Goal: Information Seeking & Learning: Learn about a topic

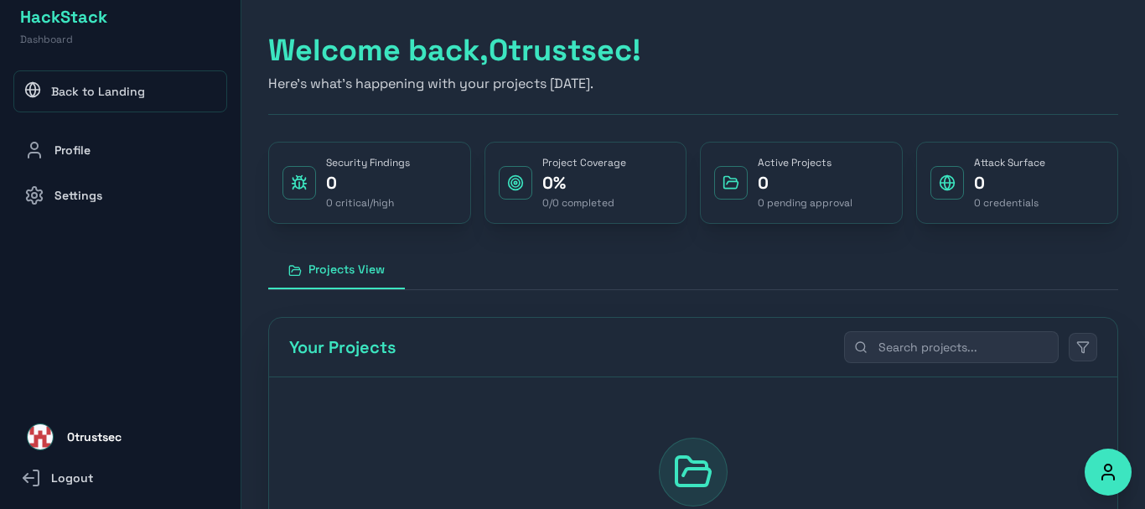
click at [391, 188] on p "0" at bounding box center [391, 182] width 131 height 23
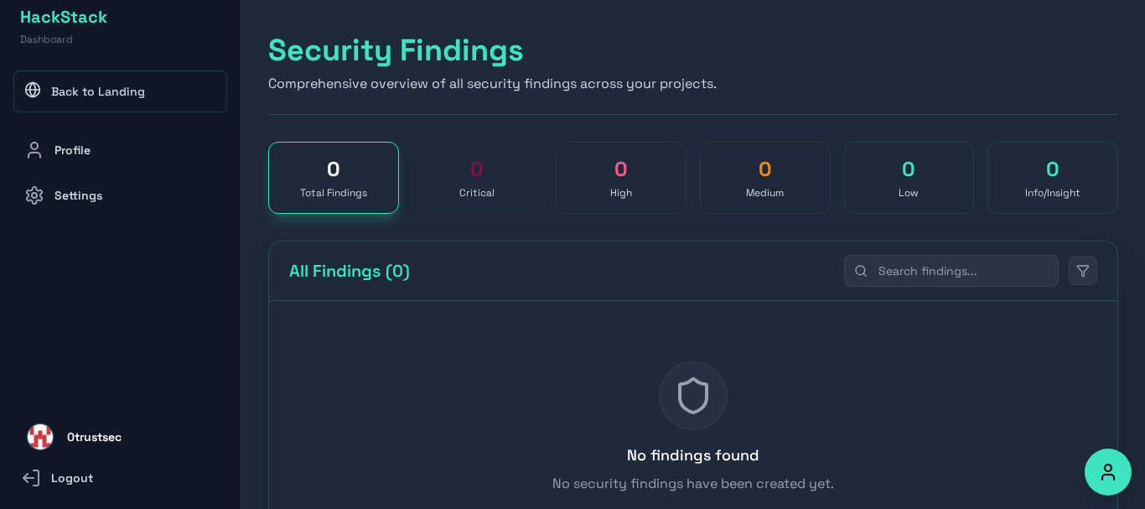
scroll to position [100, 0]
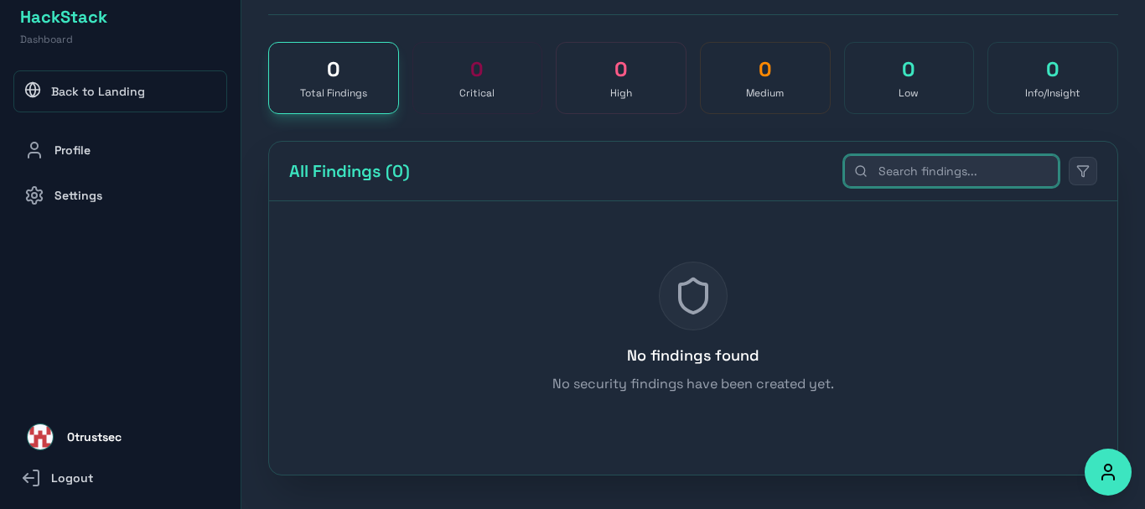
click at [962, 168] on input "text" at bounding box center [951, 171] width 215 height 32
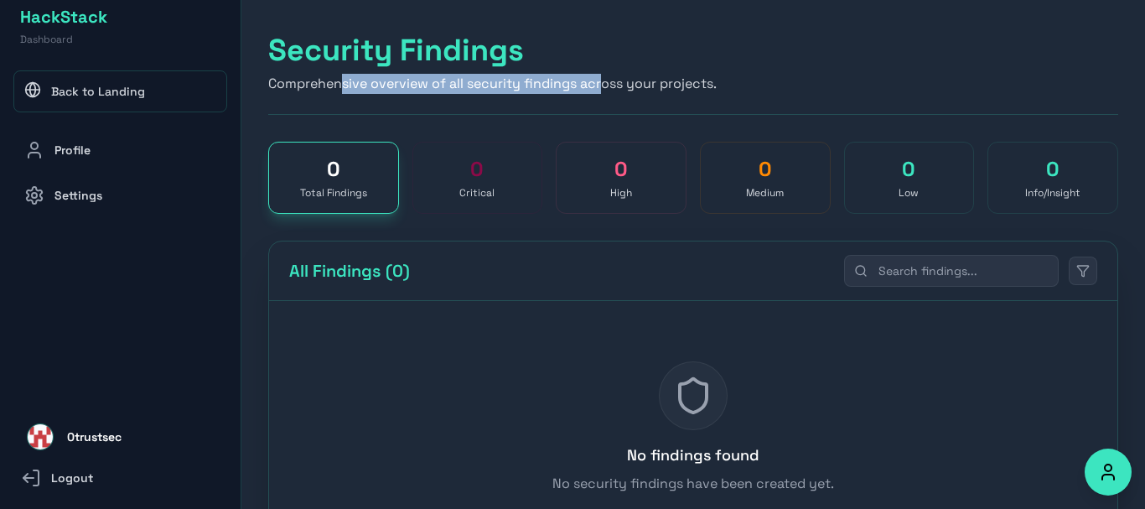
drag, startPoint x: 340, startPoint y: 83, endPoint x: 607, endPoint y: 93, distance: 266.7
click at [607, 93] on p "Comprehensive overview of all security findings across your projects." at bounding box center [693, 84] width 850 height 20
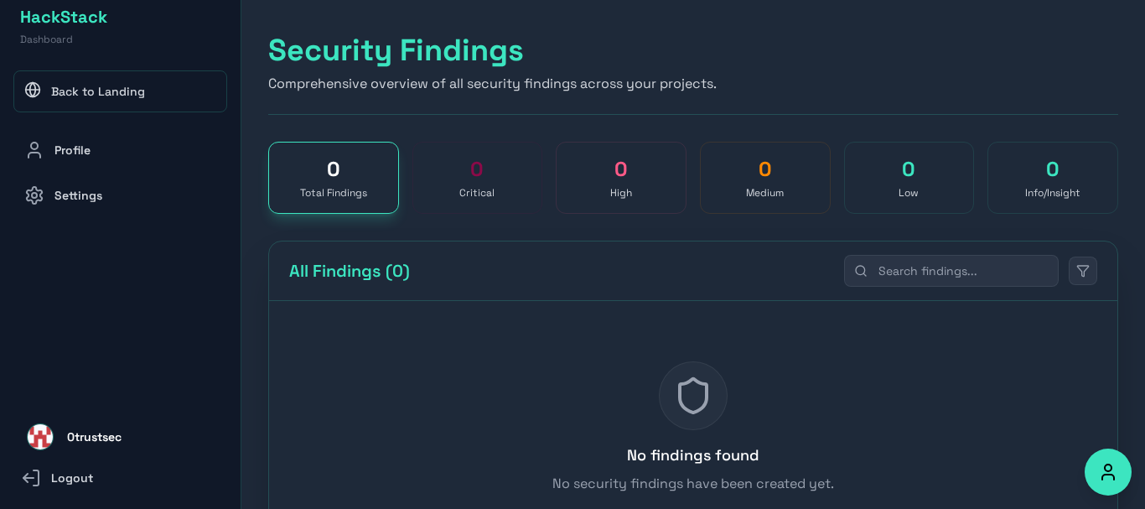
click at [735, 68] on div "Security Findings Comprehensive overview of all security findings across your p…" at bounding box center [693, 74] width 850 height 81
click at [92, 90] on link "Back to Landing" at bounding box center [120, 91] width 214 height 42
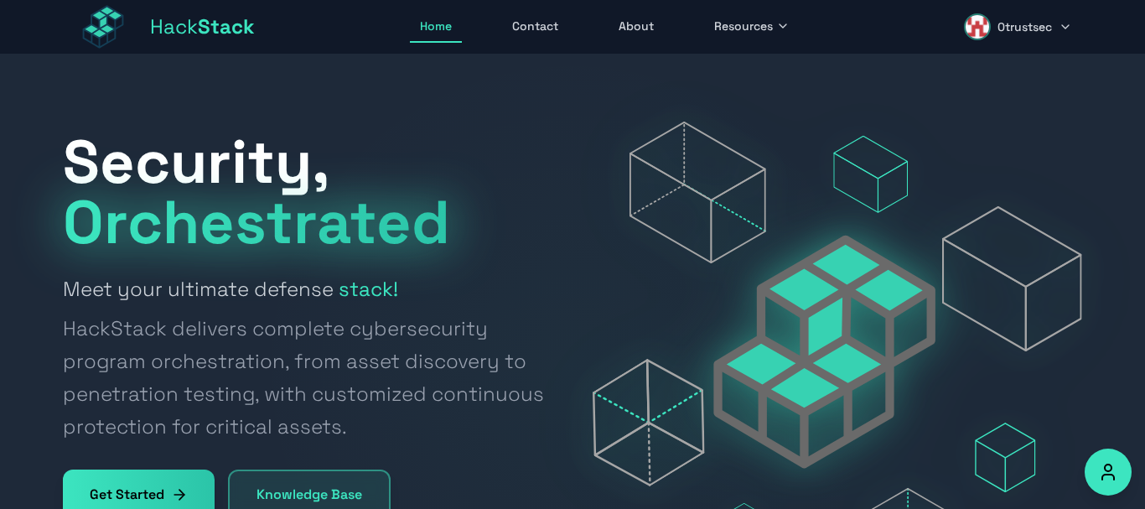
click at [640, 23] on link "About" at bounding box center [636, 27] width 55 height 32
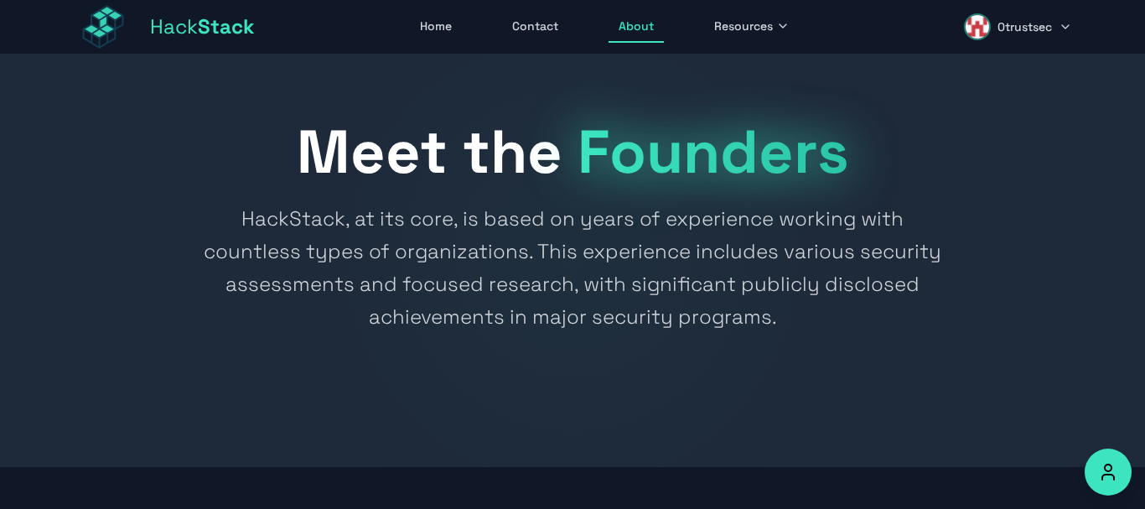
click at [759, 28] on span "Resources" at bounding box center [743, 26] width 59 height 17
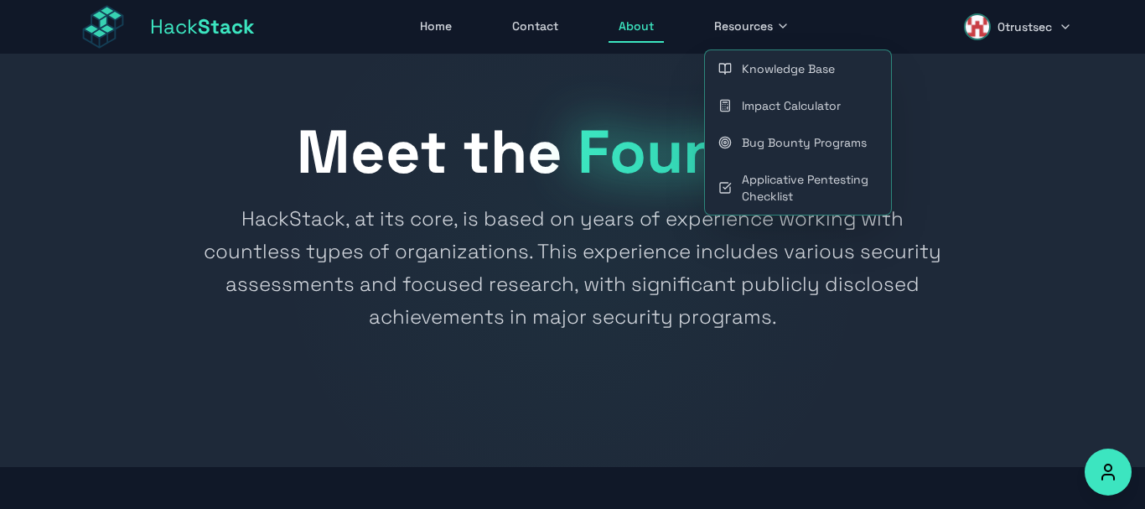
click at [751, 101] on link "Impact Calculator" at bounding box center [798, 105] width 186 height 37
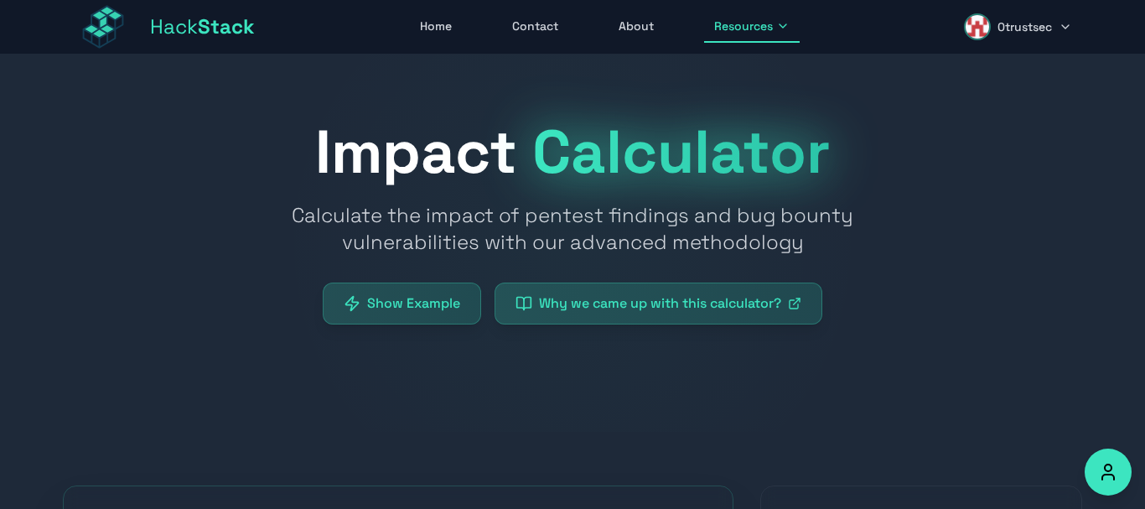
click at [726, 27] on span "Resources" at bounding box center [743, 26] width 59 height 17
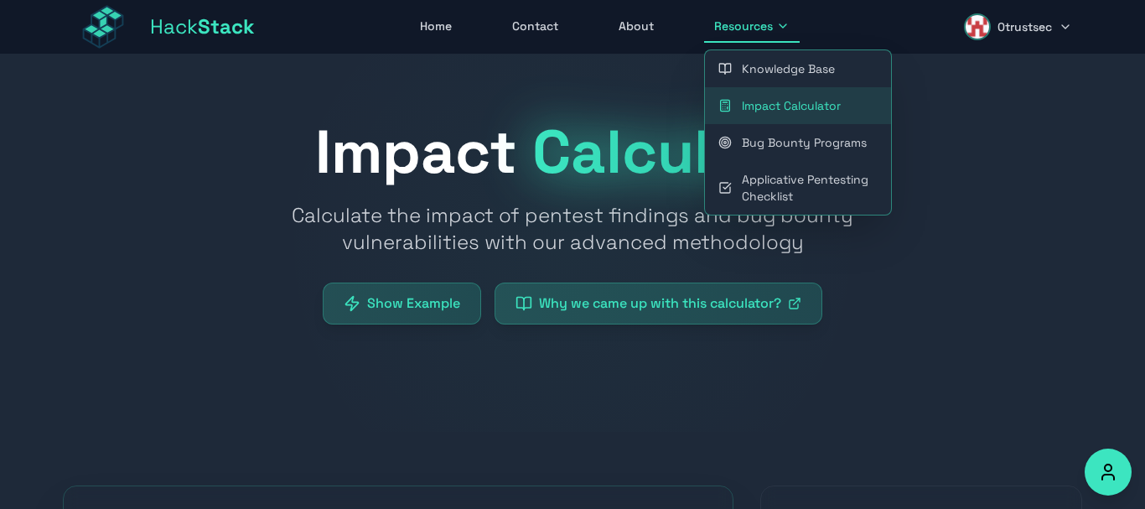
click at [750, 134] on link "Bug Bounty Programs" at bounding box center [798, 142] width 186 height 37
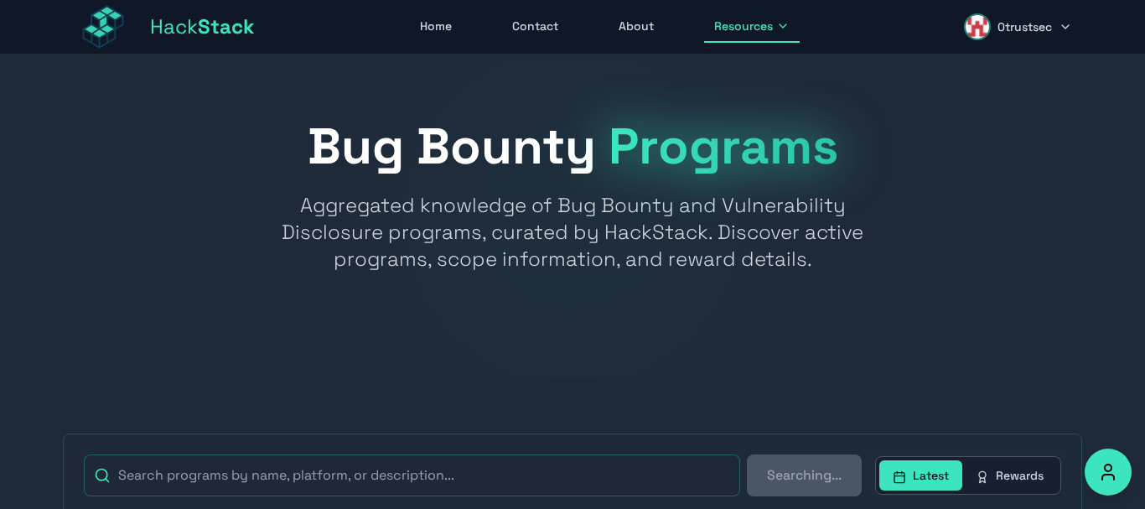
click at [730, 35] on button "Resources" at bounding box center [752, 27] width 96 height 32
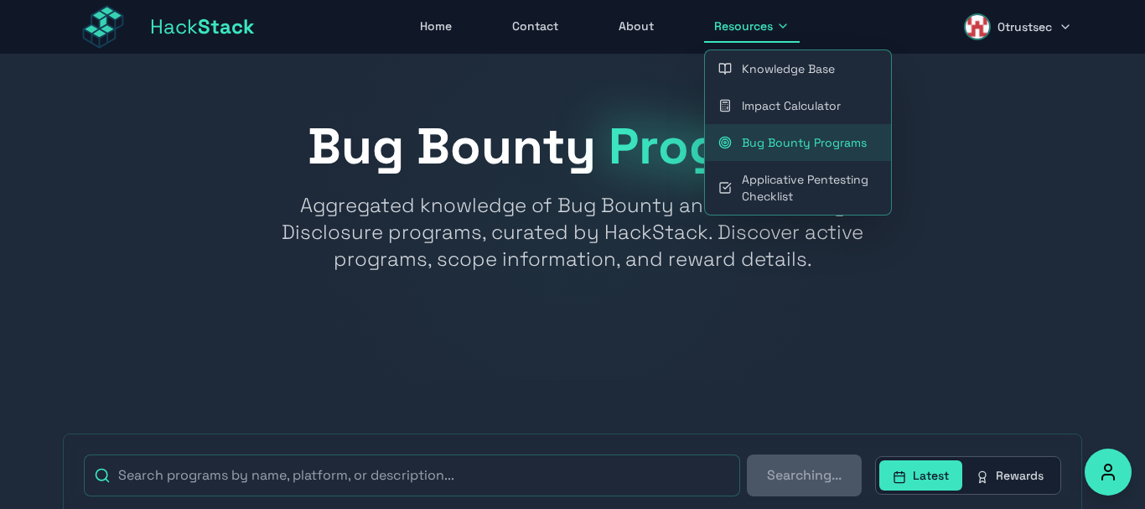
click at [752, 193] on link "Applicative Pentesting Checklist" at bounding box center [798, 188] width 186 height 54
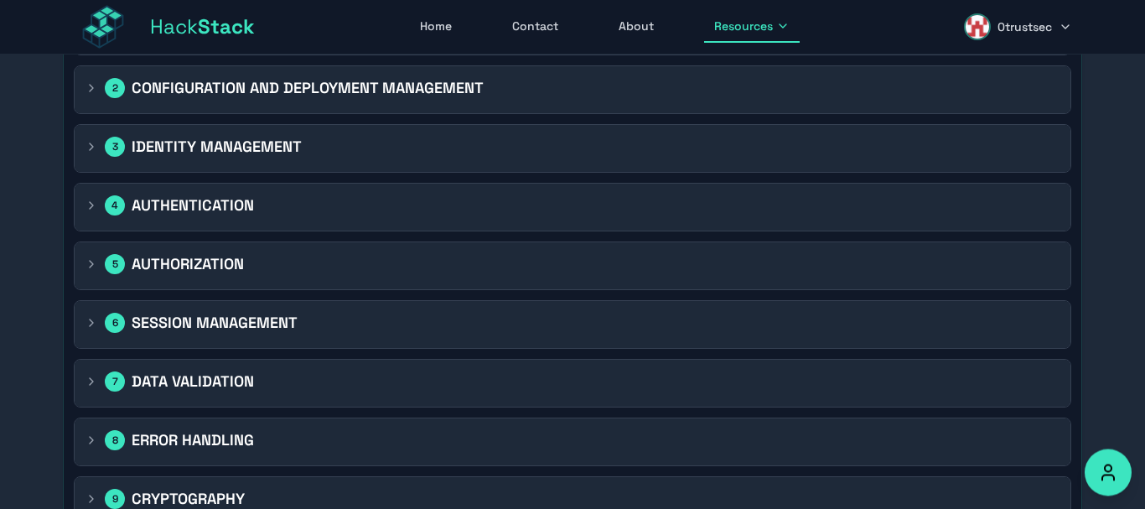
scroll to position [1167, 0]
click at [79, 145] on div "3 IDENTITY MANAGEMENT" at bounding box center [573, 149] width 996 height 47
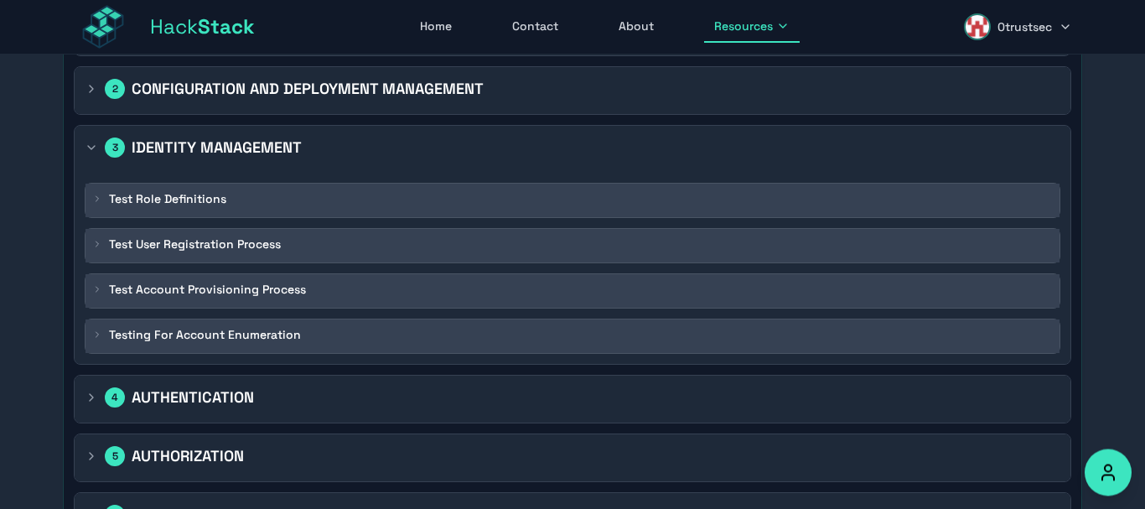
click at [102, 202] on div "Test Role Definitions" at bounding box center [159, 198] width 134 height 17
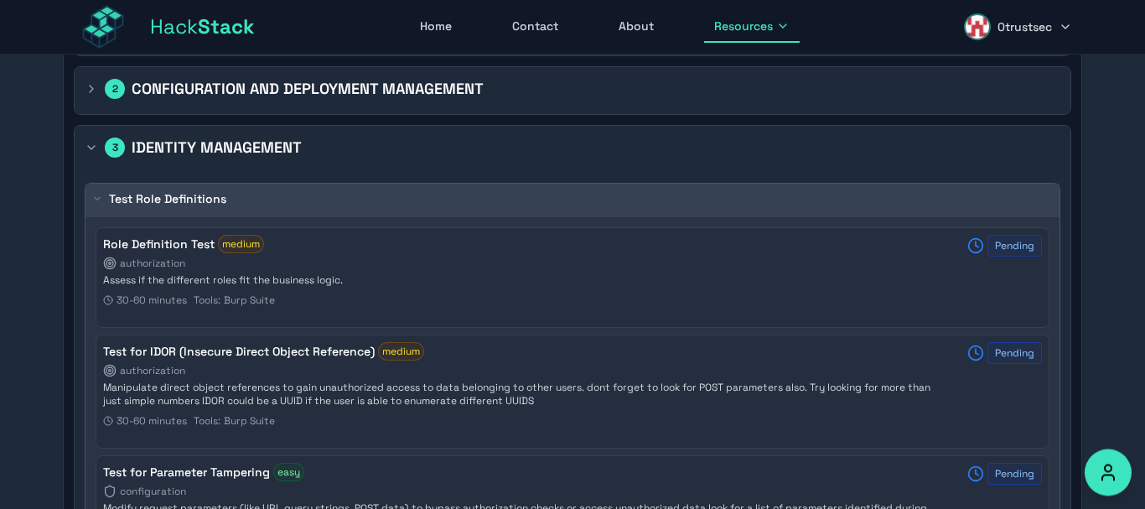
click at [102, 202] on div "Test Role Definitions" at bounding box center [159, 198] width 134 height 17
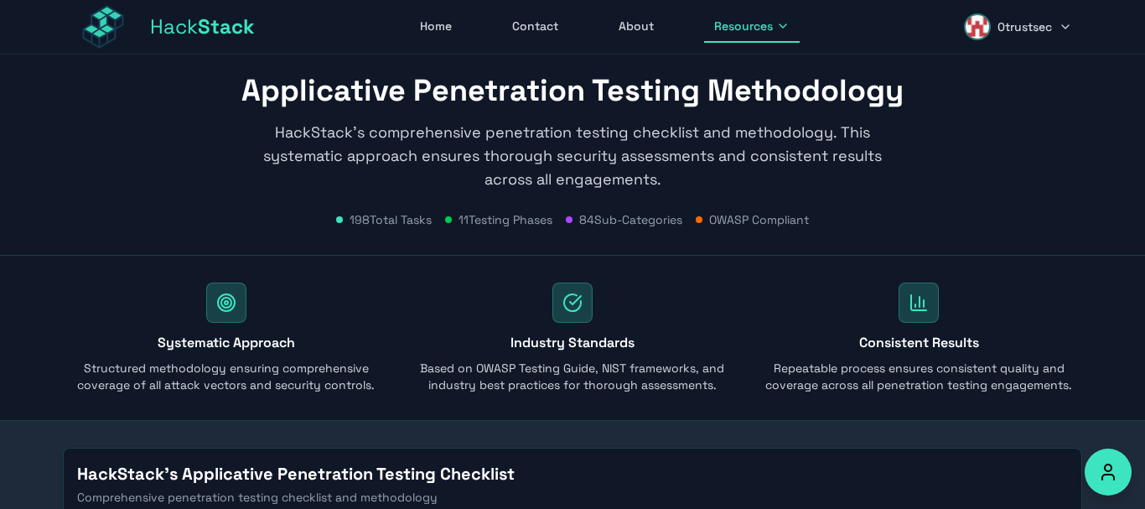
scroll to position [8, 0]
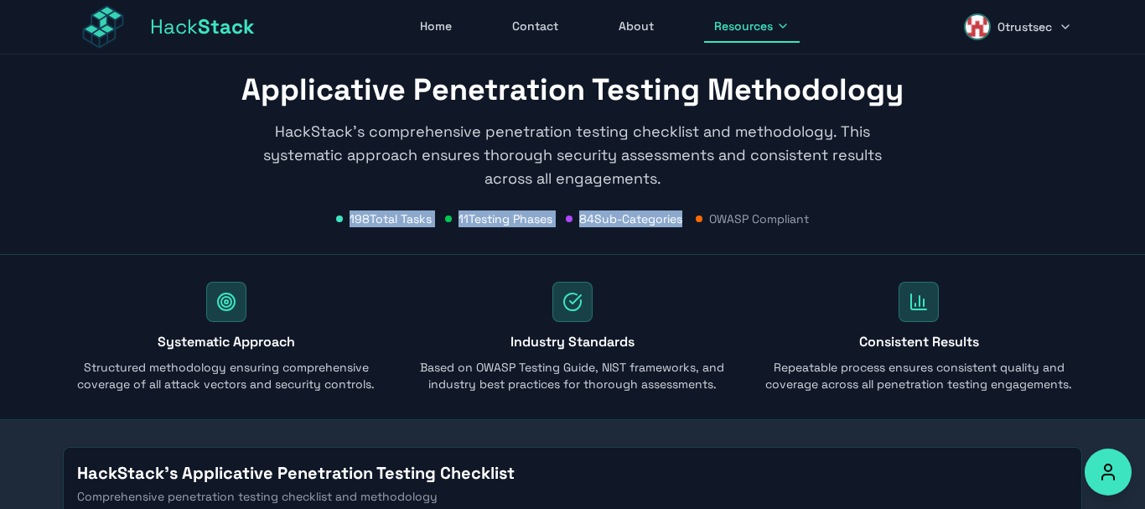
drag, startPoint x: 374, startPoint y: 218, endPoint x: 709, endPoint y: 220, distance: 335.3
click at [709, 220] on div "198 Total Tasks 11 Testing Phases 84 Sub-Categories OWASP Compliant" at bounding box center [572, 218] width 1019 height 17
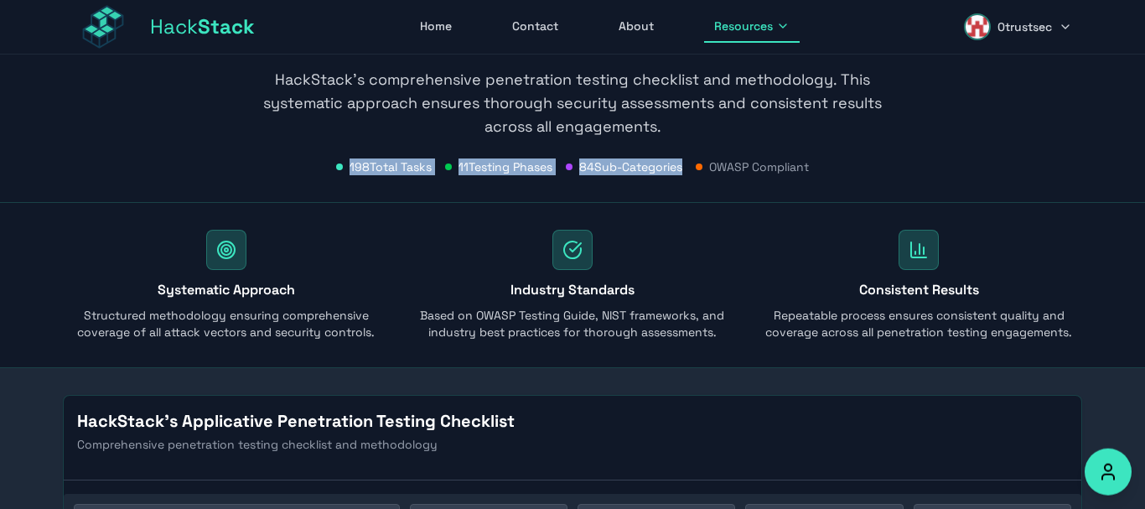
scroll to position [0, 0]
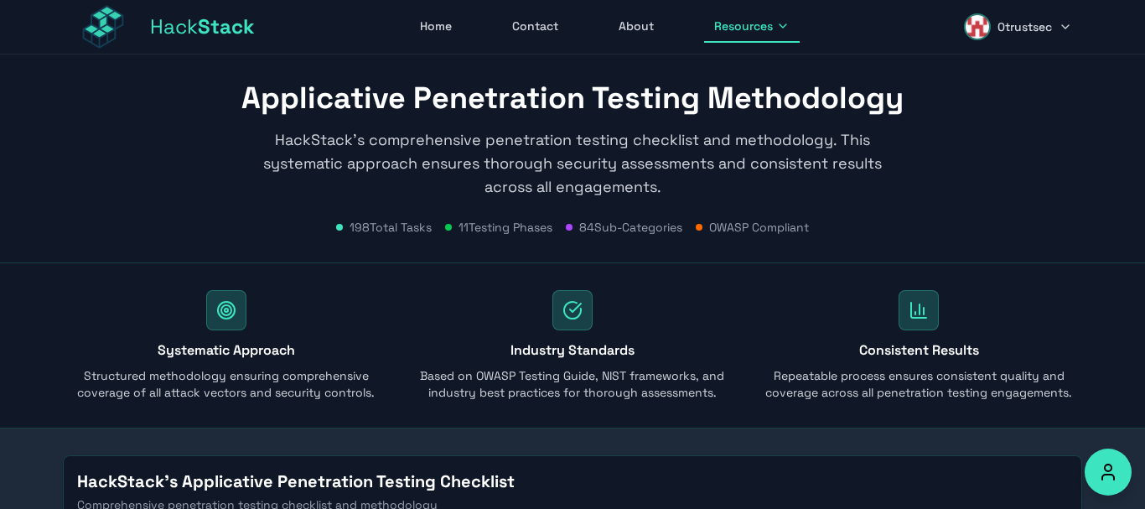
click at [470, 262] on div "Applicative Penetration Testing Methodology HackStack's comprehensive penetrati…" at bounding box center [572, 158] width 1073 height 208
click at [754, 32] on span "Resources" at bounding box center [743, 26] width 59 height 17
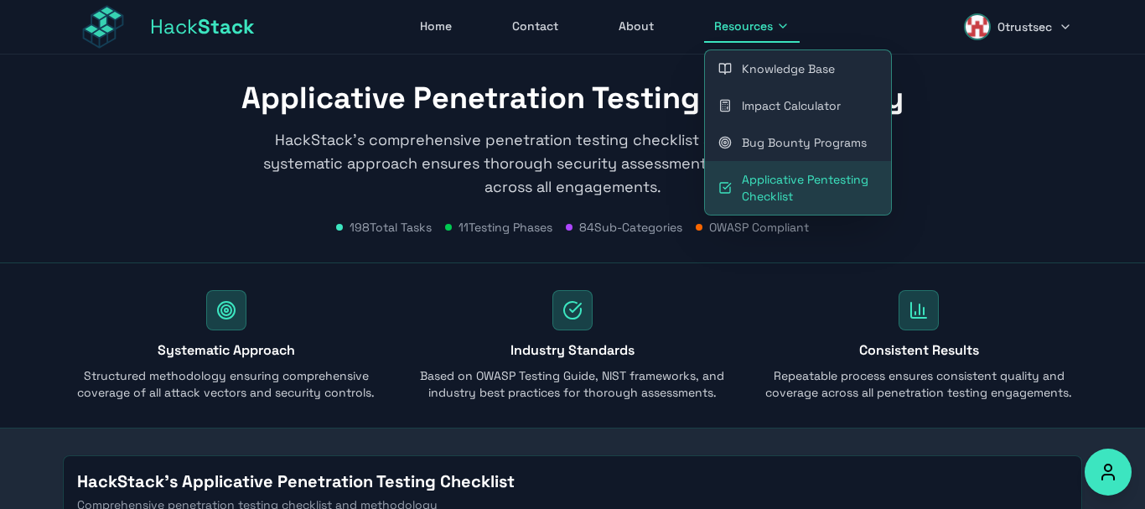
click at [759, 190] on link "Applicative Pentesting Checklist" at bounding box center [798, 188] width 186 height 54
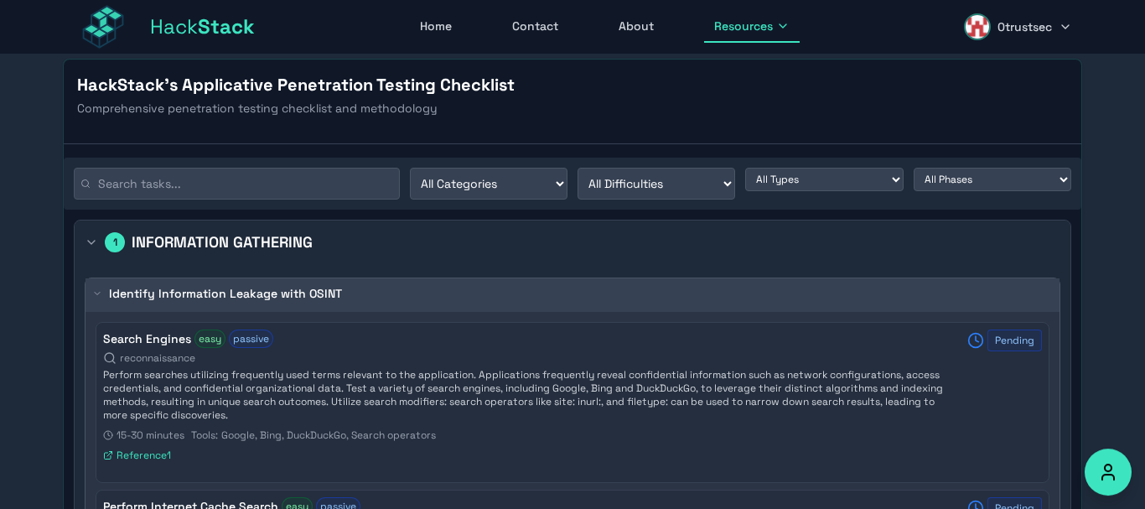
scroll to position [397, 0]
click at [410, 167] on select "All Categories Reconnaissance Code Review Configuration Vulnerability Assessmen…" at bounding box center [489, 183] width 158 height 32
click at [515, 179] on select "All Categories Reconnaissance Code Review Configuration Vulnerability Assessmen…" at bounding box center [489, 183] width 158 height 32
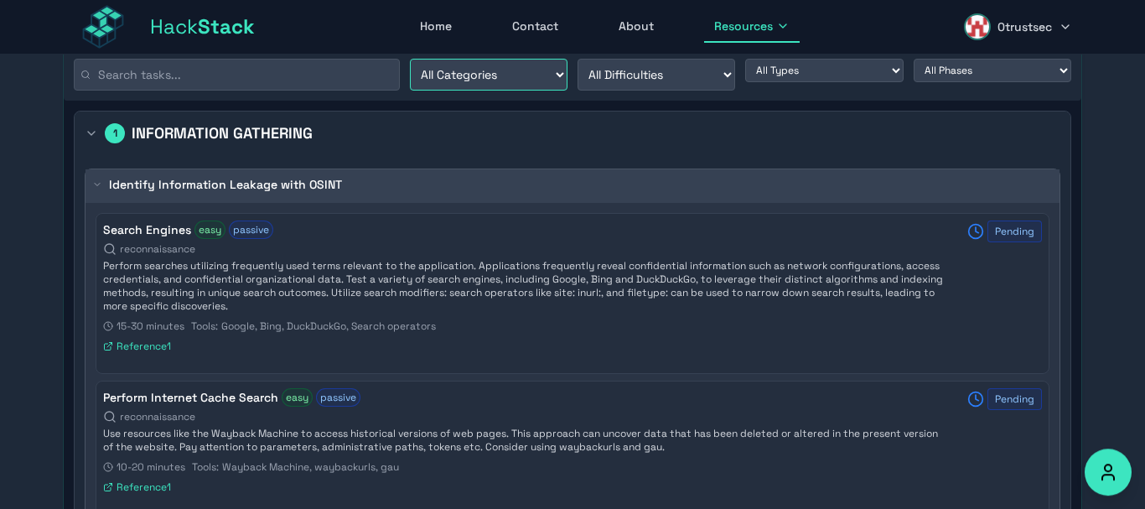
scroll to position [537, 0]
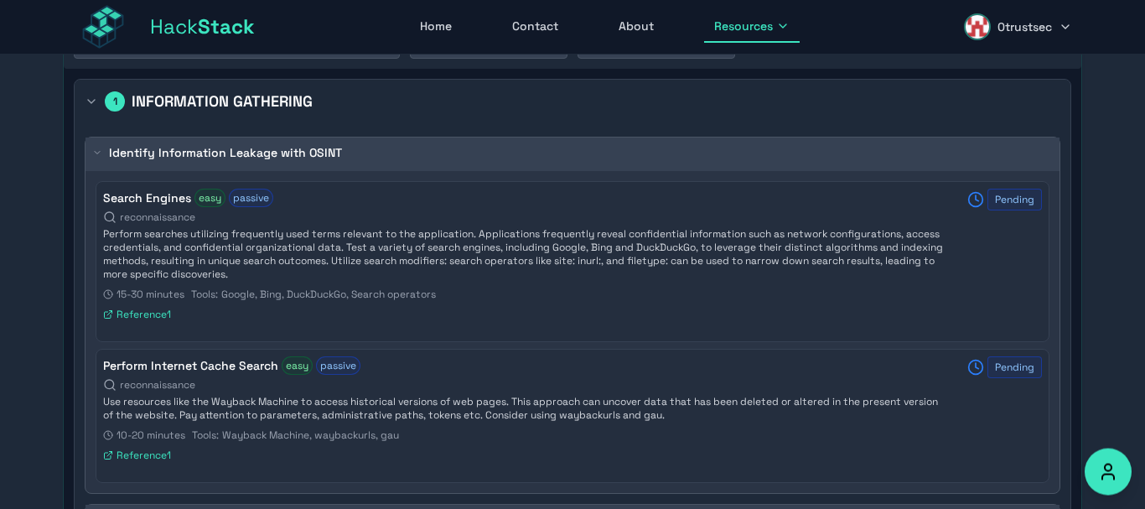
click at [131, 319] on span "Reference 1" at bounding box center [144, 314] width 54 height 13
drag, startPoint x: 139, startPoint y: 227, endPoint x: 455, endPoint y: 293, distance: 322.7
click at [451, 292] on div "Search Engines easy passive reconnaissance Perform searches utilizing frequentl…" at bounding box center [525, 258] width 844 height 139
click at [549, 313] on div "Reference 1" at bounding box center [525, 314] width 844 height 13
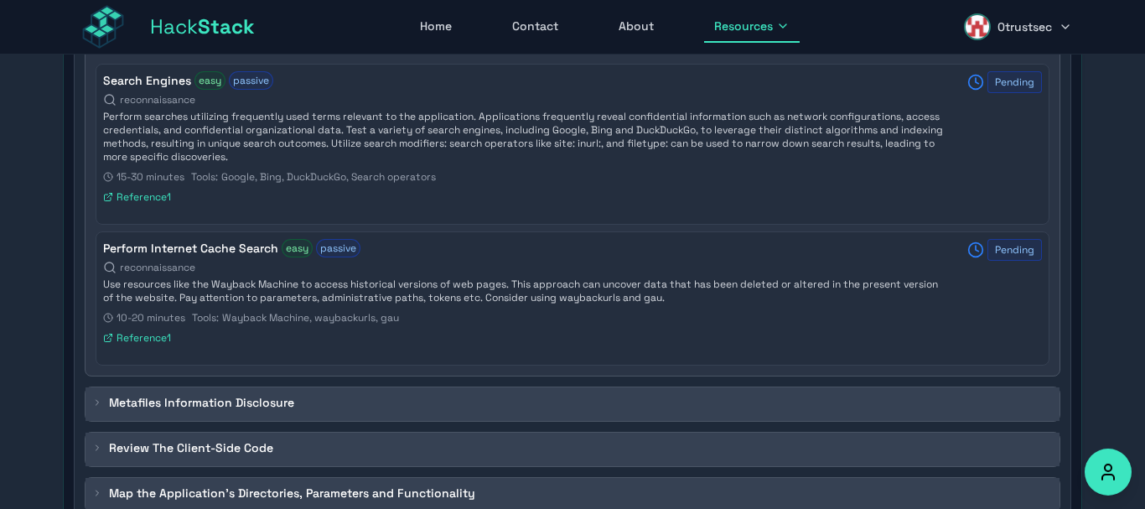
scroll to position [660, 0]
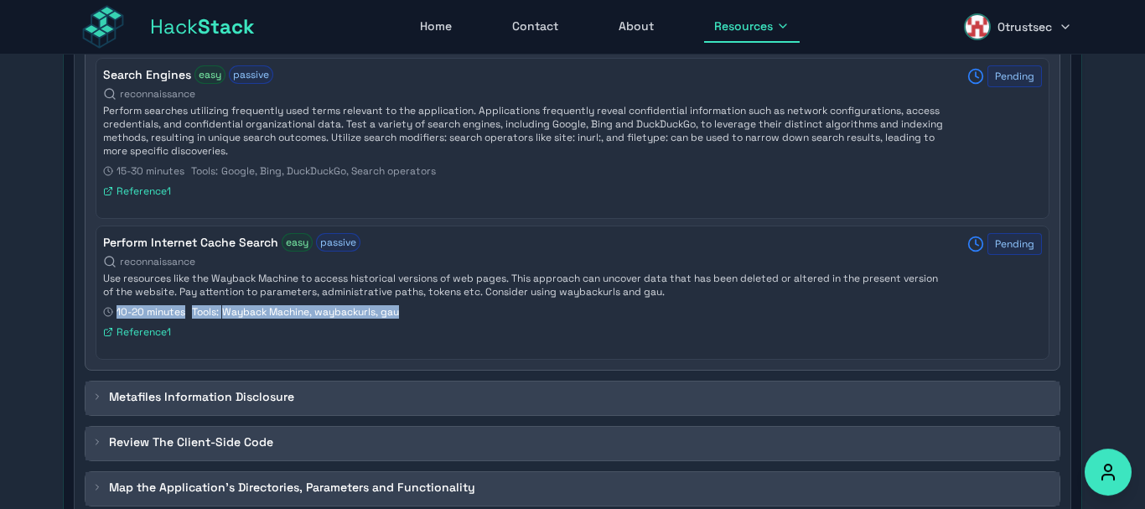
drag, startPoint x: 272, startPoint y: 282, endPoint x: 696, endPoint y: 306, distance: 424.0
click at [696, 306] on div "Perform Internet Cache Search easy passive reconnaissance Use resources like th…" at bounding box center [525, 289] width 844 height 112
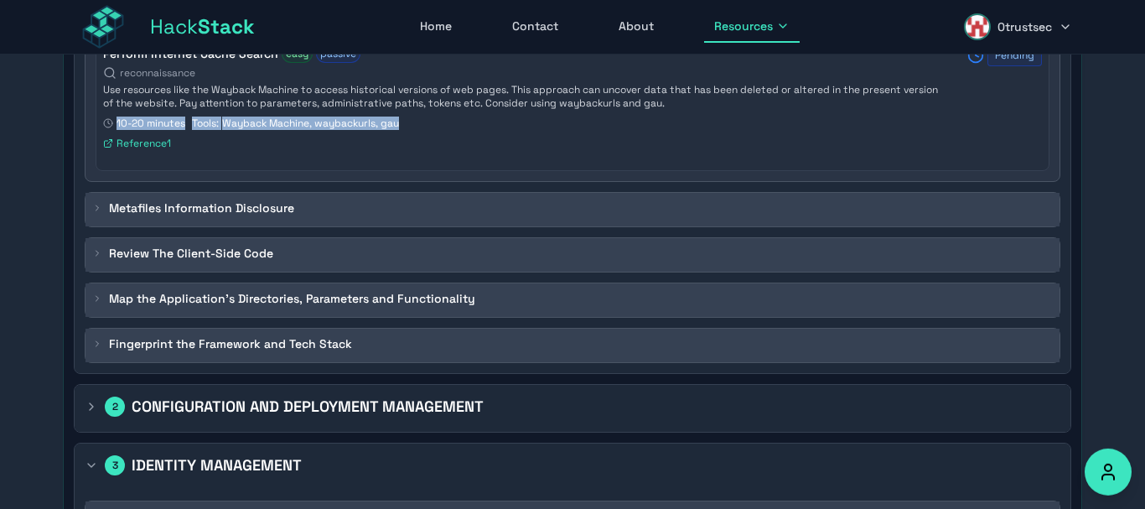
scroll to position [852, 0]
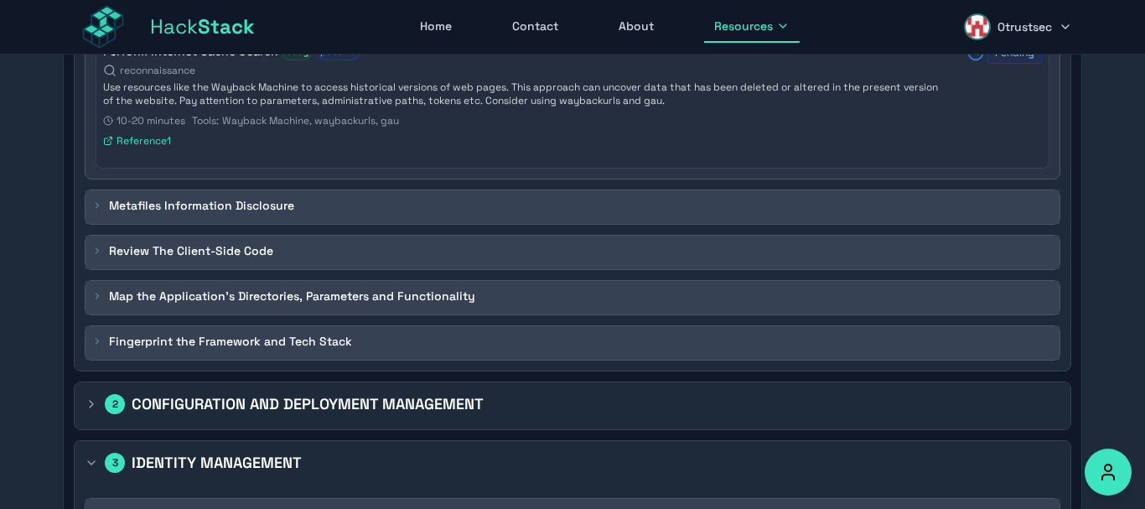
click at [104, 205] on div "Metafiles Information Disclosure" at bounding box center [193, 205] width 202 height 17
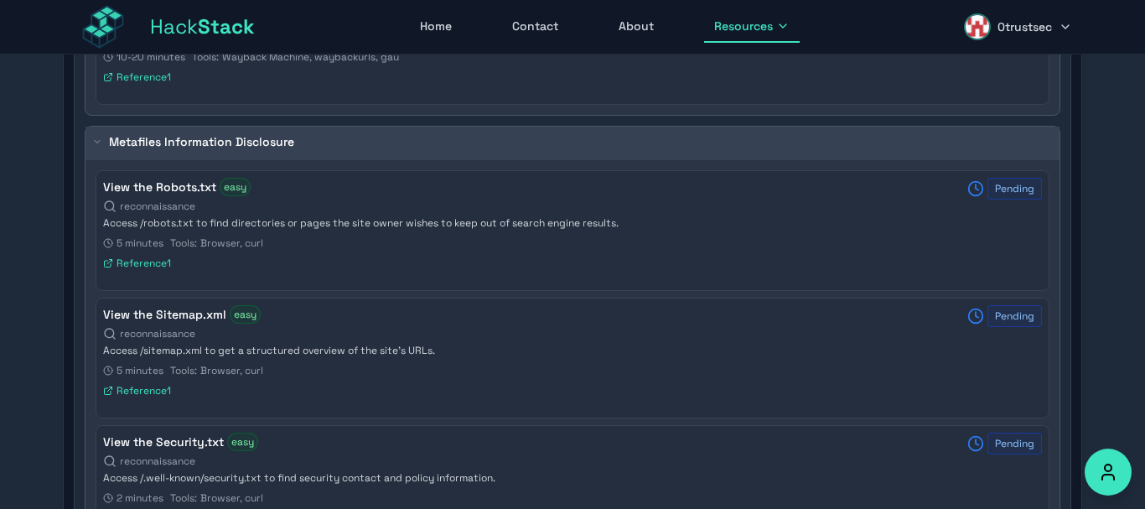
scroll to position [916, 0]
drag, startPoint x: 194, startPoint y: 313, endPoint x: 214, endPoint y: 349, distance: 40.1
click at [214, 349] on div "View the Sitemap.xml easy reconnaissance Access /sitemap.xml to get a structure…" at bounding box center [573, 357] width 954 height 121
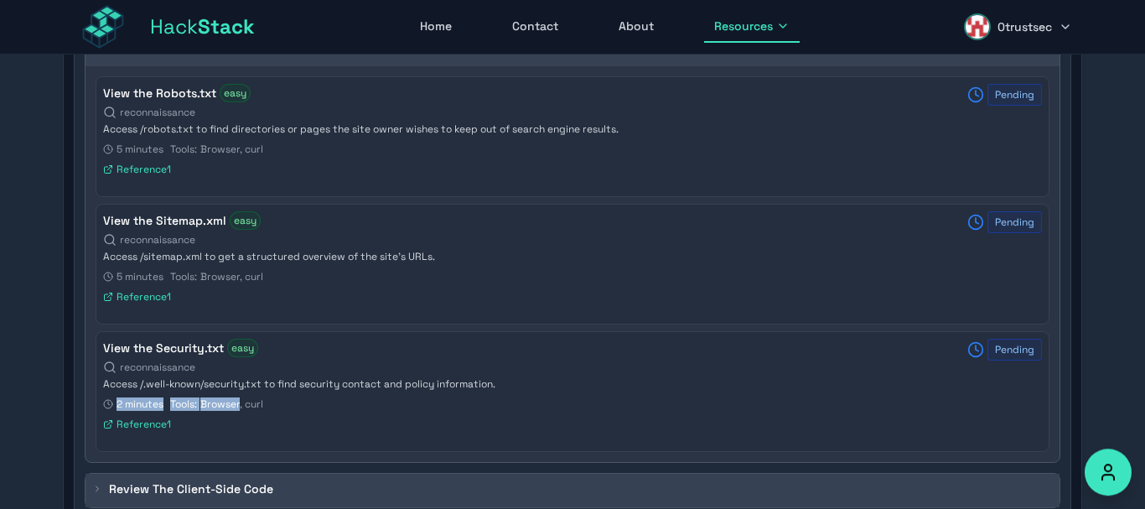
drag, startPoint x: 230, startPoint y: 353, endPoint x: 240, endPoint y: 404, distance: 52.0
click at [224, 356] on h4 "View the Security.txt" at bounding box center [163, 347] width 121 height 17
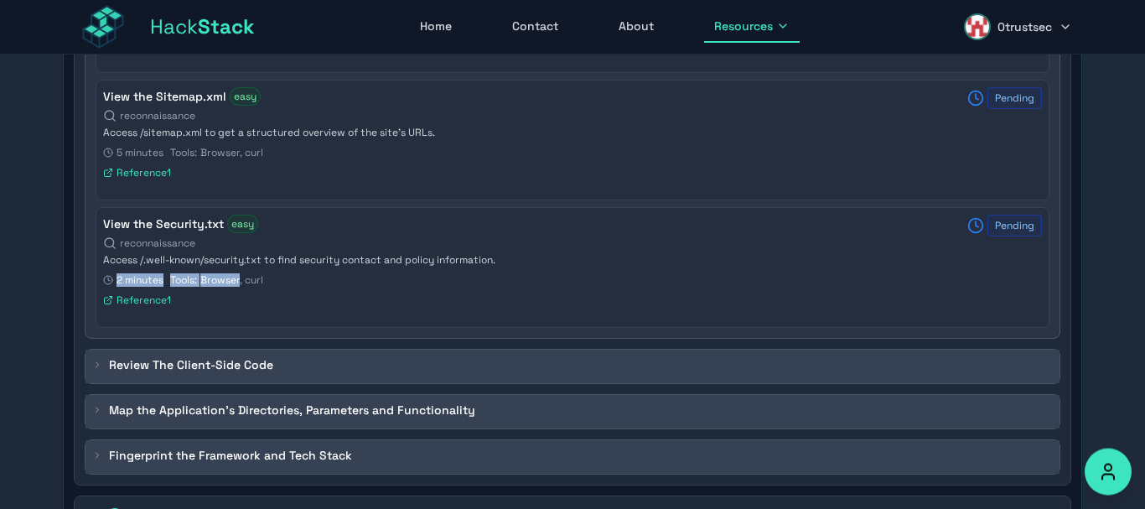
scroll to position [1135, 0]
click at [85, 356] on div "Review The Client-Side Code" at bounding box center [573, 364] width 976 height 35
drag, startPoint x: 96, startPoint y: 360, endPoint x: 116, endPoint y: 364, distance: 19.6
click at [99, 362] on icon at bounding box center [97, 363] width 10 height 10
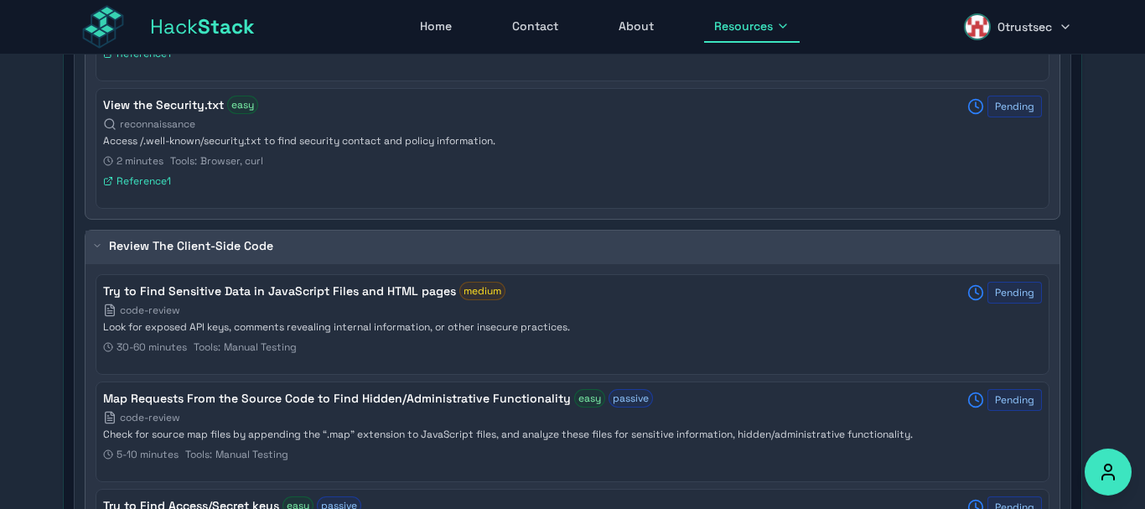
scroll to position [1261, 0]
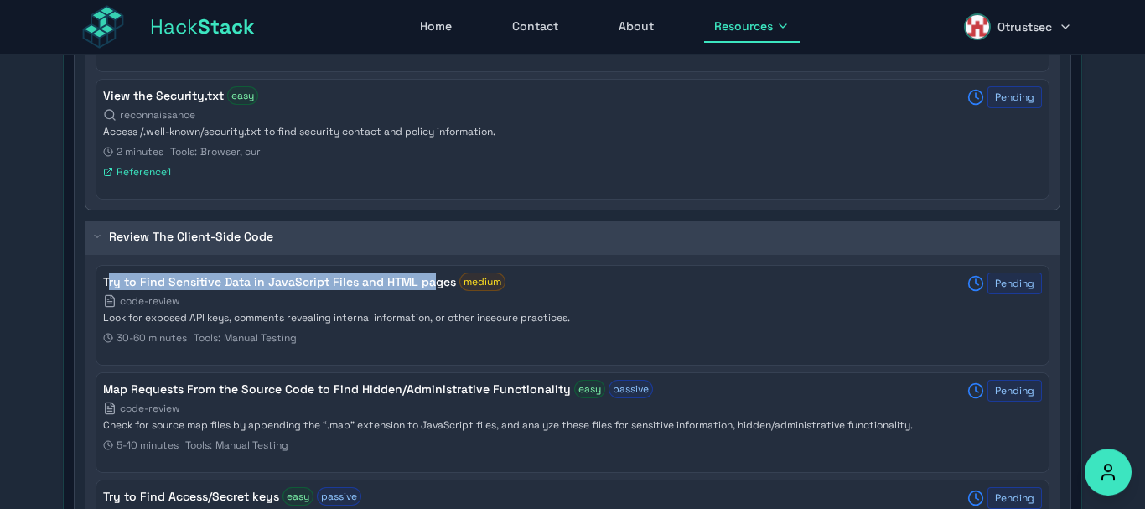
drag, startPoint x: 106, startPoint y: 278, endPoint x: 398, endPoint y: 288, distance: 291.9
click at [426, 281] on h4 "Try to Find Sensitive Data in JavaScript Files and HTML pages" at bounding box center [279, 281] width 353 height 17
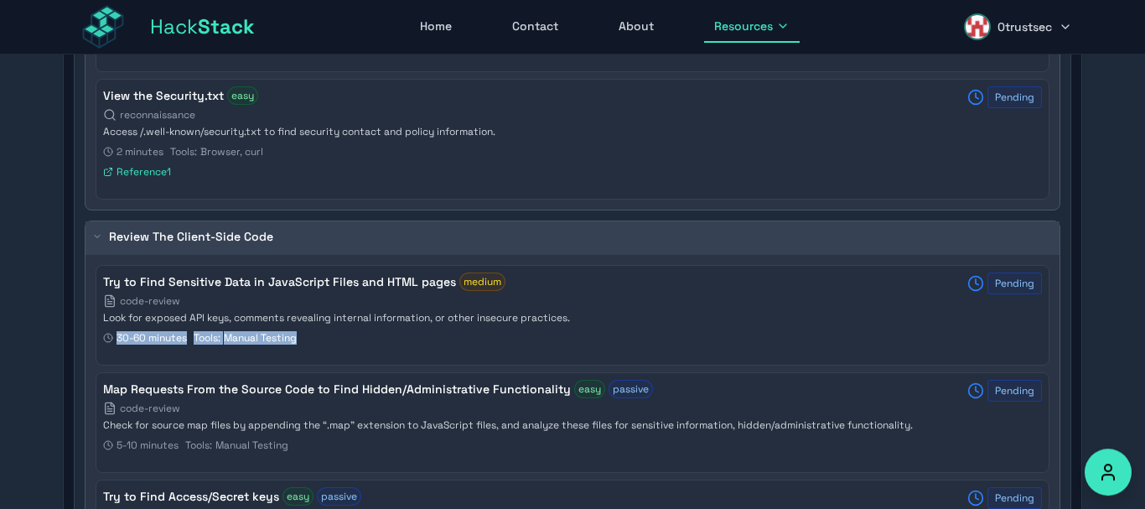
drag, startPoint x: 109, startPoint y: 322, endPoint x: 521, endPoint y: 330, distance: 411.6
click at [521, 330] on div "Try to Find Sensitive Data in JavaScript Files and HTML pages medium code-revie…" at bounding box center [525, 311] width 844 height 79
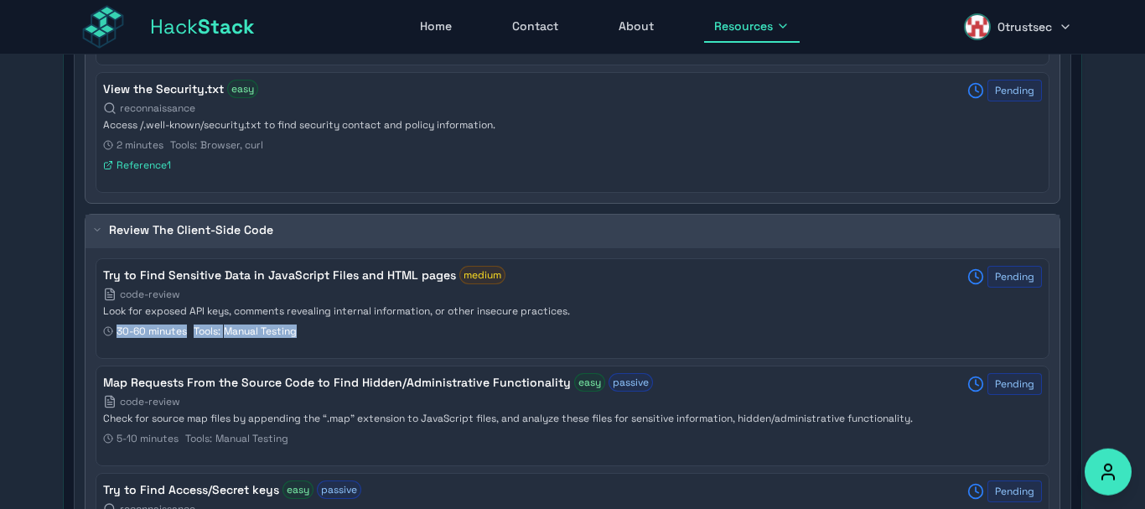
scroll to position [1404, 0]
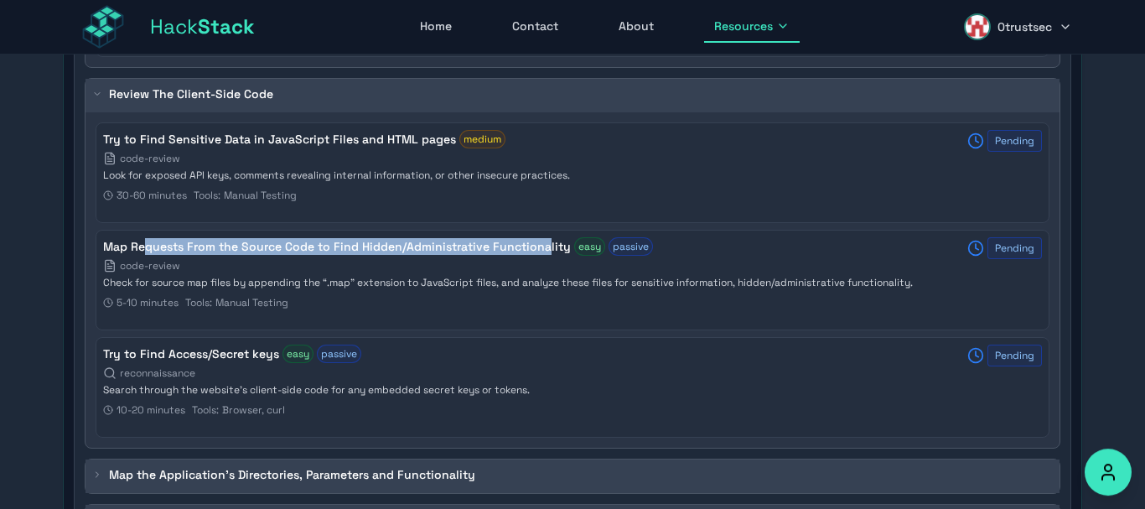
drag, startPoint x: 153, startPoint y: 246, endPoint x: 542, endPoint y: 255, distance: 389.9
click at [542, 255] on h4 "Map Requests From the Source Code to Find Hidden/Administrative Functionality" at bounding box center [337, 246] width 468 height 17
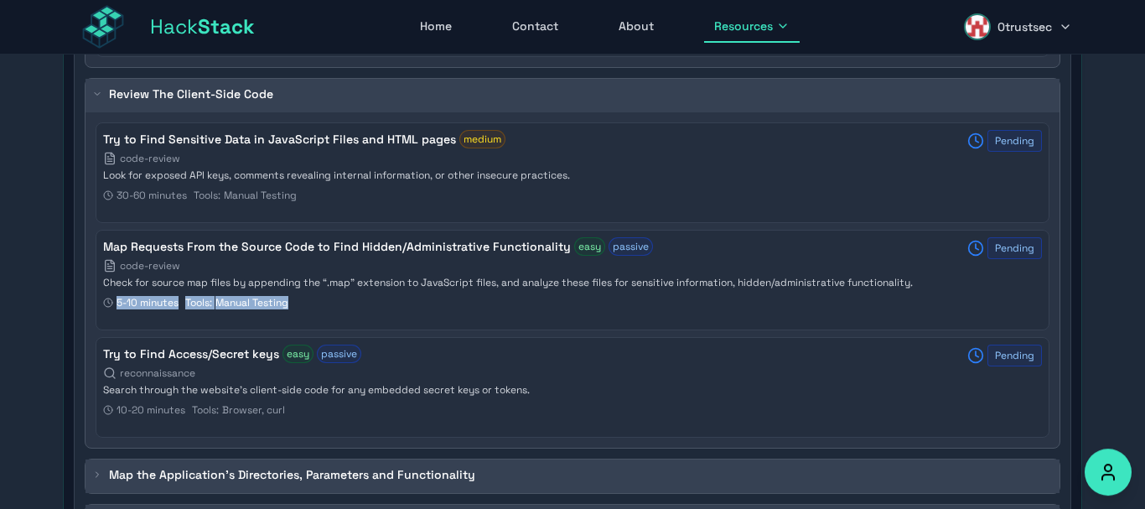
drag, startPoint x: 144, startPoint y: 282, endPoint x: 870, endPoint y: 303, distance: 726.2
click at [870, 303] on div "Map Requests From the Source Code to Find Hidden/Administrative Functionality e…" at bounding box center [525, 276] width 844 height 79
click at [637, 313] on div "Map Requests From the Source Code to Find Hidden/Administrative Functionality e…" at bounding box center [525, 276] width 844 height 79
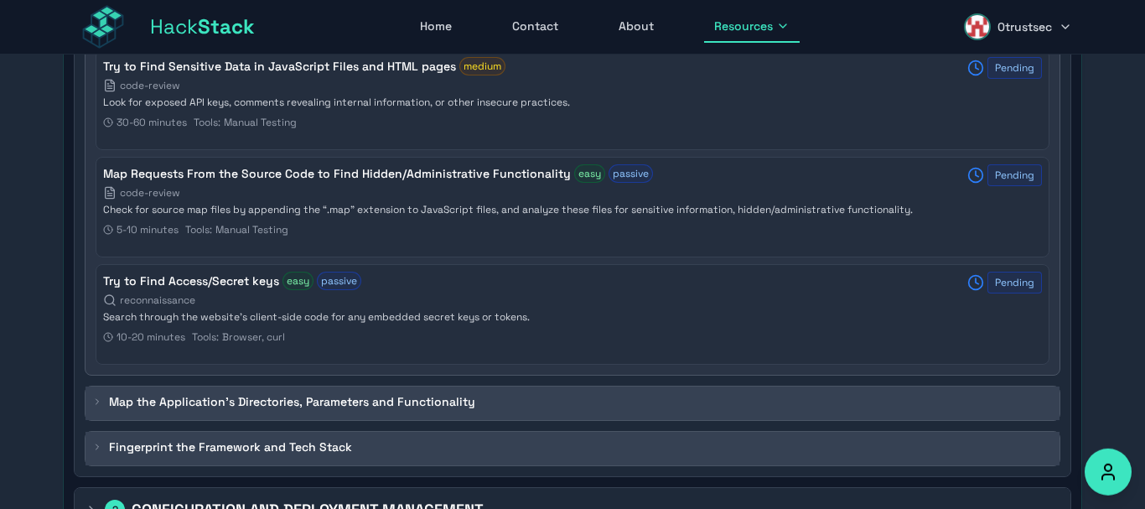
scroll to position [1479, 0]
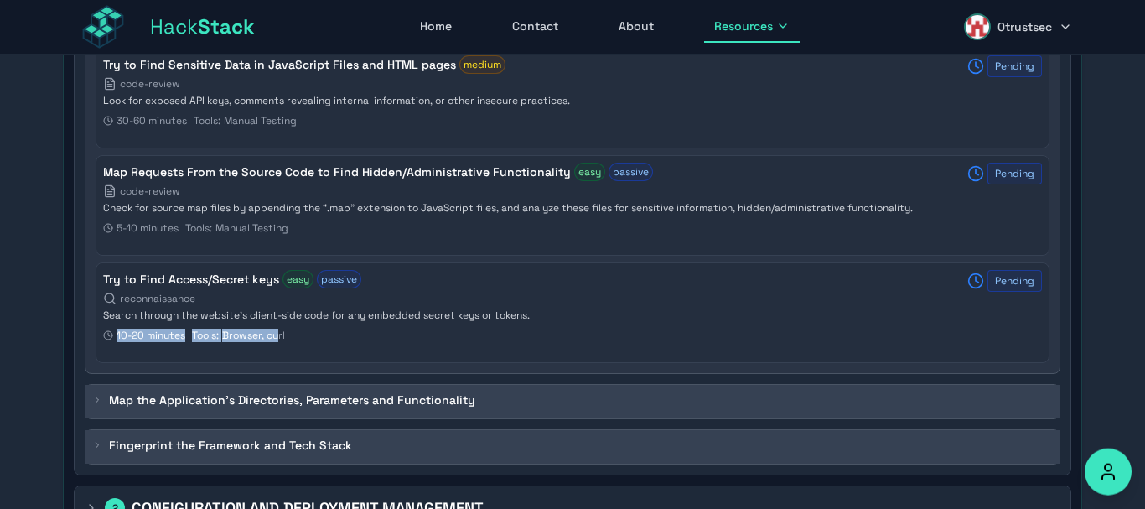
drag, startPoint x: 123, startPoint y: 271, endPoint x: 281, endPoint y: 334, distance: 170.0
click at [281, 334] on div "1 INFORMATION GATHERING Identify Information Leakage with OSINT Search Engines …" at bounding box center [573, 201] width 1018 height 2126
click at [457, 324] on div "Try to Find Access/Secret keys easy passive reconnaissance Search through the w…" at bounding box center [525, 309] width 844 height 79
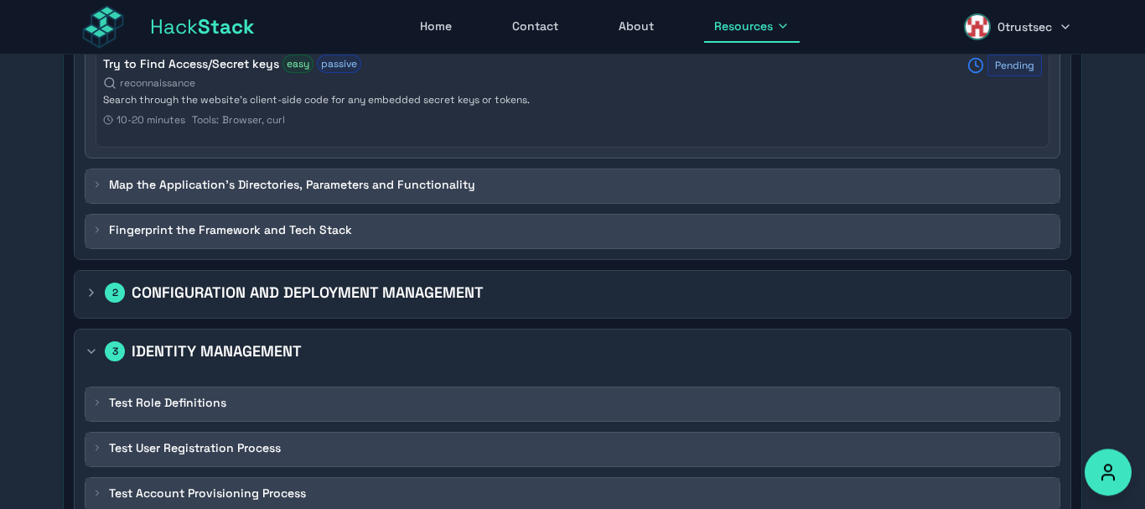
scroll to position [1691, 0]
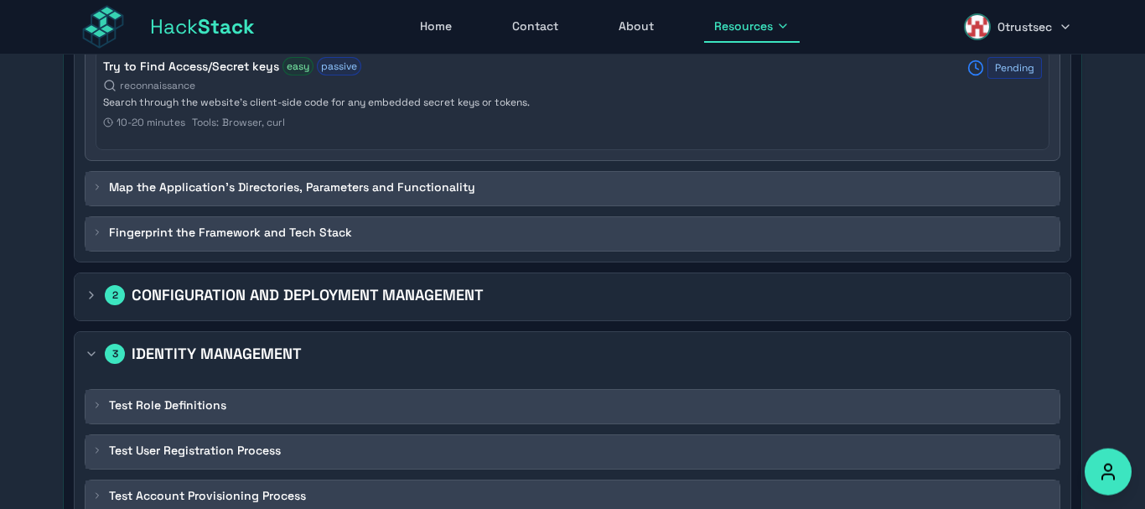
click at [85, 181] on div "Map the Application's Directories, Parameters and Functionality" at bounding box center [573, 188] width 976 height 35
click at [97, 184] on icon at bounding box center [97, 187] width 10 height 10
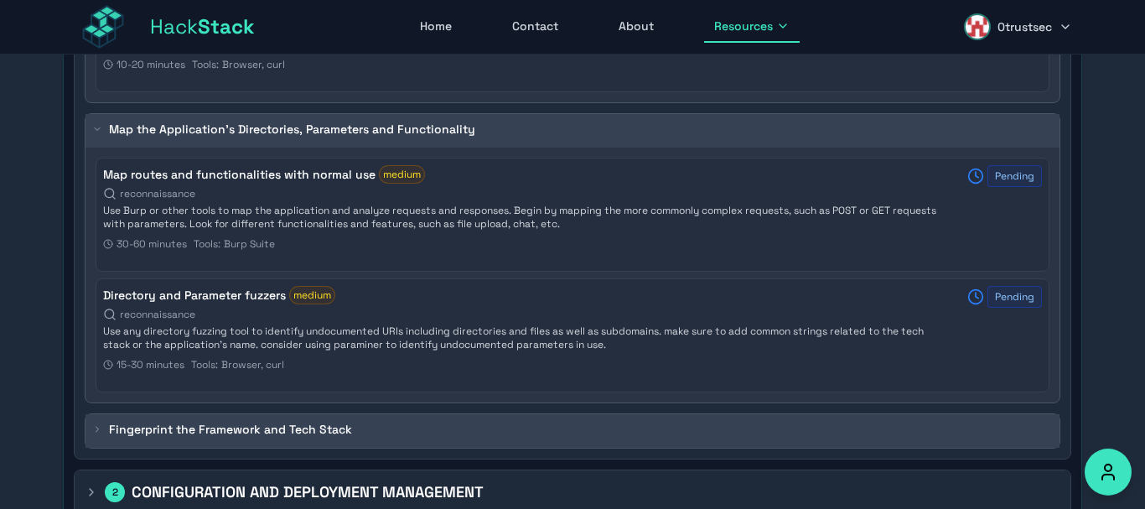
scroll to position [1750, 0]
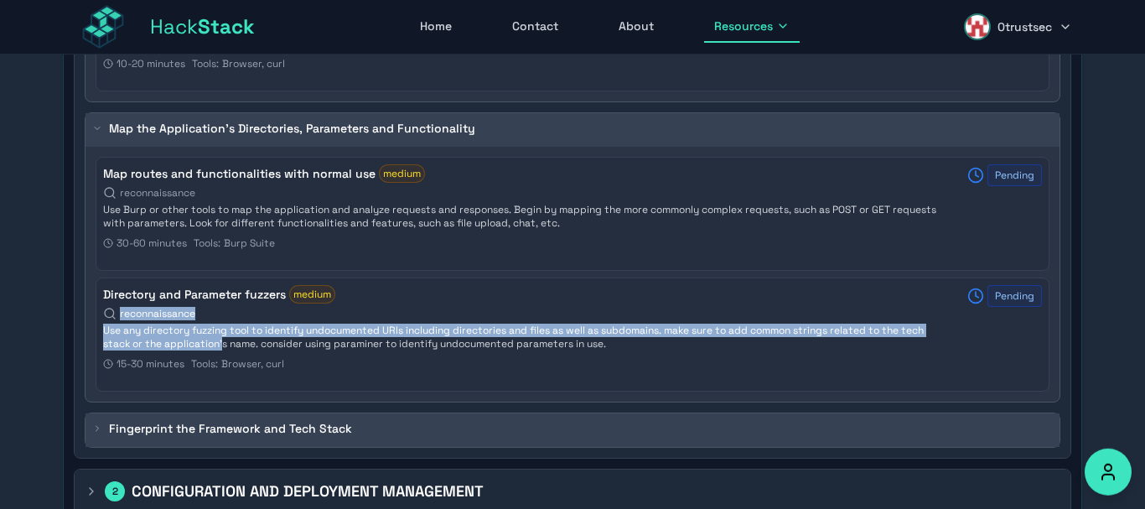
drag, startPoint x: 168, startPoint y: 313, endPoint x: 223, endPoint y: 350, distance: 65.8
click at [223, 350] on div "Directory and Parameter fuzzers medium reconnaissance Use any directory fuzzing…" at bounding box center [573, 334] width 954 height 114
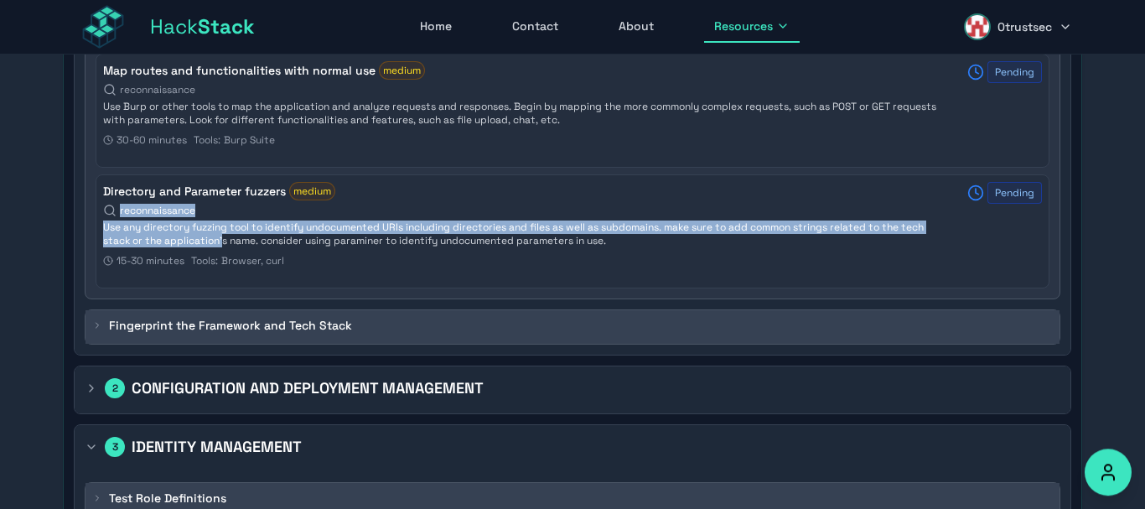
scroll to position [1876, 0]
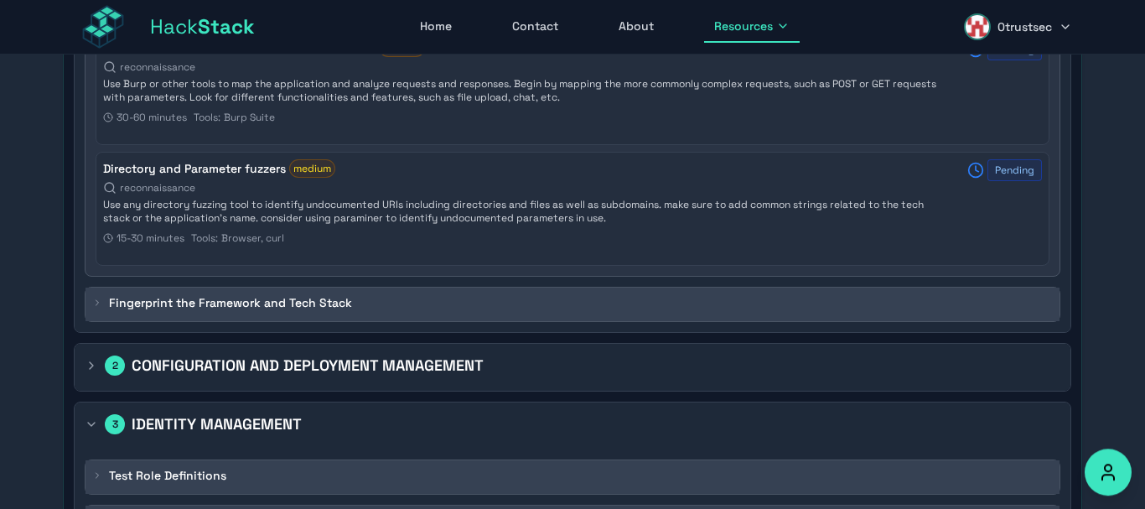
drag, startPoint x: 94, startPoint y: 296, endPoint x: 106, endPoint y: 298, distance: 12.0
click at [99, 296] on div "Fingerprint the Framework and Tech Stack" at bounding box center [222, 302] width 260 height 17
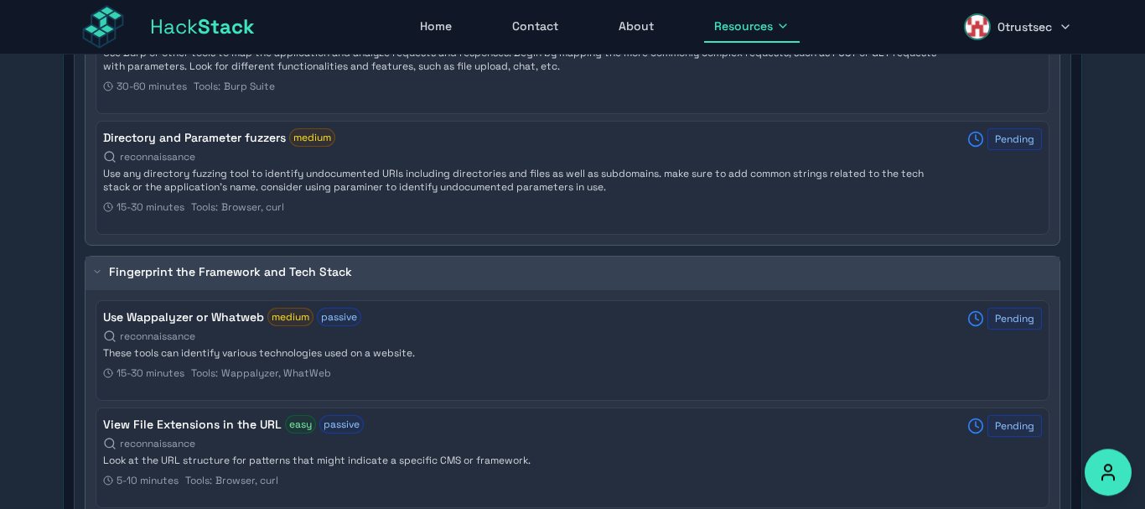
scroll to position [1909, 0]
drag, startPoint x: 118, startPoint y: 323, endPoint x: 241, endPoint y: 359, distance: 127.6
click at [241, 324] on h4 "Use Wappalyzer or Whatweb" at bounding box center [183, 315] width 161 height 17
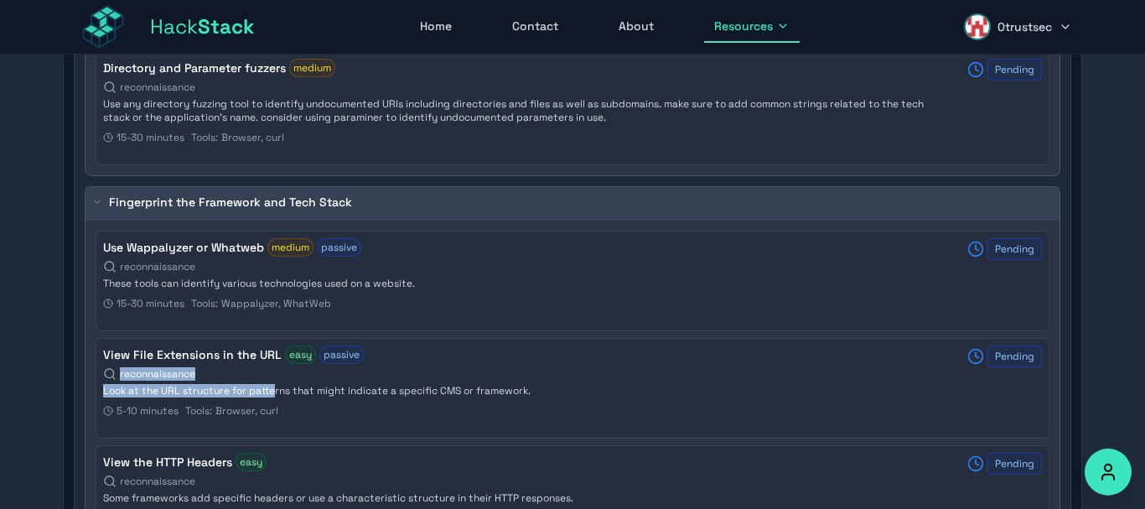
drag, startPoint x: 164, startPoint y: 355, endPoint x: 271, endPoint y: 398, distance: 115.0
click at [271, 363] on h4 "View File Extensions in the URL" at bounding box center [192, 354] width 179 height 17
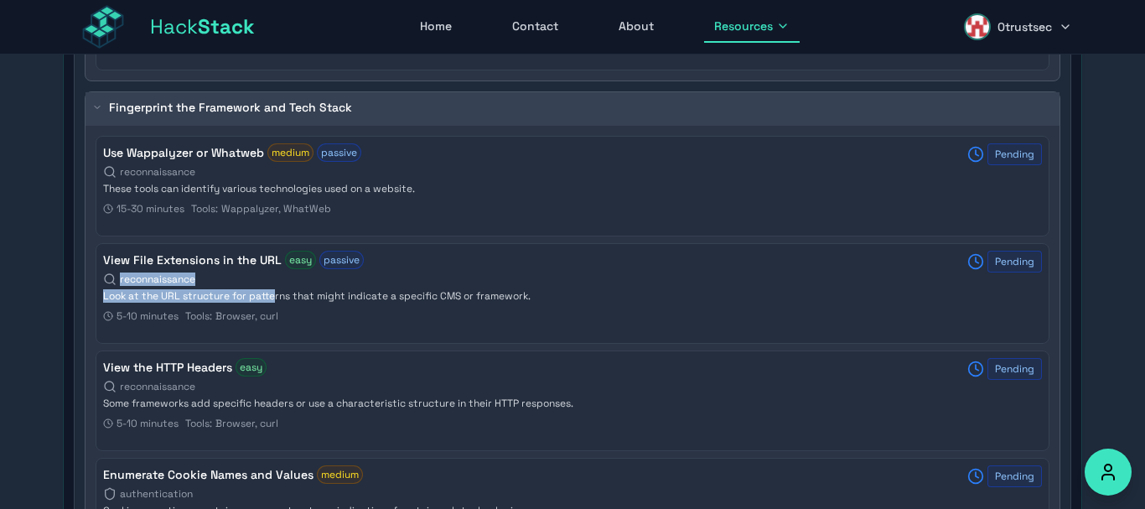
scroll to position [2074, 0]
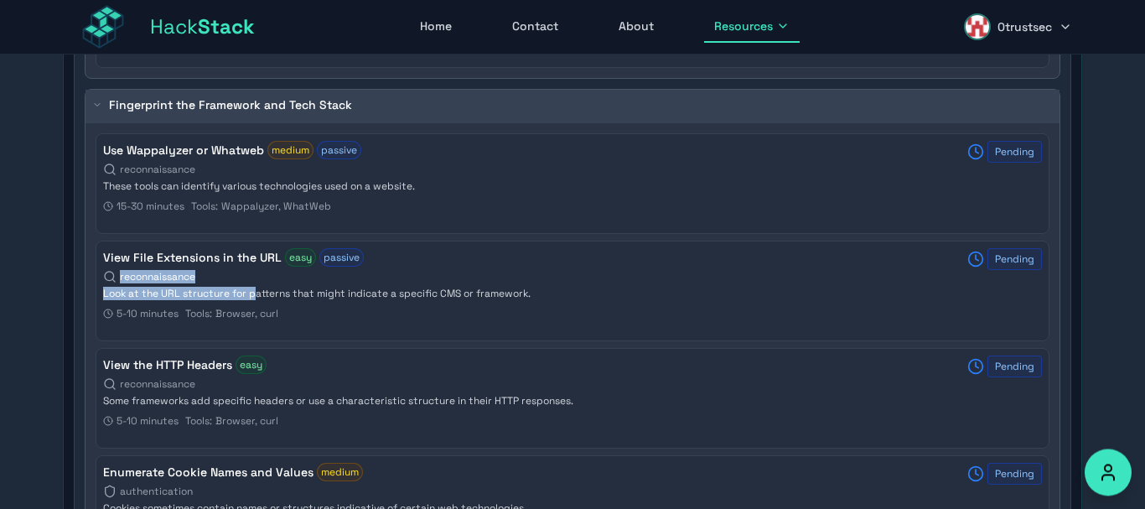
drag, startPoint x: 141, startPoint y: 255, endPoint x: 252, endPoint y: 302, distance: 121.0
click at [252, 266] on h4 "View File Extensions in the URL" at bounding box center [192, 257] width 179 height 17
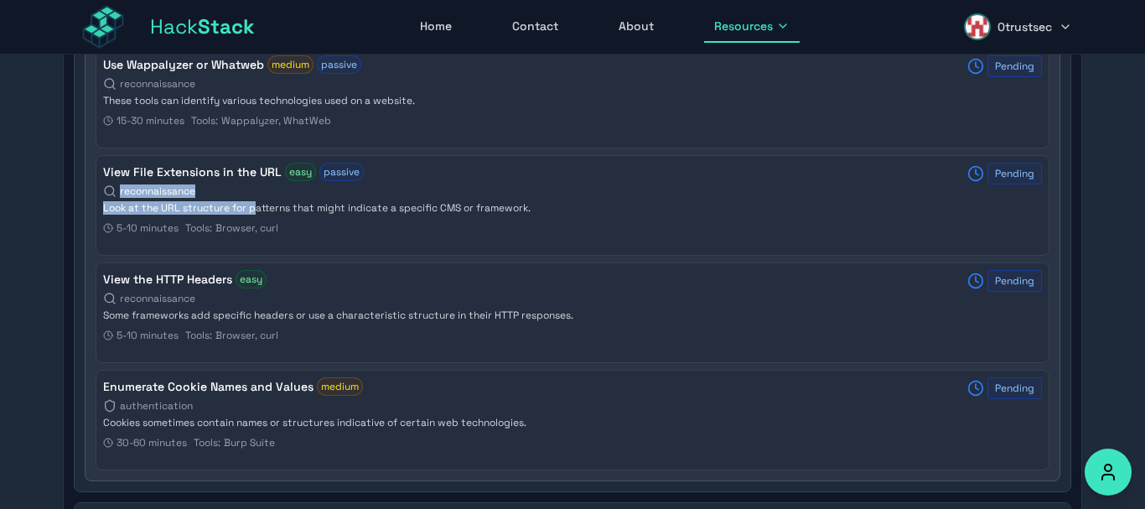
scroll to position [2178, 0]
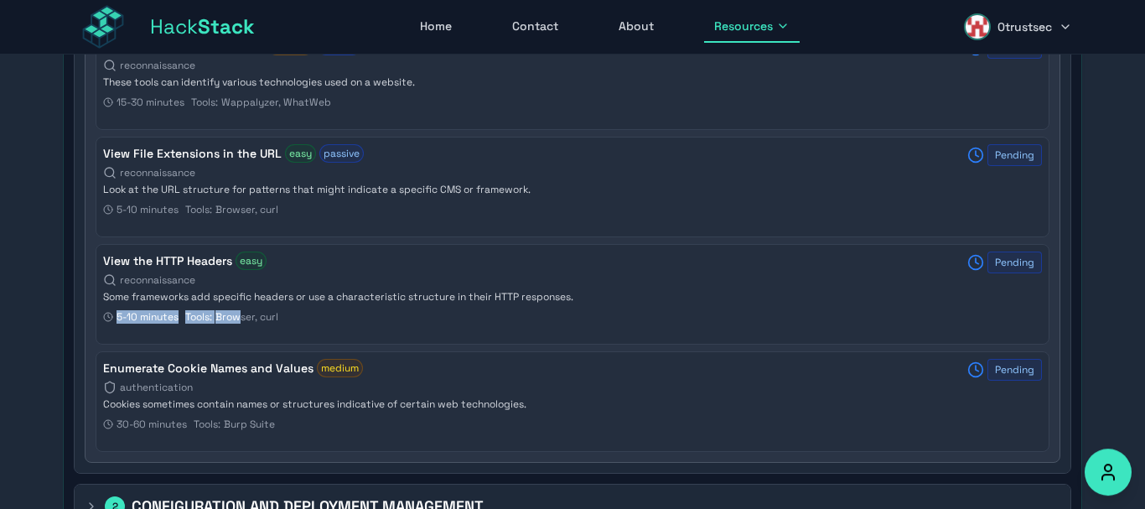
drag, startPoint x: 158, startPoint y: 274, endPoint x: 241, endPoint y: 311, distance: 90.8
click at [242, 311] on div "View the HTTP Headers easy reconnaissance Some frameworks add specific headers …" at bounding box center [573, 294] width 954 height 101
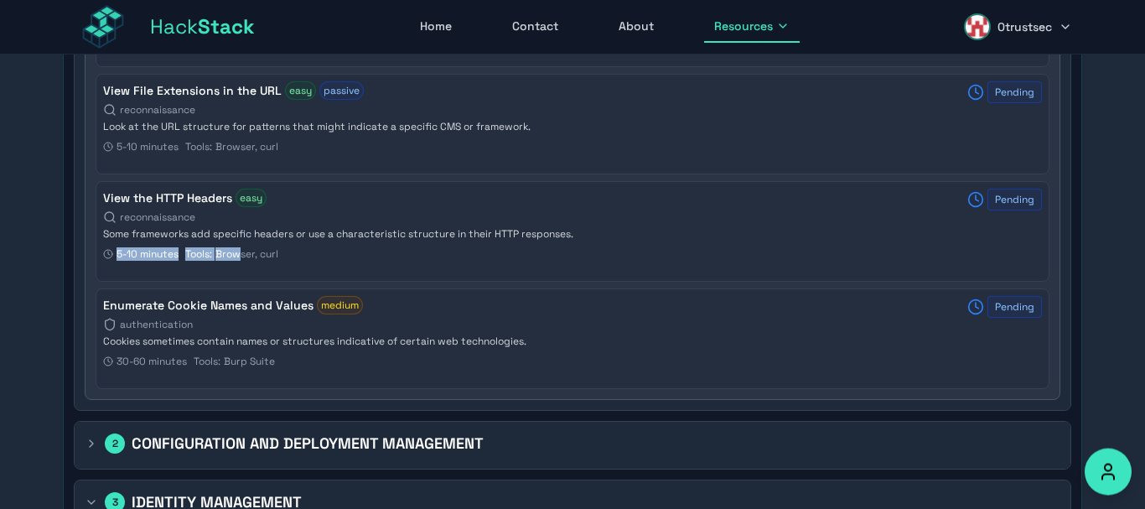
scroll to position [2247, 0]
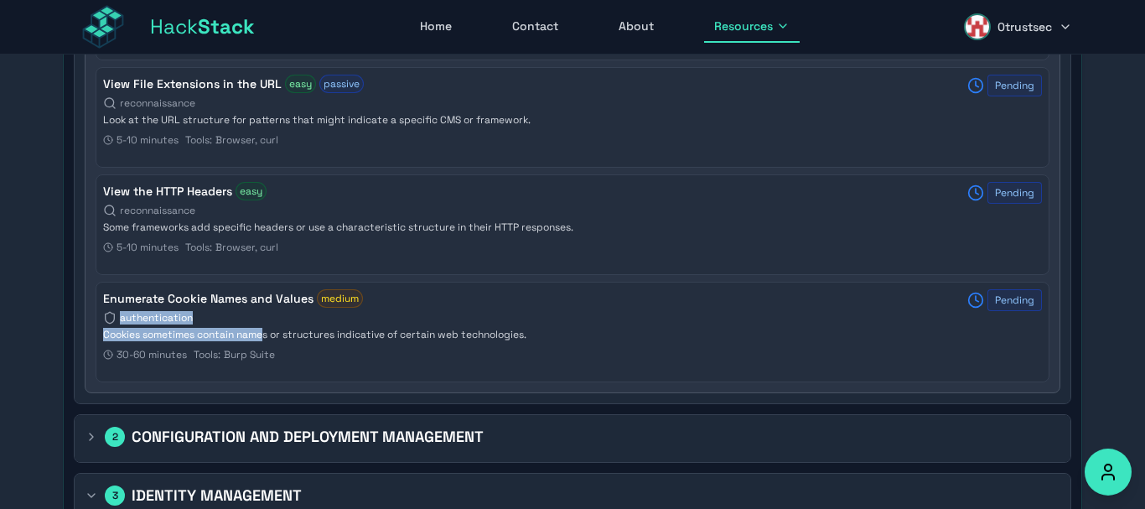
drag, startPoint x: 210, startPoint y: 313, endPoint x: 264, endPoint y: 331, distance: 56.5
click at [264, 307] on h4 "Enumerate Cookie Names and Values" at bounding box center [208, 298] width 210 height 17
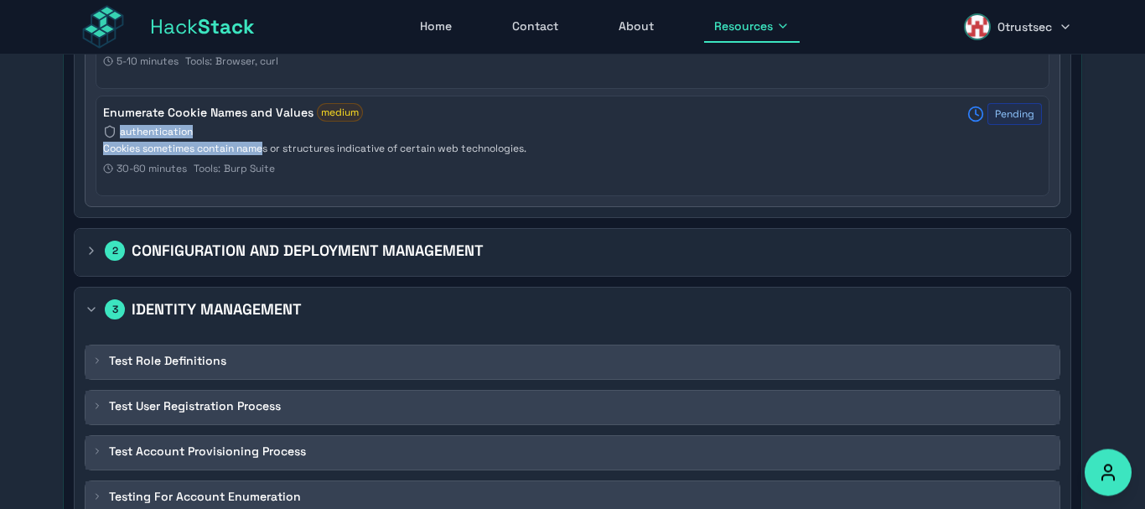
scroll to position [2440, 0]
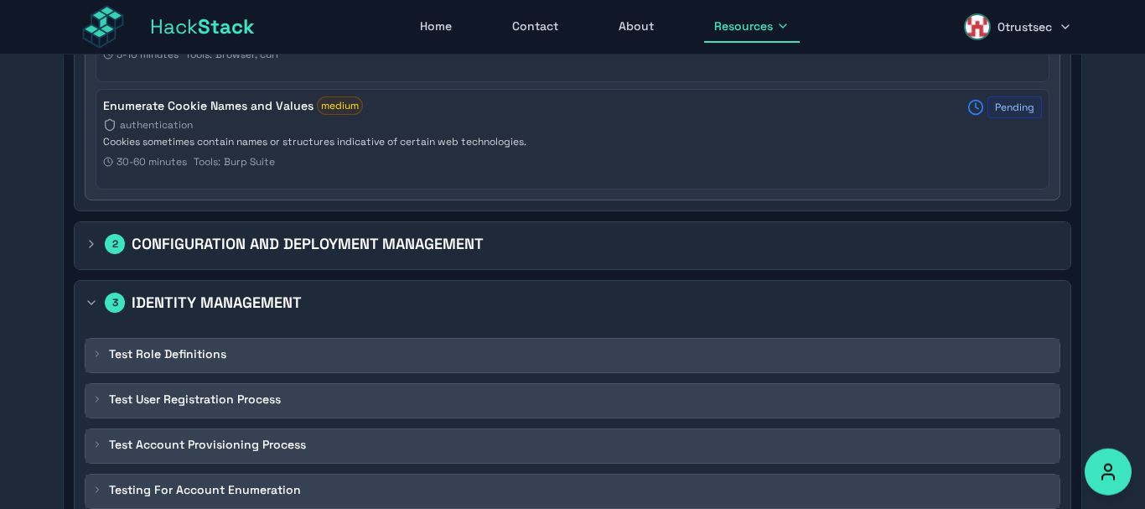
click at [107, 240] on span "2" at bounding box center [115, 244] width 20 height 20
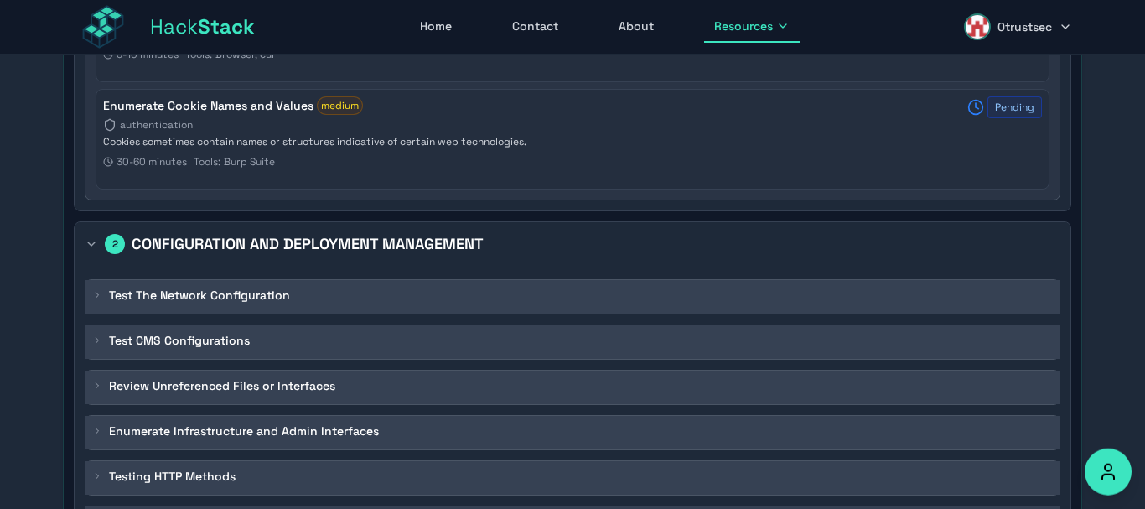
click at [95, 298] on icon at bounding box center [97, 295] width 10 height 10
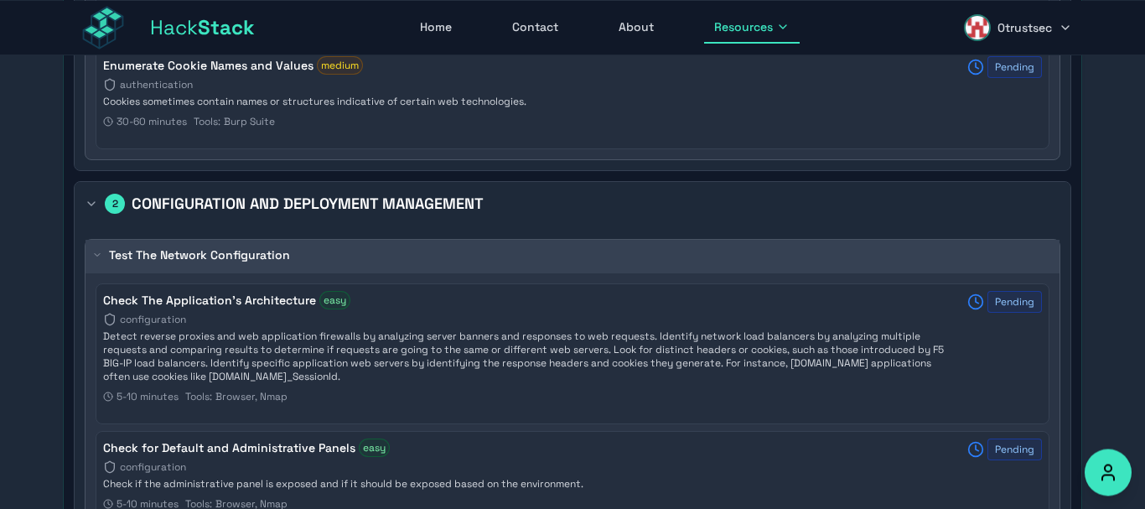
click at [257, 308] on h4 "Check The Application's Architecture" at bounding box center [209, 300] width 213 height 17
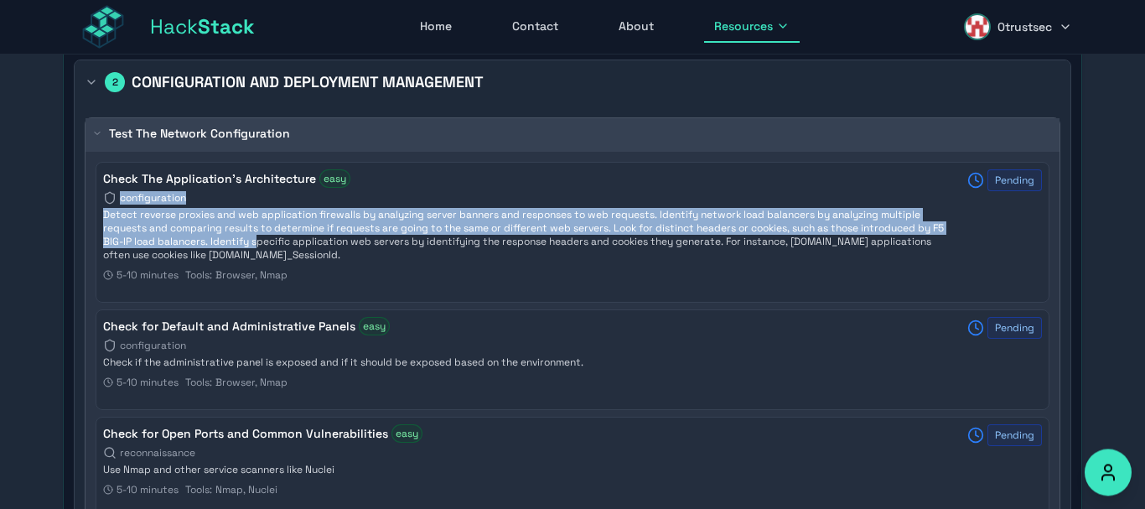
scroll to position [2603, 0]
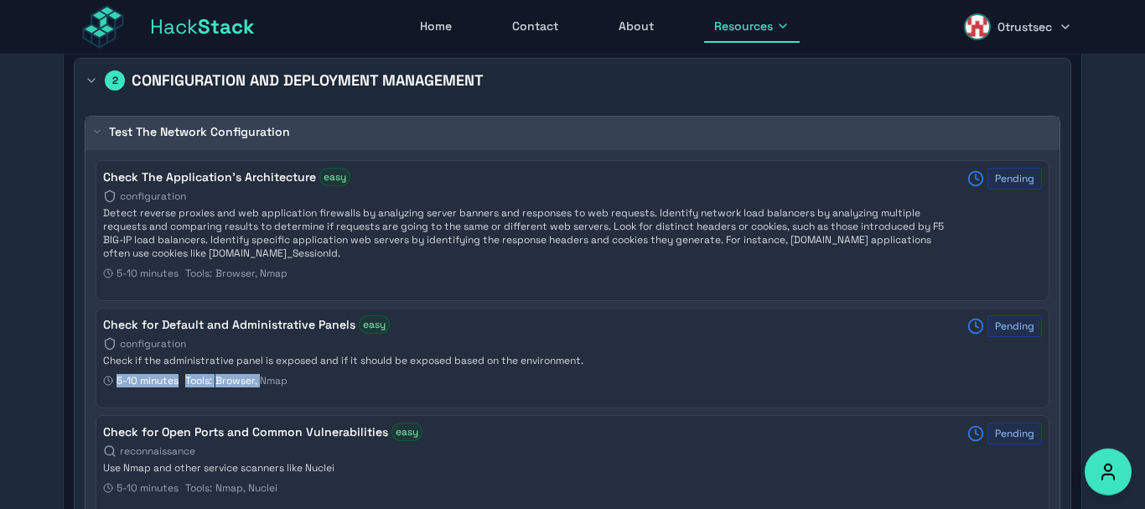
drag, startPoint x: 202, startPoint y: 339, endPoint x: 265, endPoint y: 379, distance: 74.2
click at [265, 333] on h4 "Check for Default and Administrative Panels" at bounding box center [229, 324] width 252 height 17
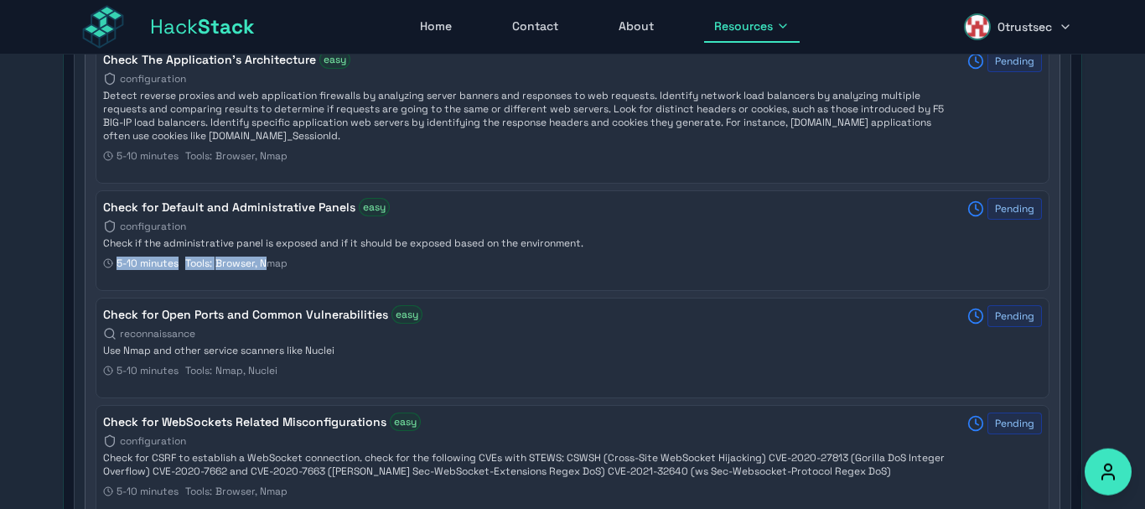
scroll to position [2725, 0]
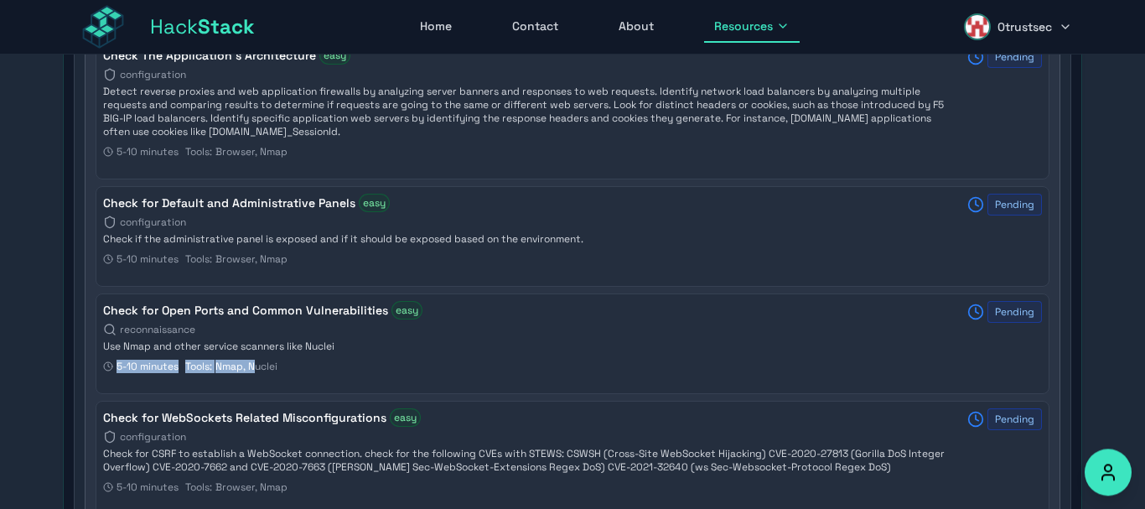
drag, startPoint x: 206, startPoint y: 322, endPoint x: 261, endPoint y: 358, distance: 65.3
click at [260, 358] on div "Check for Open Ports and Common Vulnerabilities easy reconnaissance Use Nmap an…" at bounding box center [525, 340] width 844 height 79
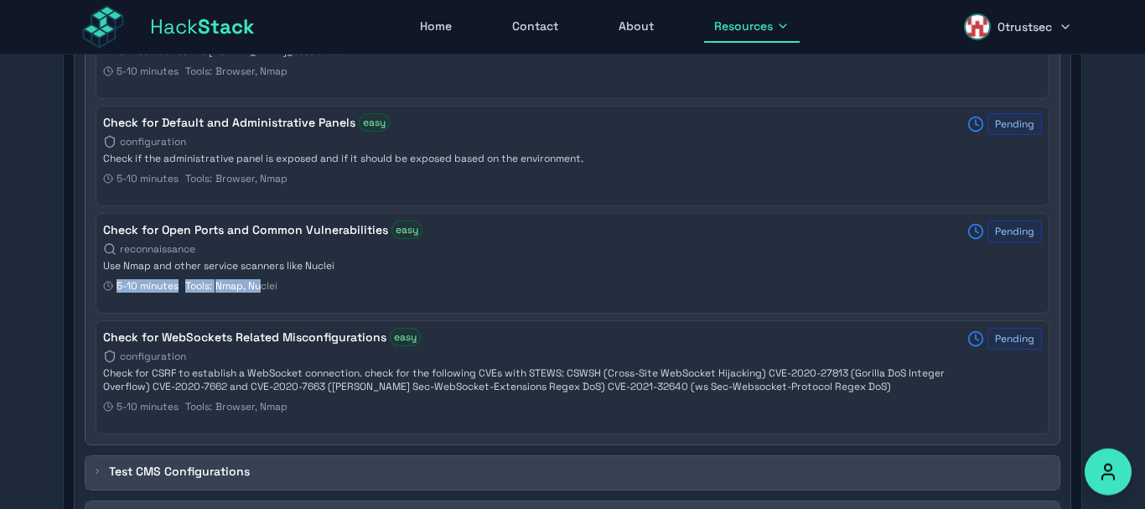
scroll to position [2807, 0]
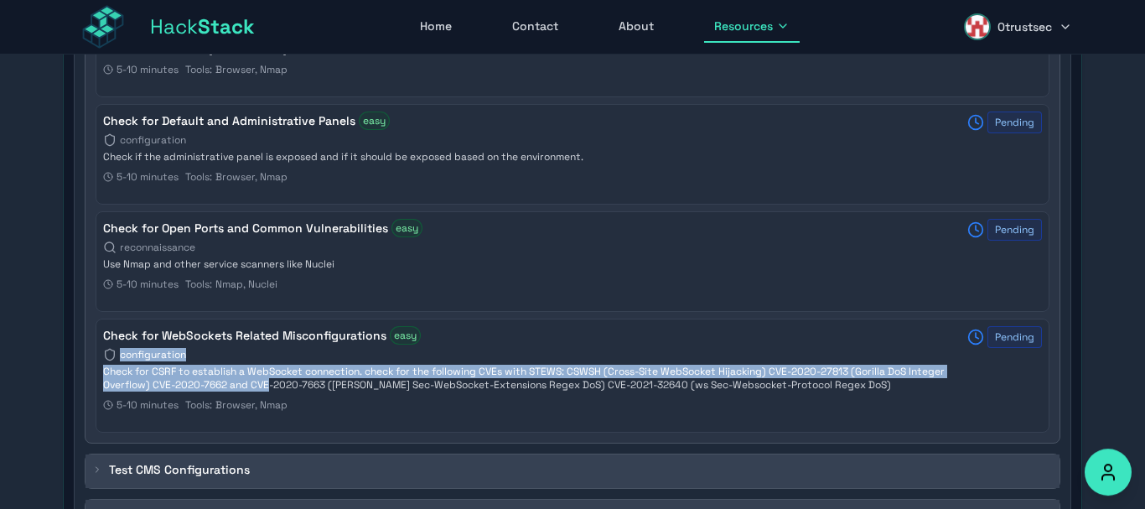
drag, startPoint x: 122, startPoint y: 337, endPoint x: 269, endPoint y: 386, distance: 154.8
click at [269, 344] on h4 "Check for WebSockets Related Misconfigurations" at bounding box center [244, 335] width 283 height 17
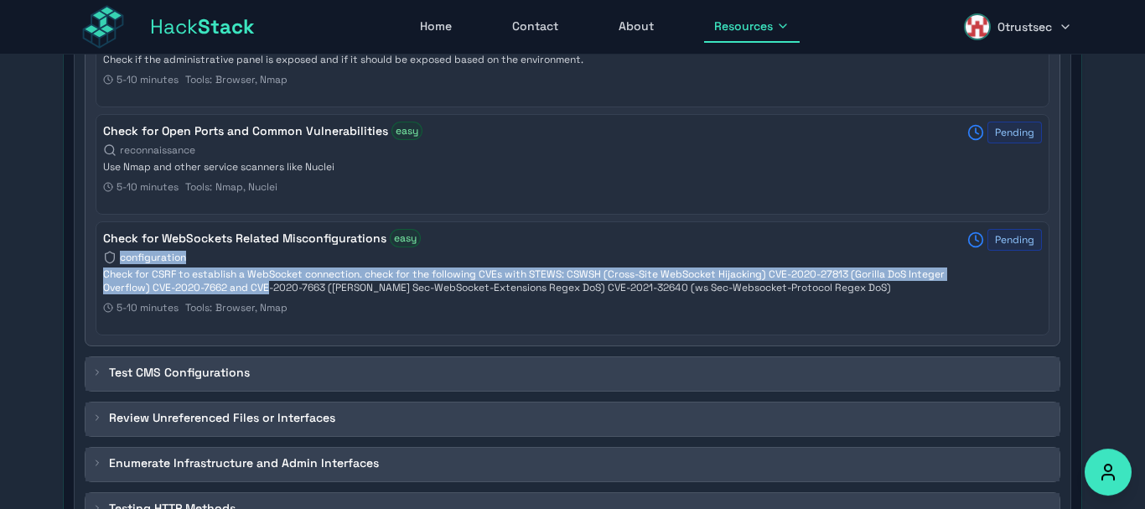
scroll to position [2906, 0]
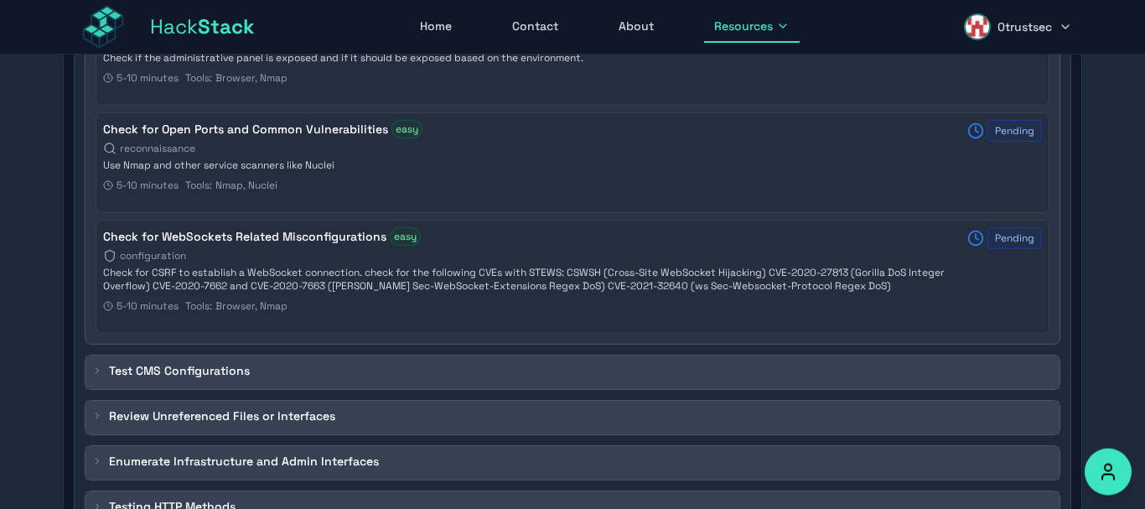
click at [355, 307] on div "5-10 minutes Tools: Browser, Nmap" at bounding box center [525, 305] width 844 height 13
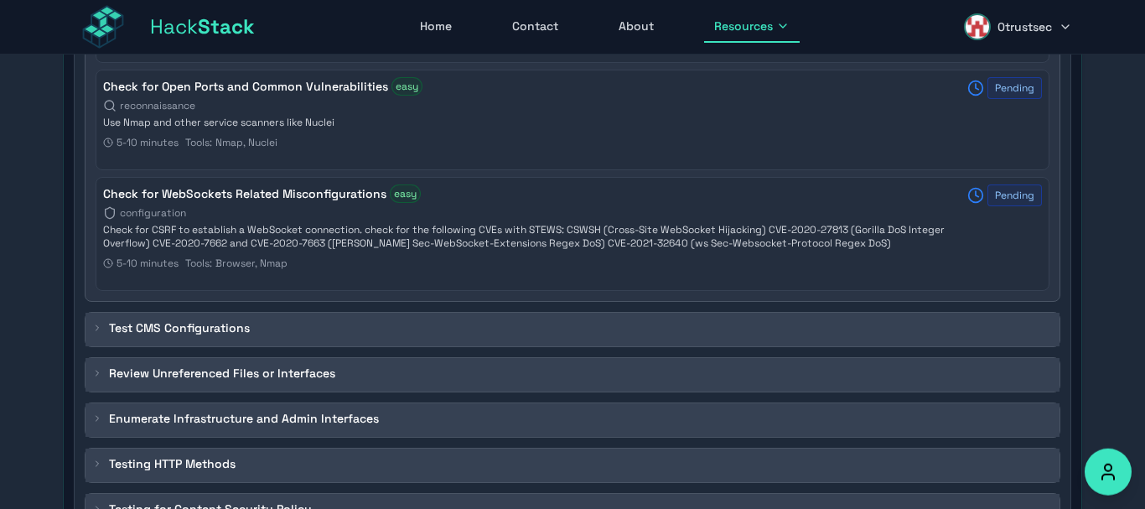
scroll to position [2951, 0]
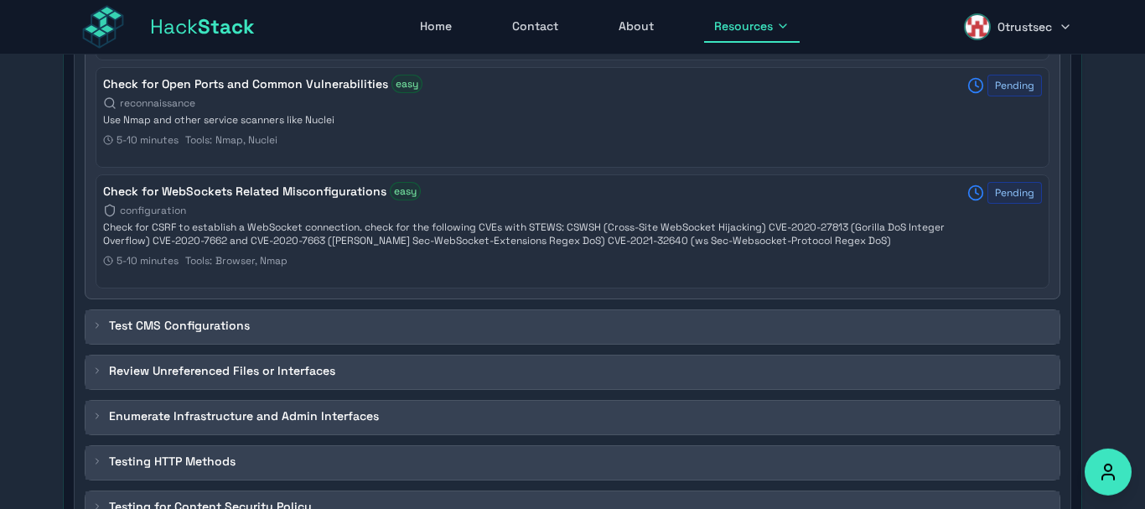
click at [105, 323] on div "Test CMS Configurations" at bounding box center [171, 325] width 158 height 17
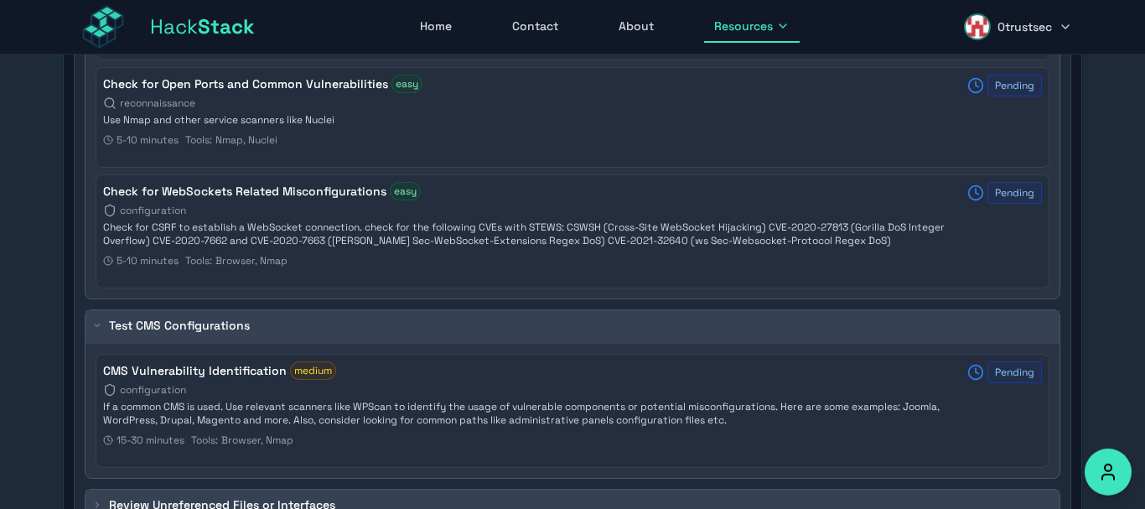
scroll to position [3010, 0]
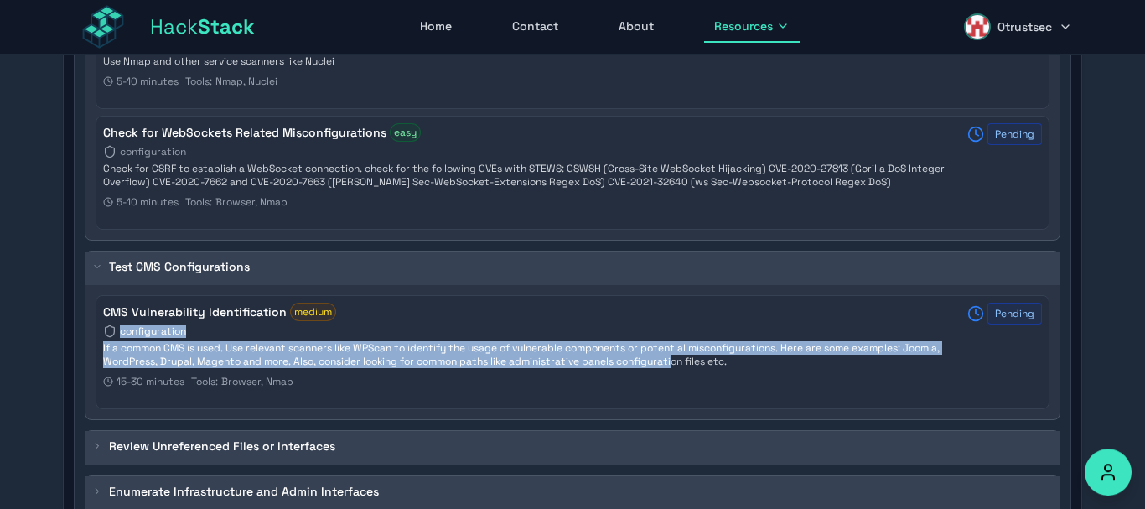
drag, startPoint x: 193, startPoint y: 351, endPoint x: 696, endPoint y: 358, distance: 503.0
click at [287, 320] on h4 "CMS Vulnerability Identification" at bounding box center [195, 311] width 184 height 17
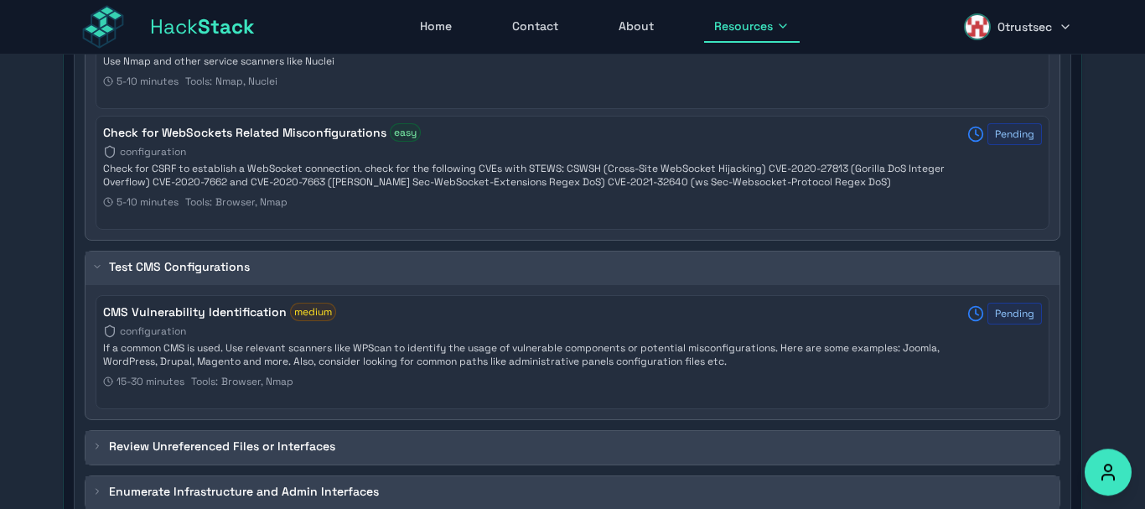
click at [876, 391] on div "CMS Vulnerability Identification medium configuration If a common CMS is used. …" at bounding box center [525, 349] width 844 height 92
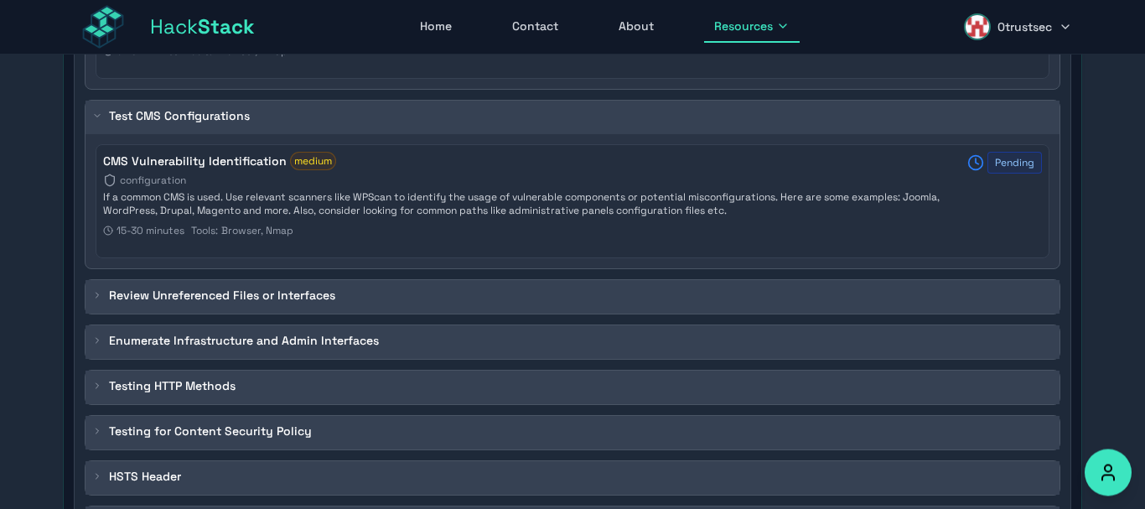
scroll to position [3167, 0]
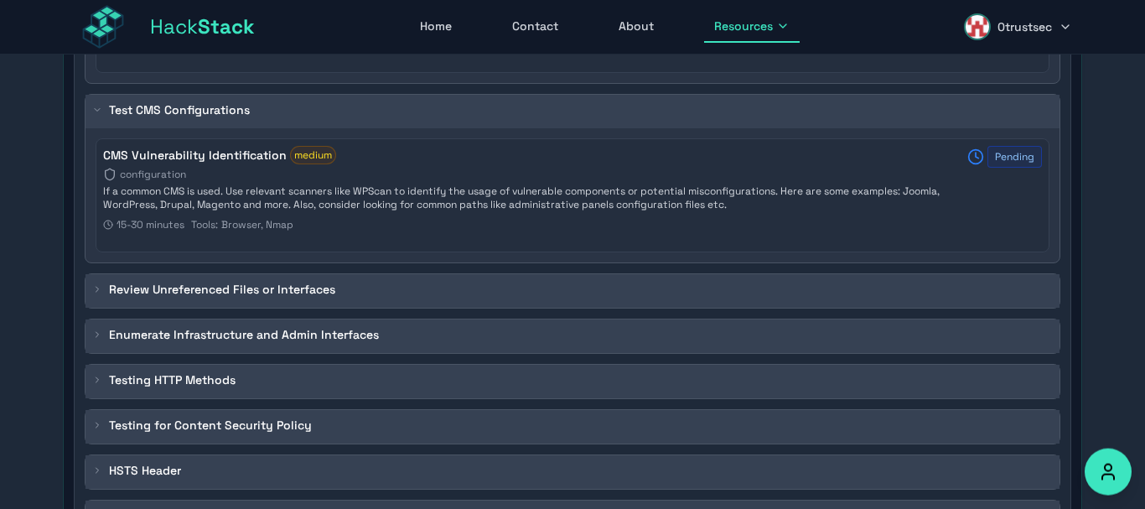
click at [100, 288] on icon at bounding box center [97, 289] width 10 height 10
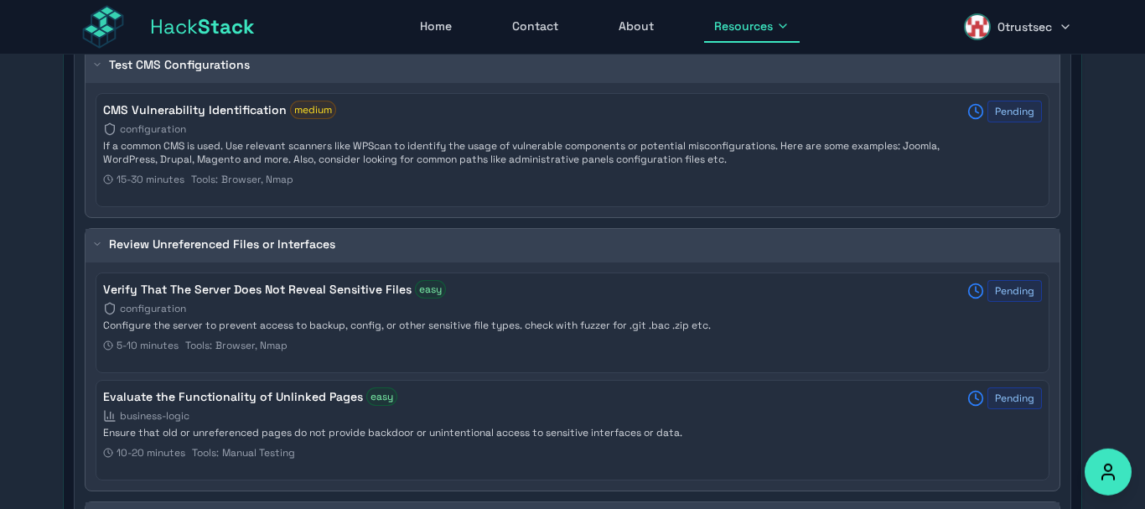
scroll to position [3214, 0]
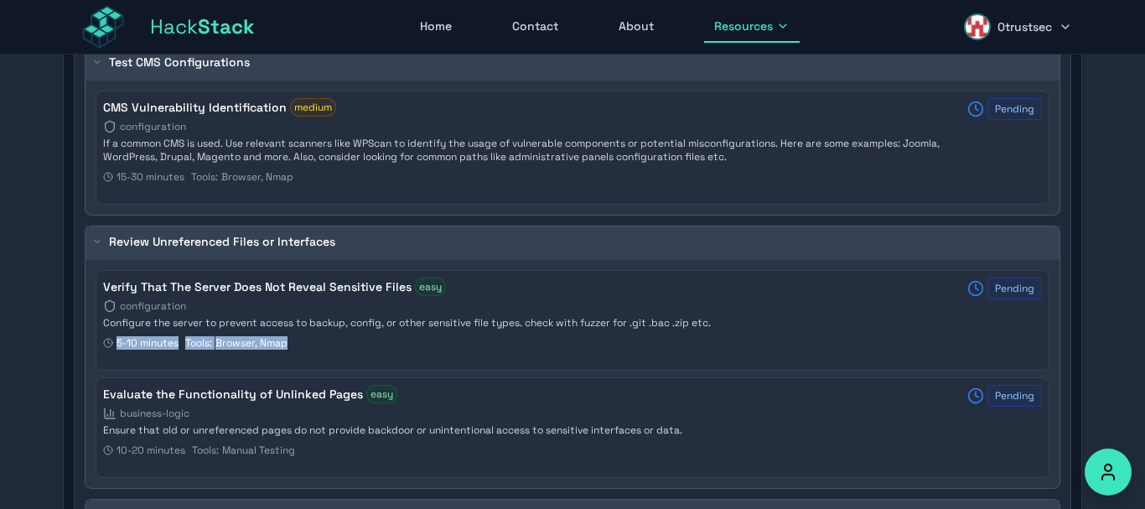
drag, startPoint x: 143, startPoint y: 294, endPoint x: 349, endPoint y: 336, distance: 209.6
click at [349, 295] on h4 "Verify That The Server Does Not Reveal Sensitive Files" at bounding box center [257, 286] width 308 height 17
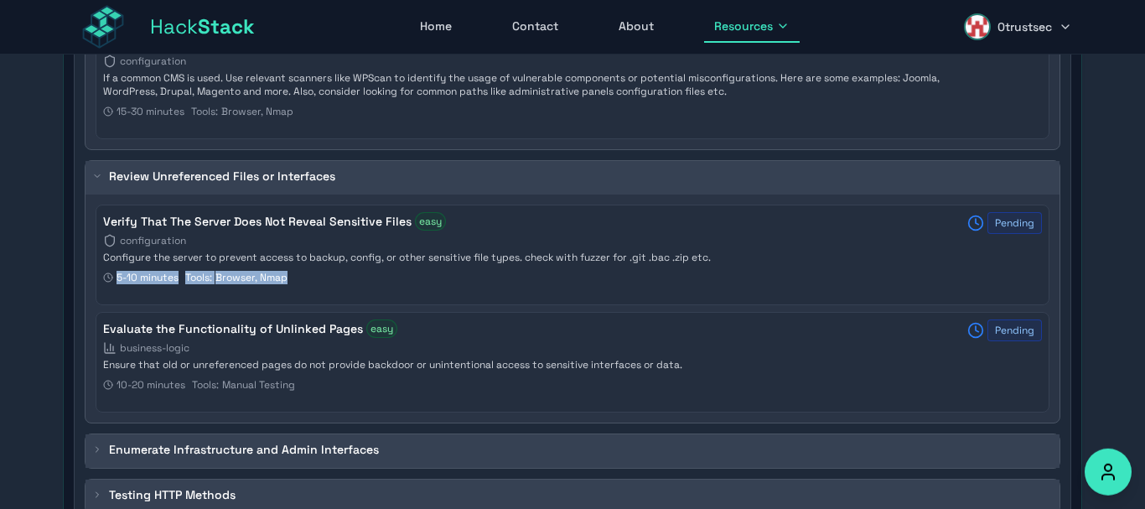
scroll to position [3281, 0]
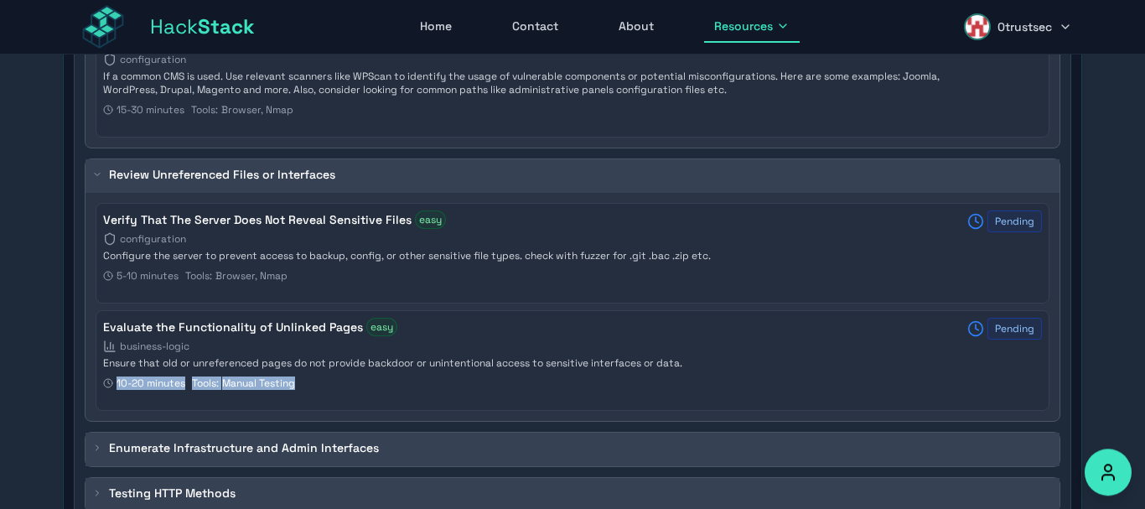
drag, startPoint x: 117, startPoint y: 340, endPoint x: 300, endPoint y: 396, distance: 191.7
click at [300, 396] on div "Evaluate the Functionality of Unlinked Pages easy business-logic Ensure that ol…" at bounding box center [525, 357] width 844 height 79
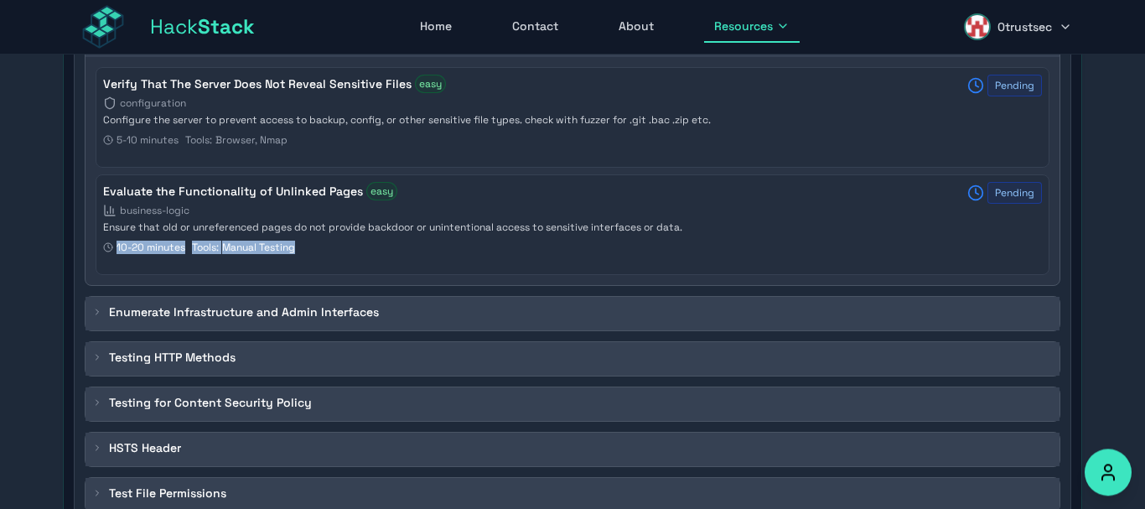
scroll to position [3419, 0]
click at [97, 316] on div "Enumerate Infrastructure and Admin Interfaces" at bounding box center [235, 310] width 287 height 17
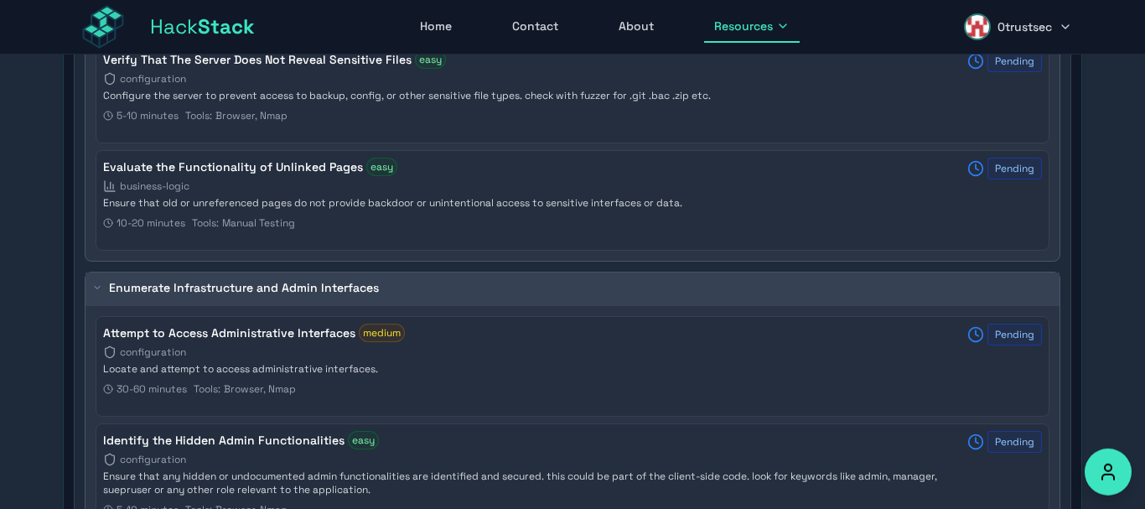
scroll to position [3452, 0]
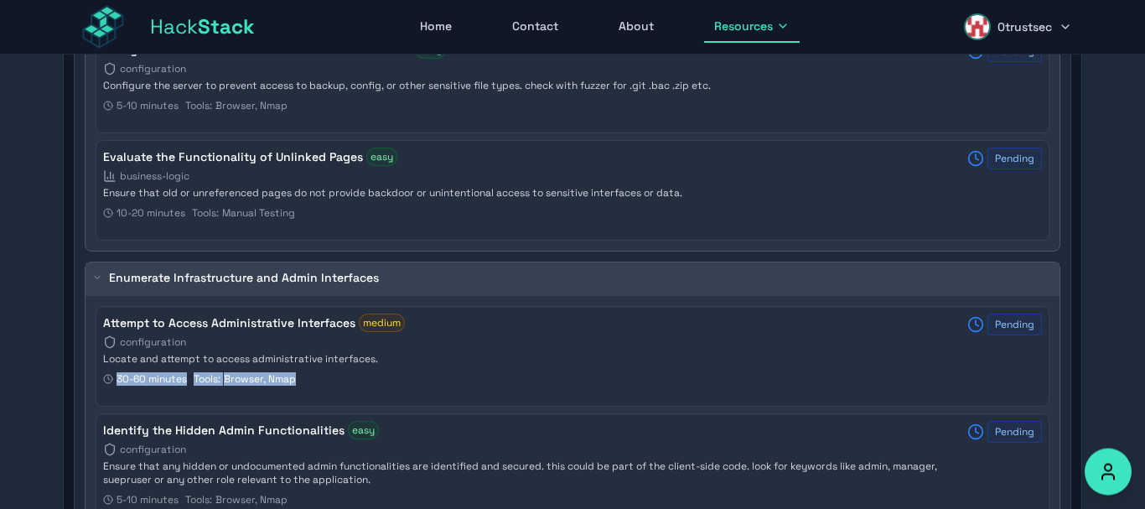
drag, startPoint x: 107, startPoint y: 324, endPoint x: 339, endPoint y: 378, distance: 238.3
click at [303, 331] on h4 "Attempt to Access Administrative Interfaces" at bounding box center [229, 322] width 252 height 17
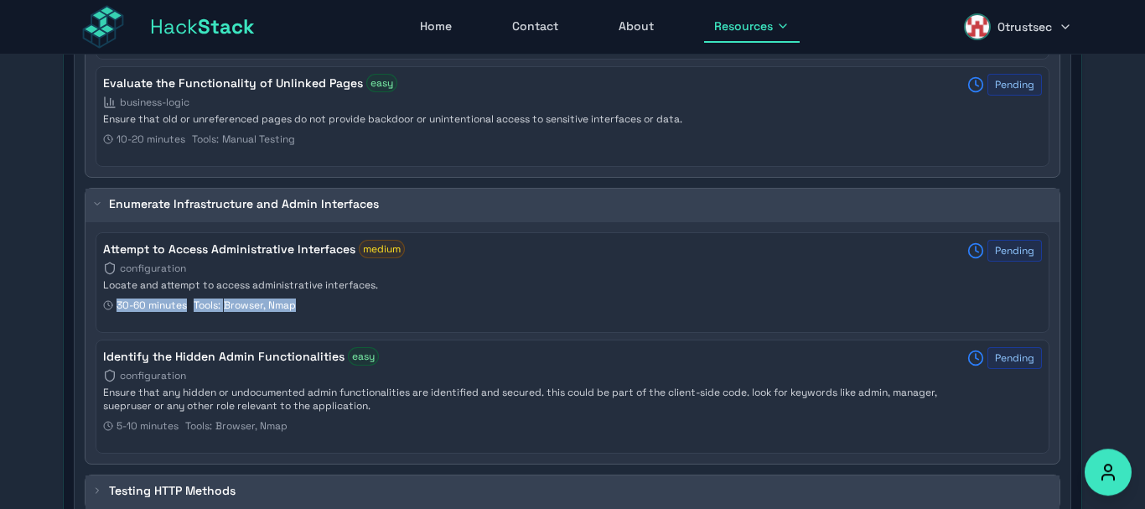
scroll to position [3559, 0]
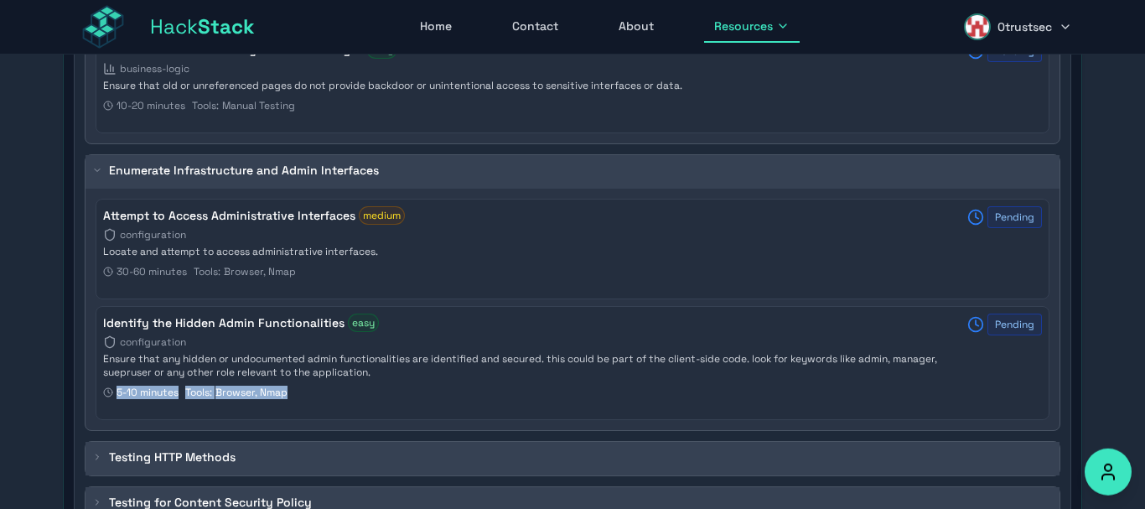
drag, startPoint x: 264, startPoint y: 345, endPoint x: 339, endPoint y: 386, distance: 85.9
click at [339, 331] on h4 "Identify the Hidden Admin Functionalities" at bounding box center [223, 322] width 241 height 17
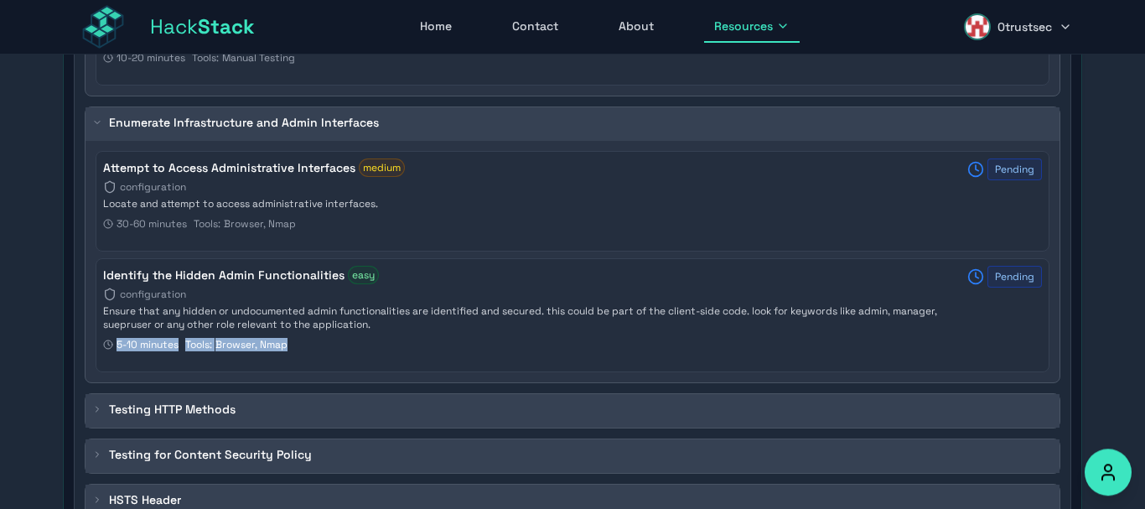
scroll to position [3654, 0]
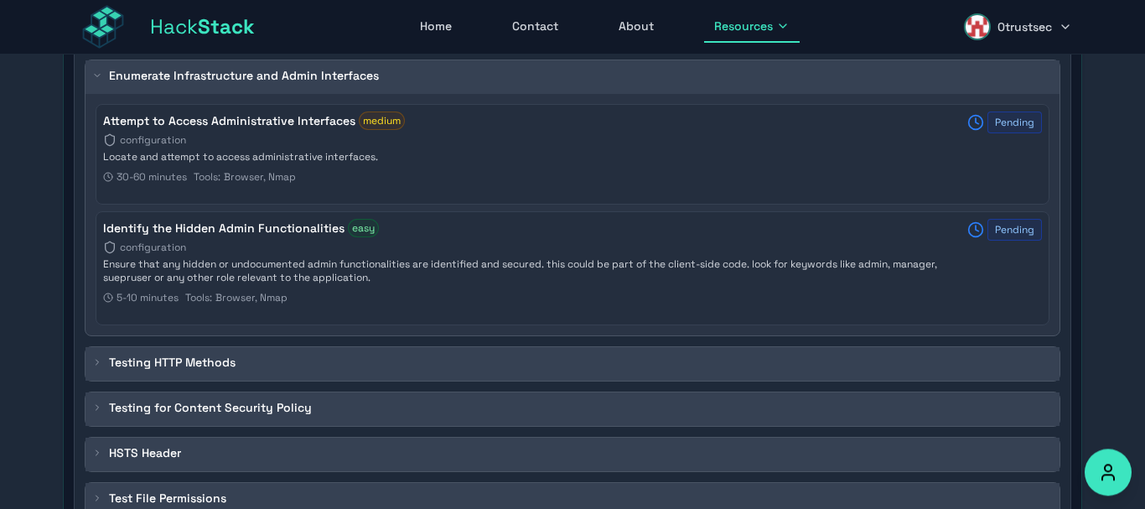
drag, startPoint x: 95, startPoint y: 356, endPoint x: 103, endPoint y: 357, distance: 8.4
click at [95, 357] on div "Testing HTTP Methods" at bounding box center [163, 362] width 143 height 17
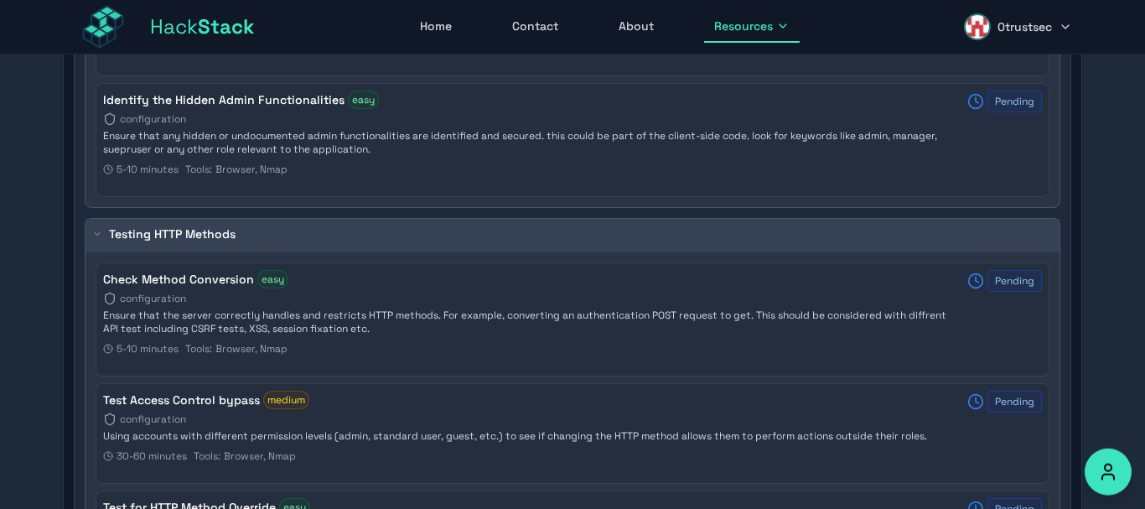
scroll to position [3789, 0]
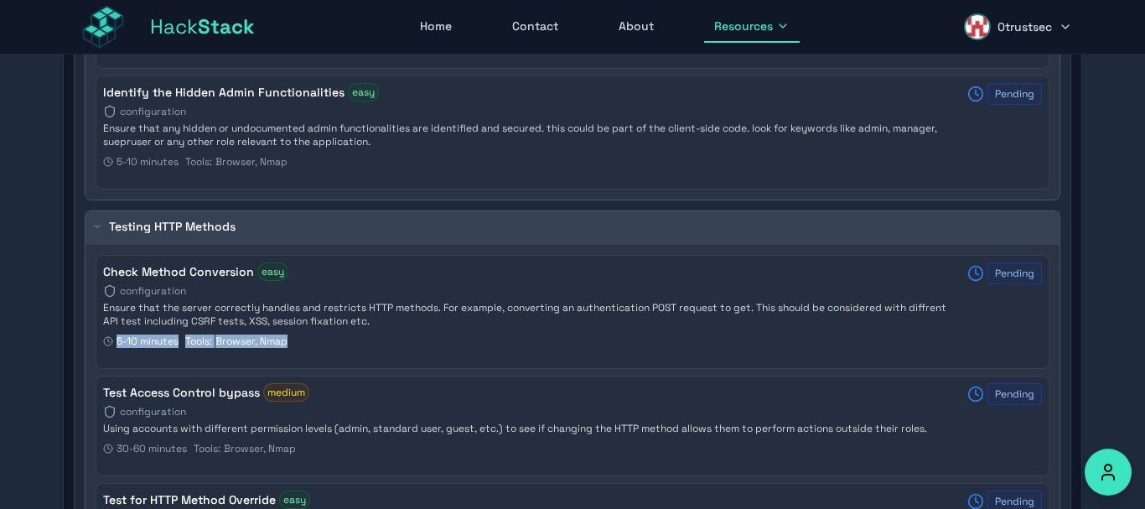
drag, startPoint x: 116, startPoint y: 284, endPoint x: 311, endPoint y: 351, distance: 206.5
click at [301, 353] on div "Check Method Conversion easy configuration Ensure that the server correctly han…" at bounding box center [525, 308] width 844 height 92
click at [415, 355] on div "Check Method Conversion easy configuration Ensure that the server correctly han…" at bounding box center [573, 312] width 954 height 114
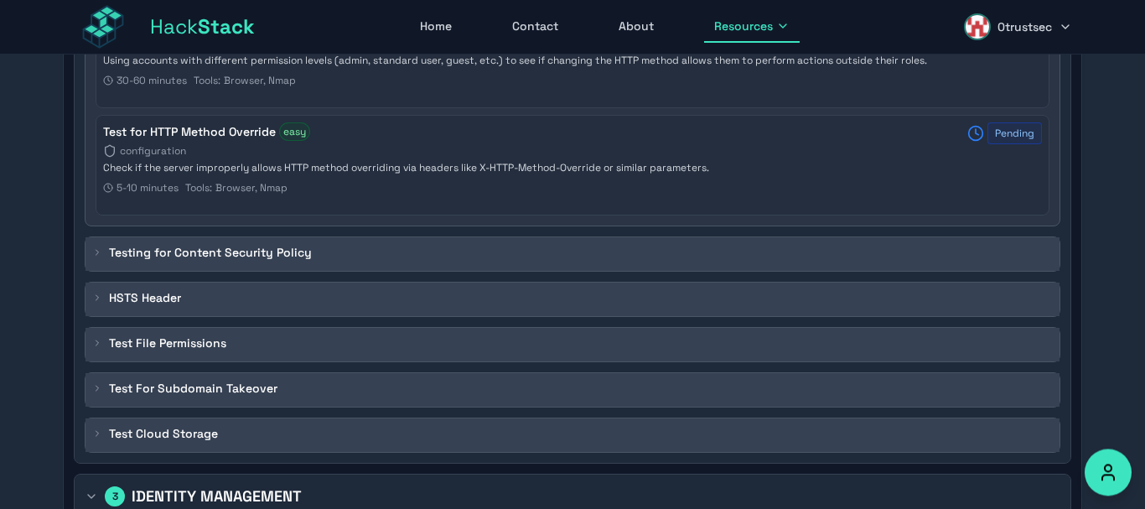
scroll to position [4159, 0]
click at [99, 295] on icon at bounding box center [97, 296] width 10 height 10
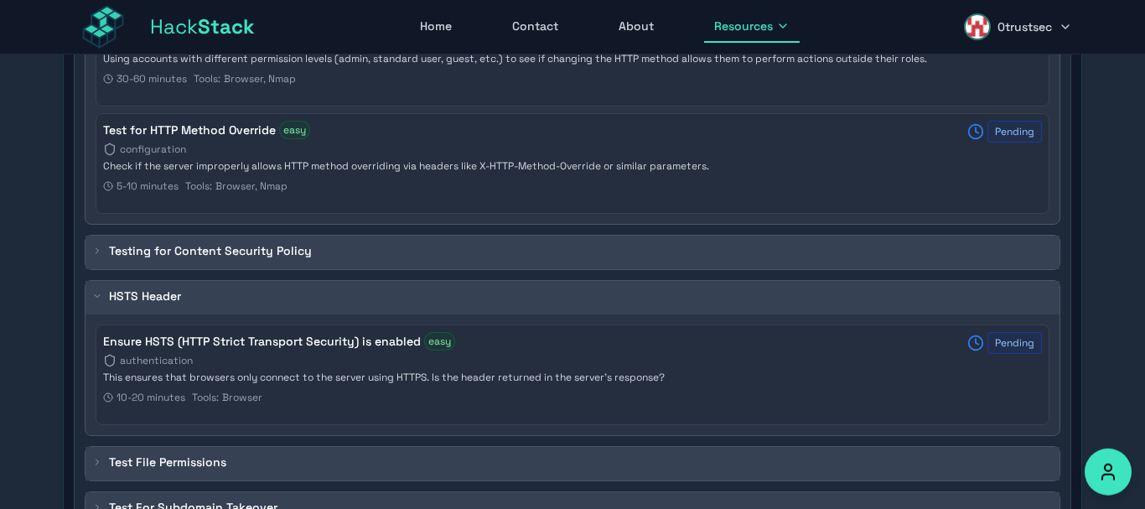
click at [100, 251] on icon at bounding box center [97, 251] width 10 height 10
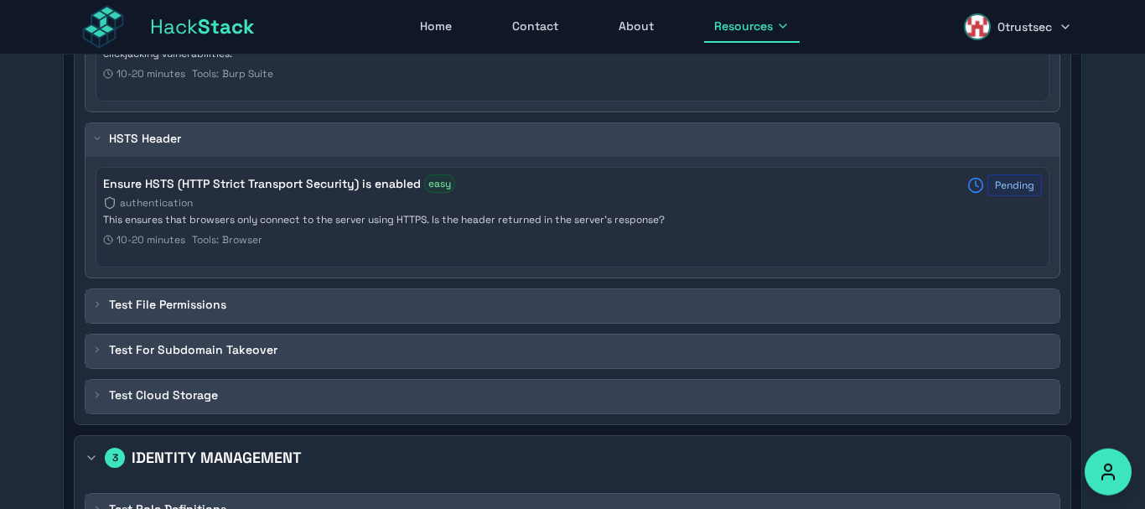
scroll to position [4481, 0]
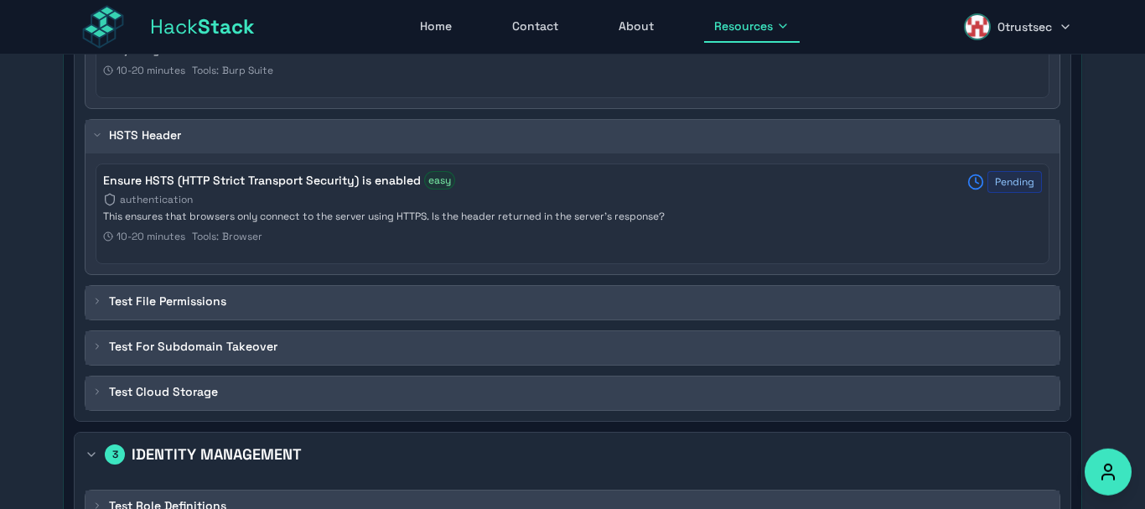
click at [104, 313] on div "Test File Permissions" at bounding box center [572, 303] width 974 height 34
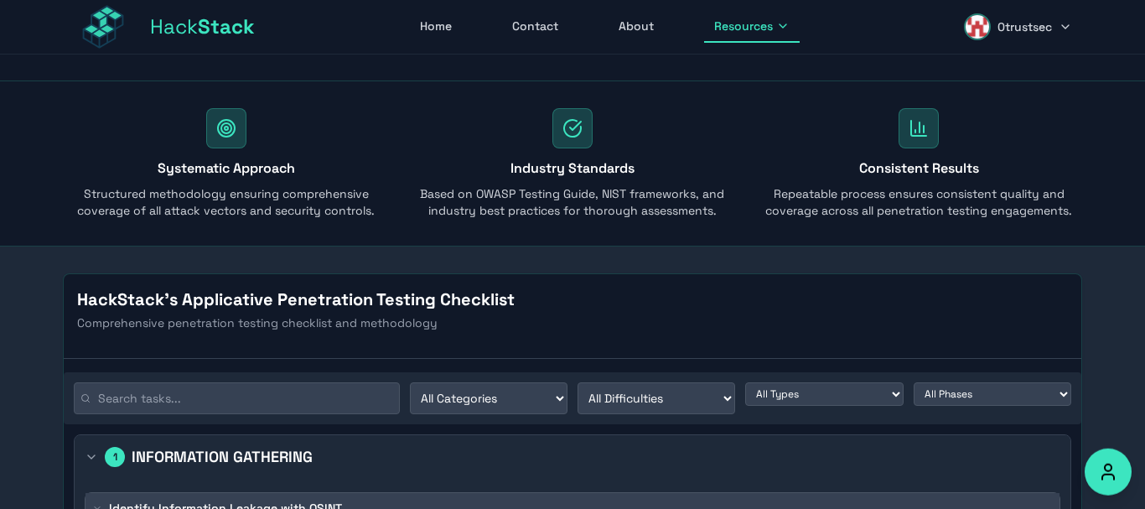
scroll to position [0, 0]
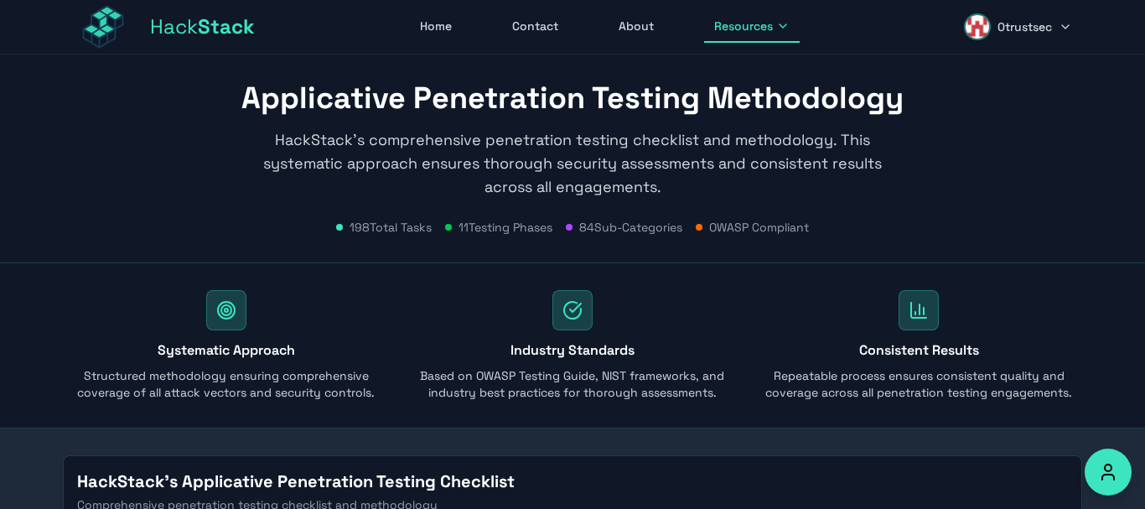
click at [1035, 26] on span "0trustsec" at bounding box center [1024, 26] width 54 height 17
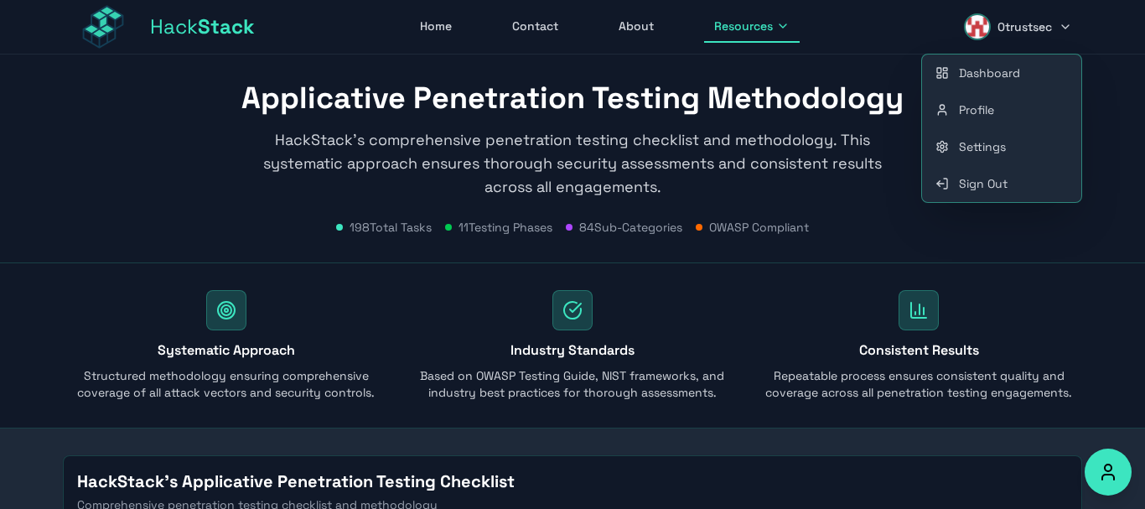
click at [655, 34] on link "About" at bounding box center [636, 27] width 55 height 32
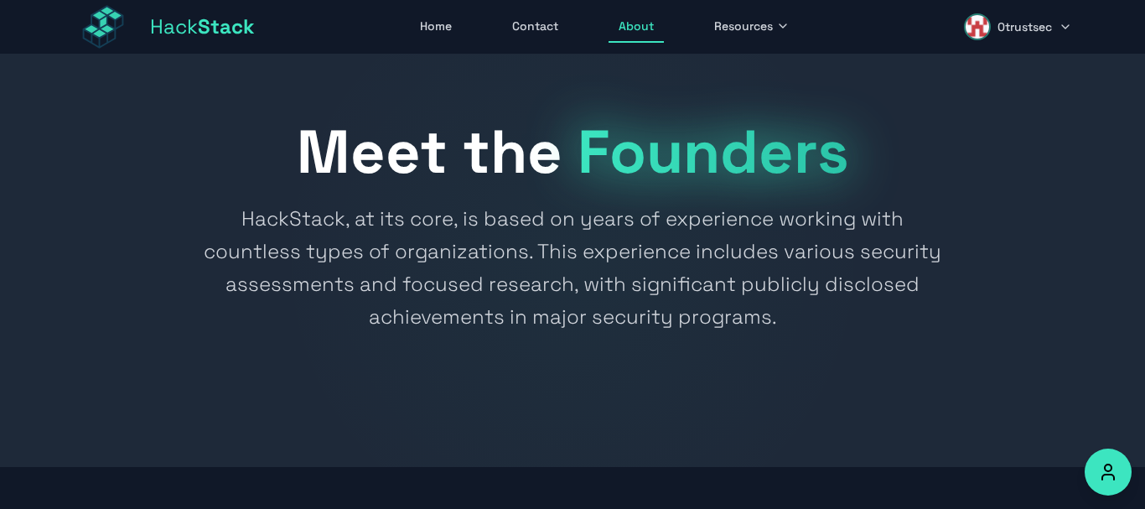
click at [754, 28] on span "Resources" at bounding box center [743, 26] width 59 height 17
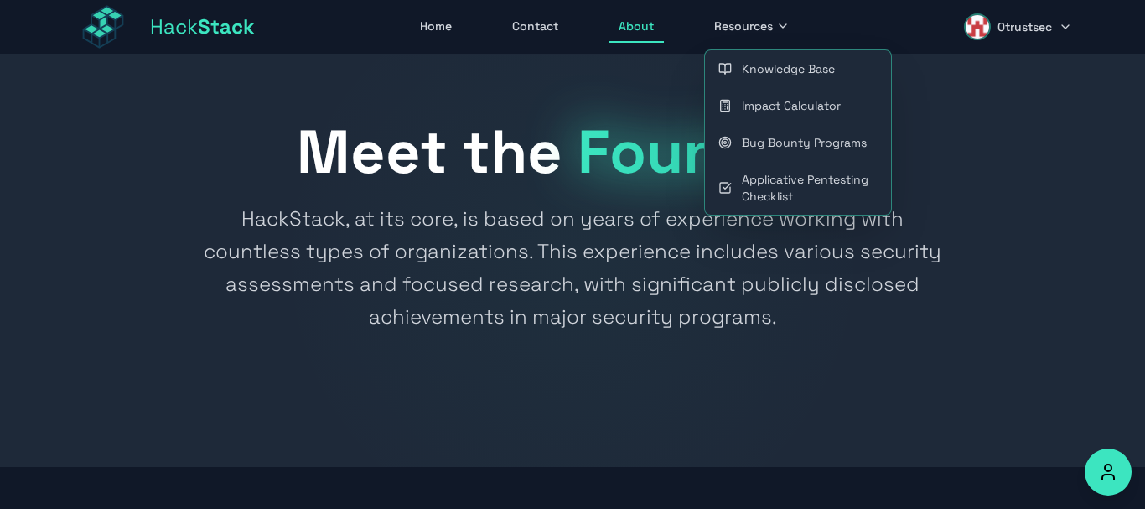
click at [537, 32] on link "Contact" at bounding box center [535, 27] width 66 height 32
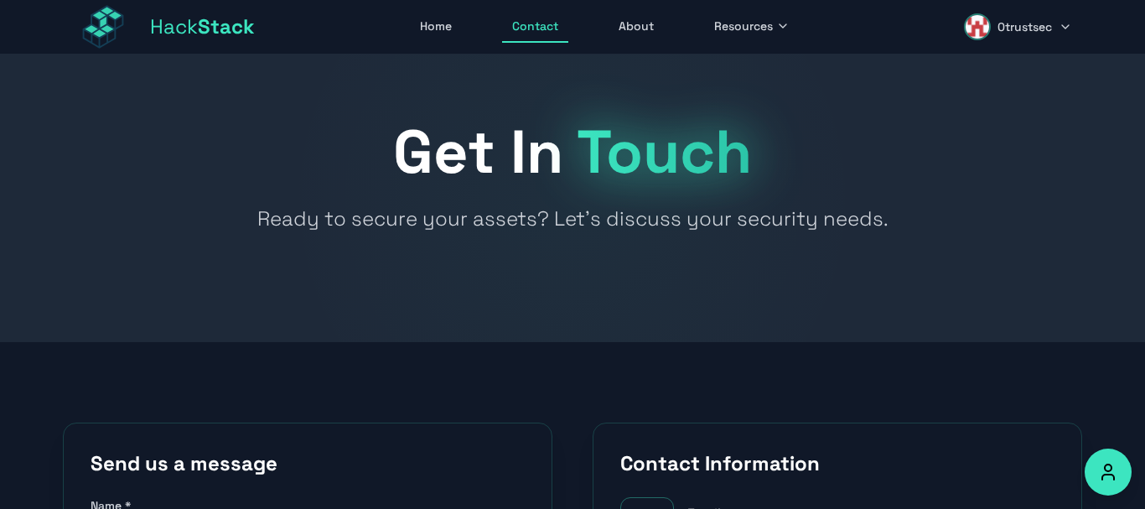
click at [442, 34] on link "Home" at bounding box center [436, 27] width 52 height 32
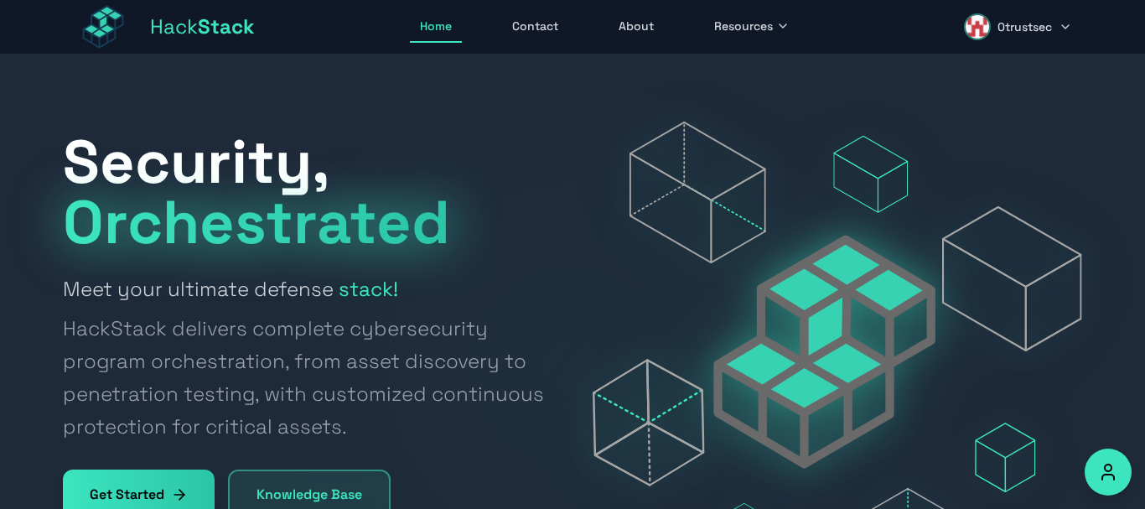
click at [737, 34] on span "Resources" at bounding box center [743, 26] width 59 height 17
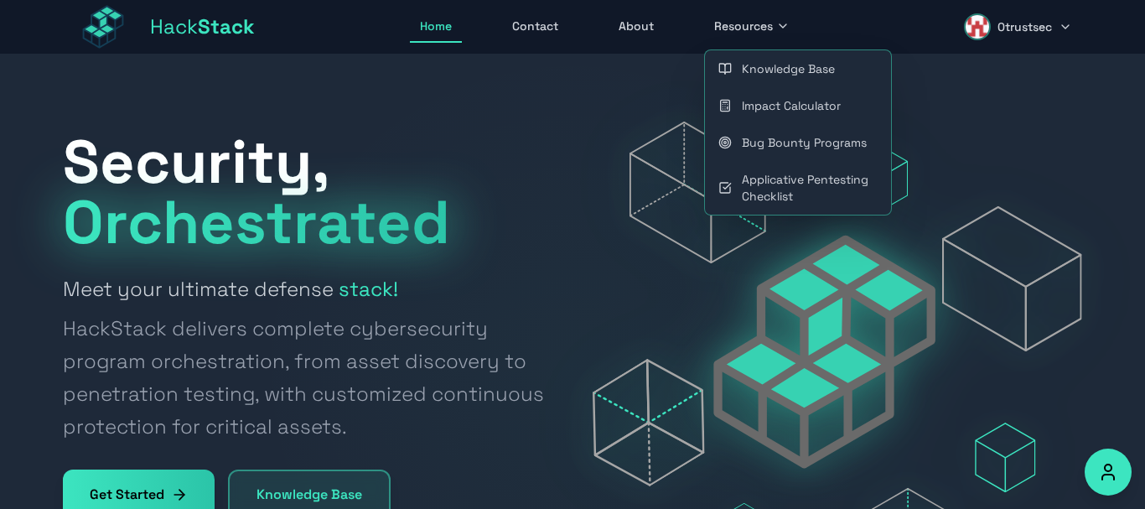
click at [357, 484] on link "Knowledge Base" at bounding box center [309, 494] width 163 height 50
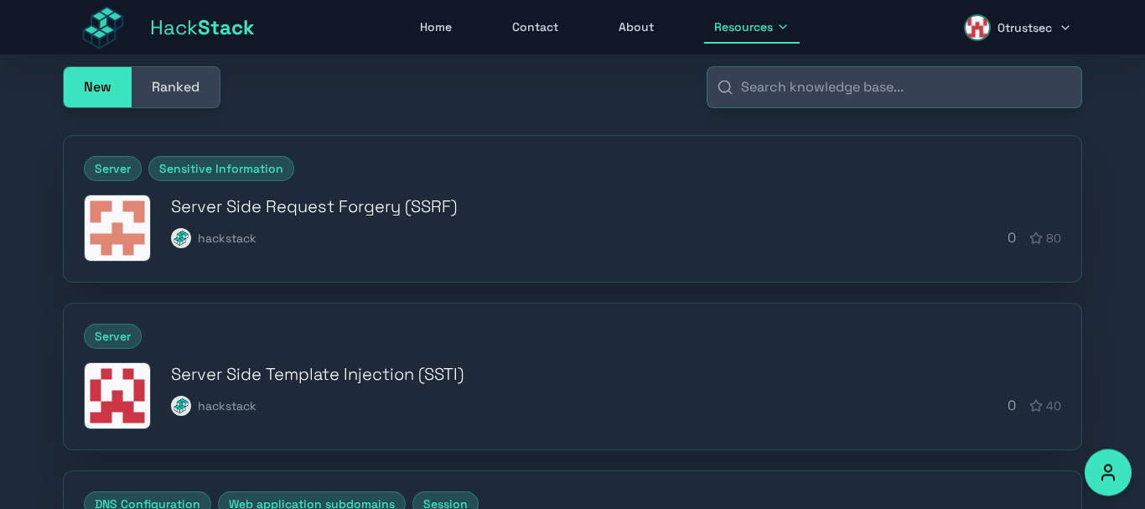
scroll to position [200, 0]
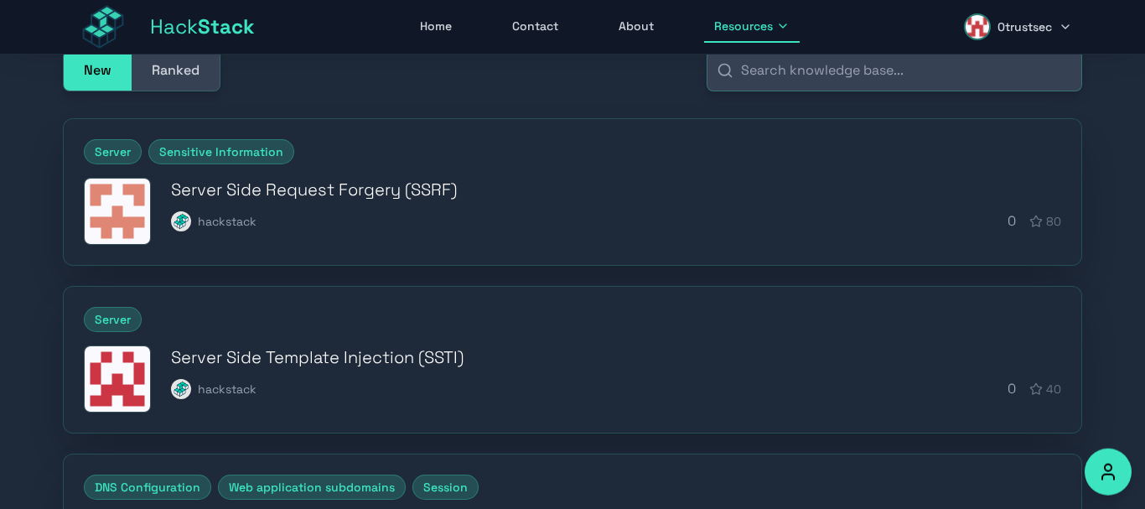
click at [426, 189] on h3 "Server Side Request Forgery (SSRF)" at bounding box center [616, 189] width 890 height 23
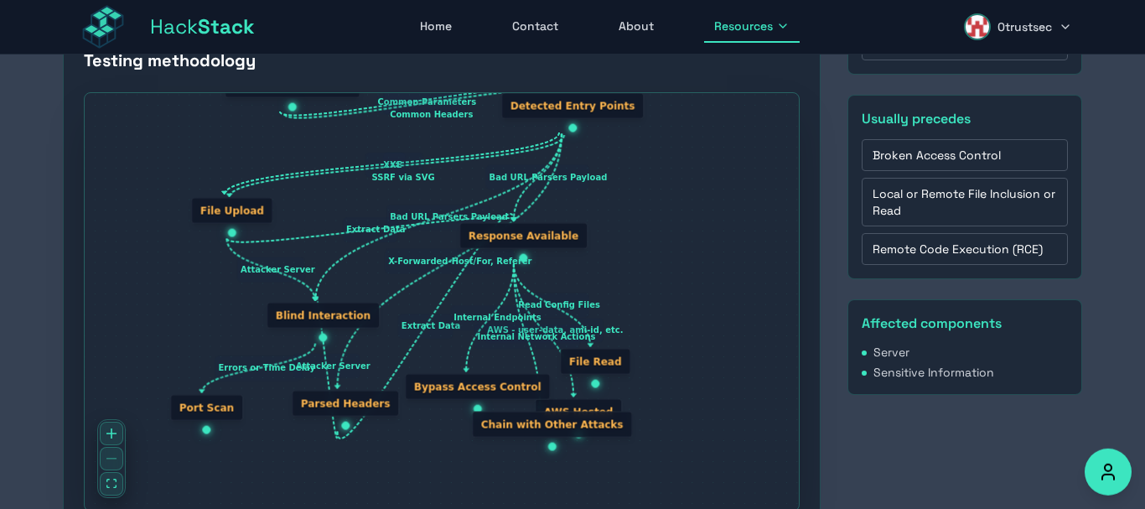
scroll to position [341, 0]
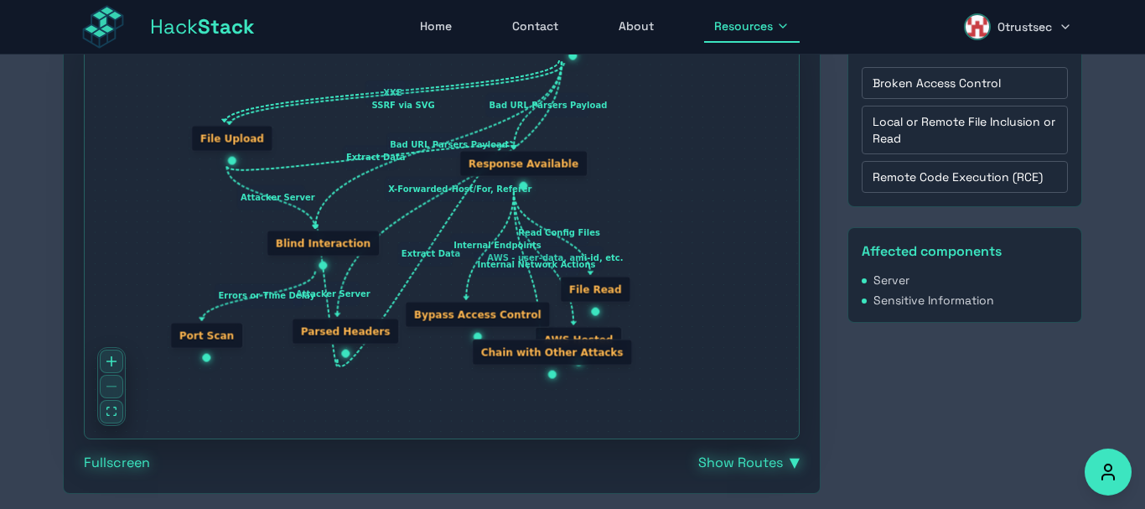
click at [108, 392] on div at bounding box center [111, 386] width 28 height 79
click at [111, 387] on div at bounding box center [111, 386] width 28 height 79
click at [111, 412] on icon "fit view" at bounding box center [111, 411] width 10 height 9
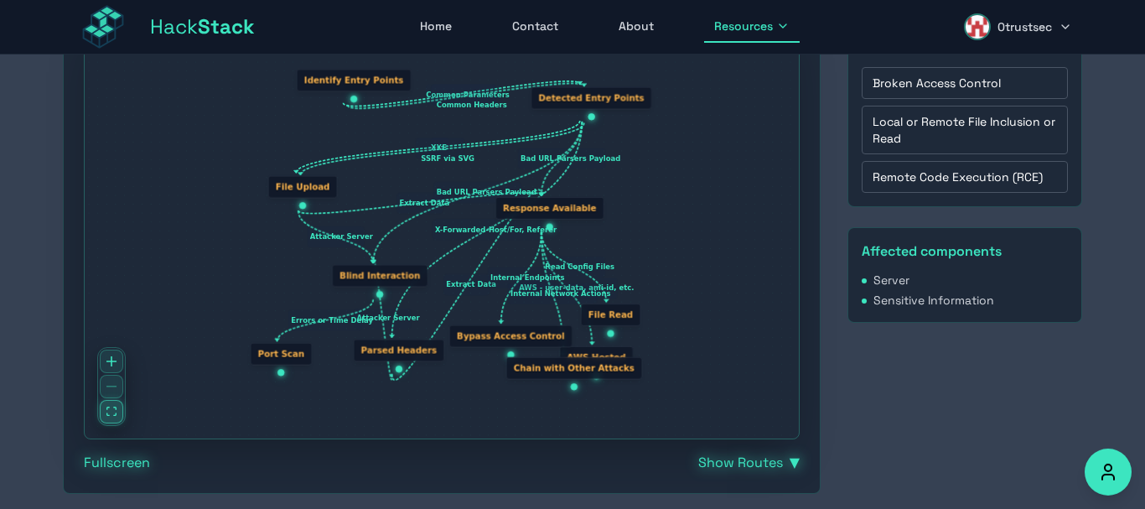
click at [111, 412] on icon "fit view" at bounding box center [111, 411] width 10 height 9
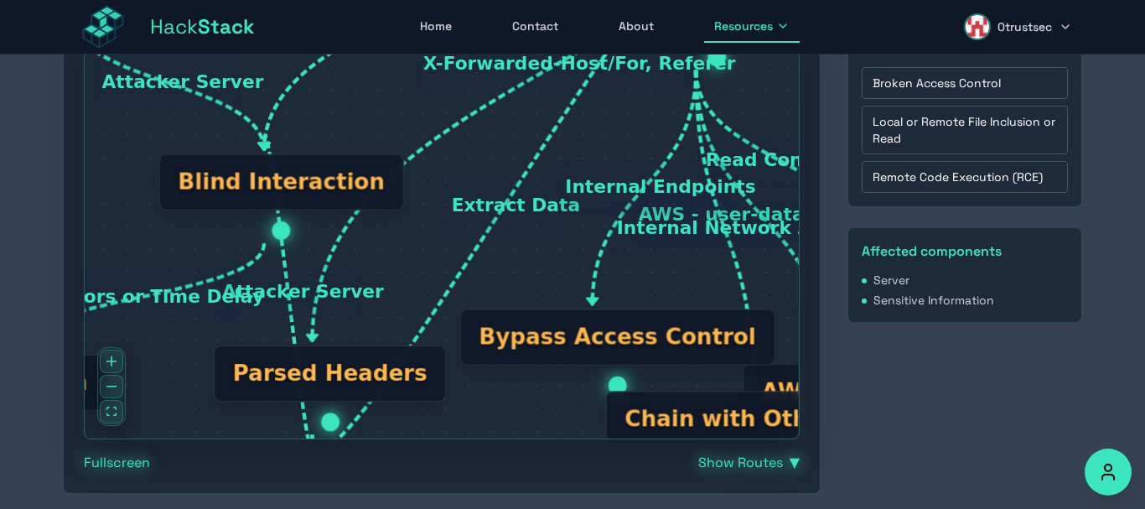
click at [776, 465] on button "Show Routes ▼" at bounding box center [748, 463] width 101 height 20
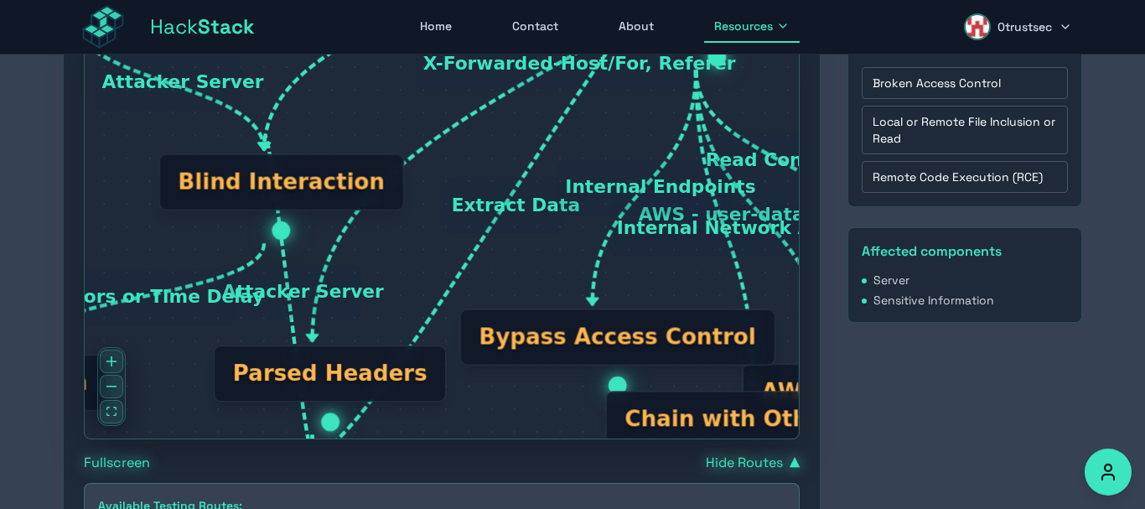
click at [764, 461] on button "Hide Routes ▼" at bounding box center [753, 463] width 94 height 20
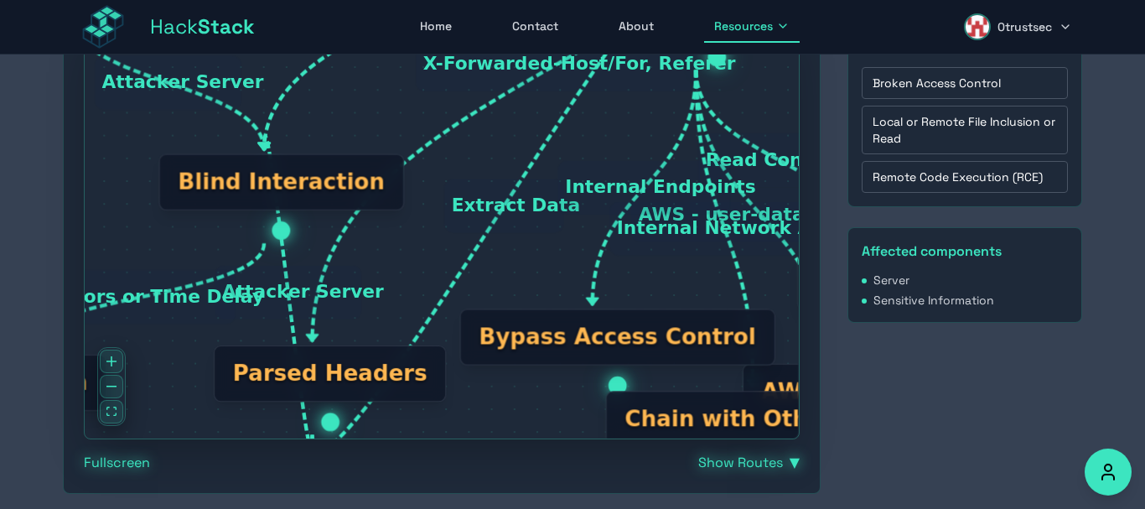
click at [763, 461] on button "Show Routes ▼" at bounding box center [748, 463] width 101 height 20
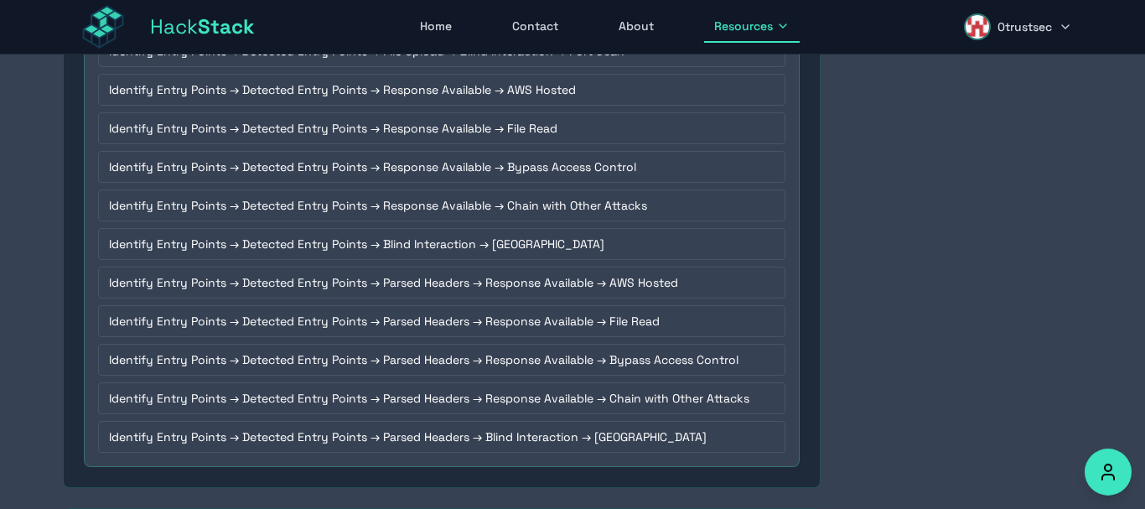
scroll to position [1909, 0]
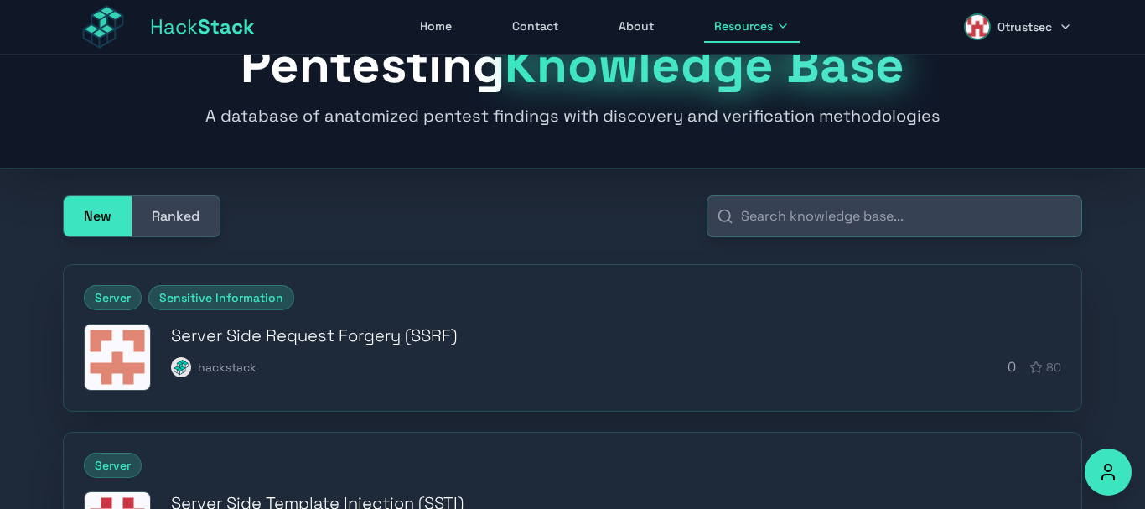
scroll to position [339, 0]
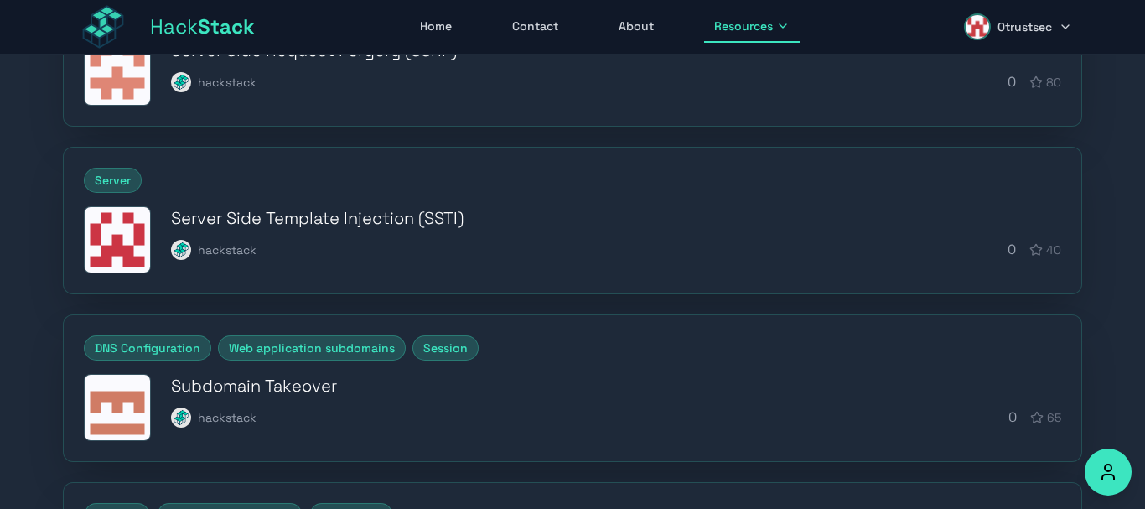
click at [275, 385] on h3 "Subdomain Takeover" at bounding box center [616, 385] width 890 height 23
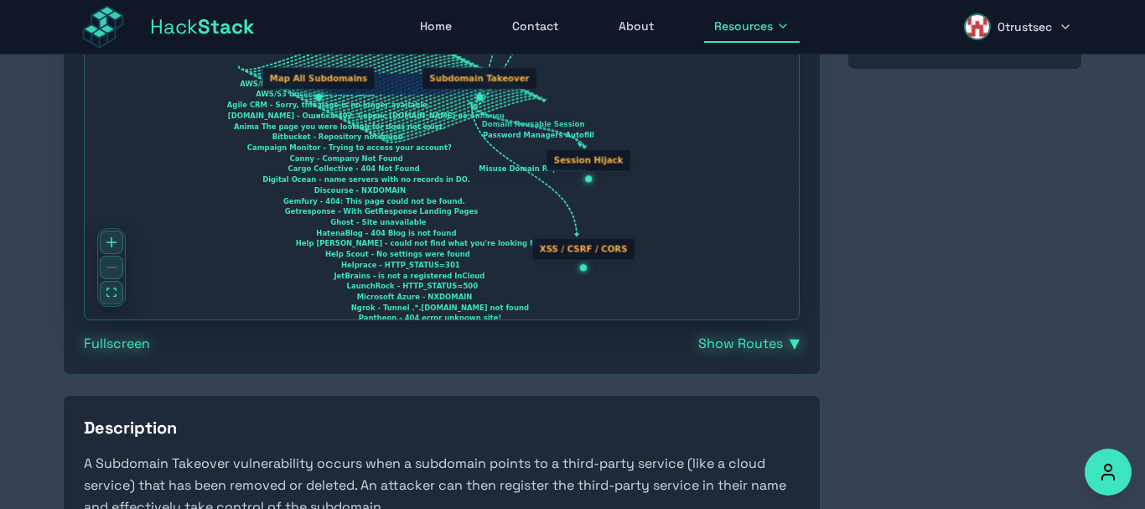
scroll to position [624, 0]
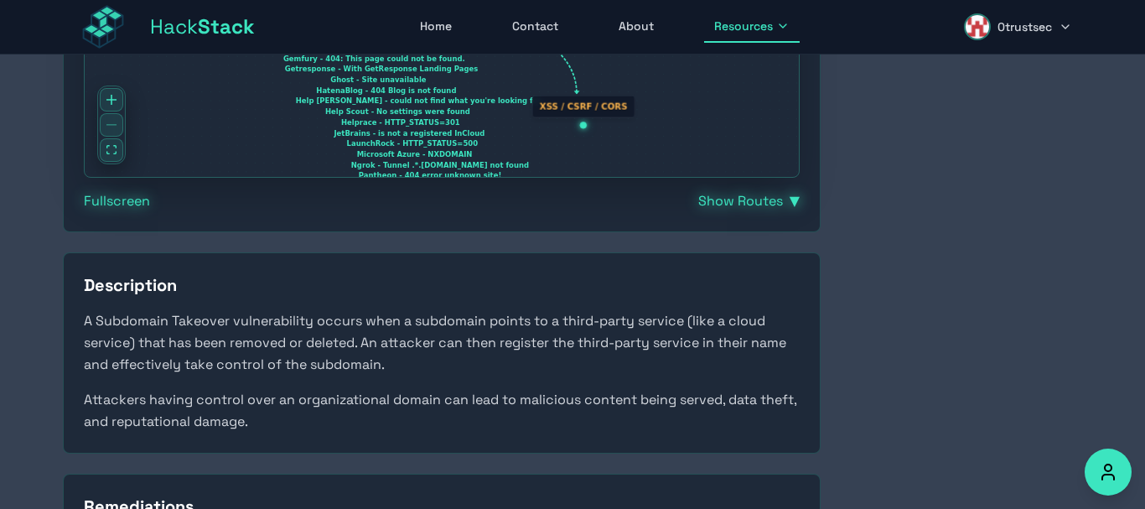
click at [749, 196] on button "Show Routes ▼" at bounding box center [748, 201] width 101 height 20
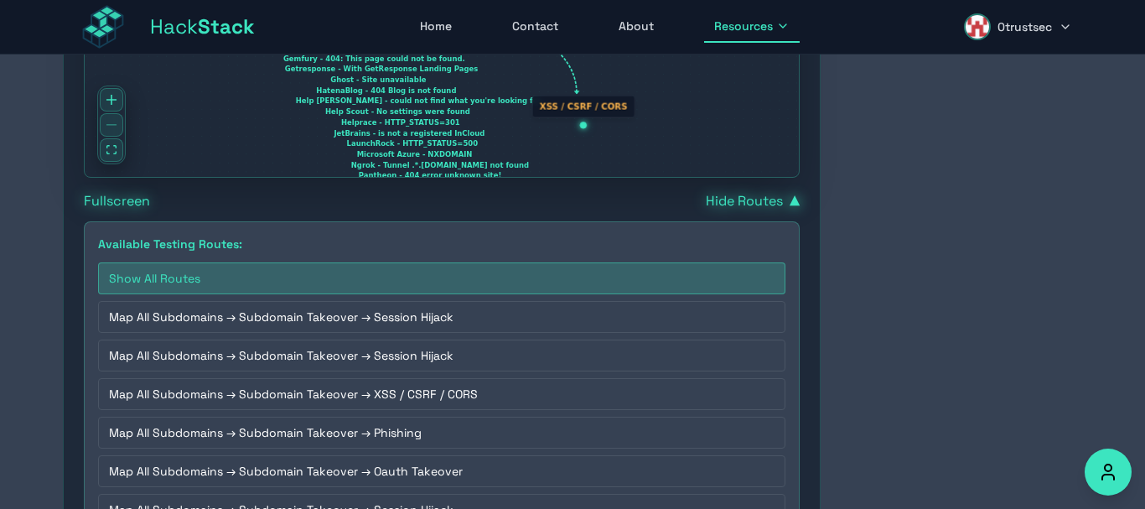
click at [783, 205] on button "Hide Routes ▼" at bounding box center [753, 201] width 94 height 20
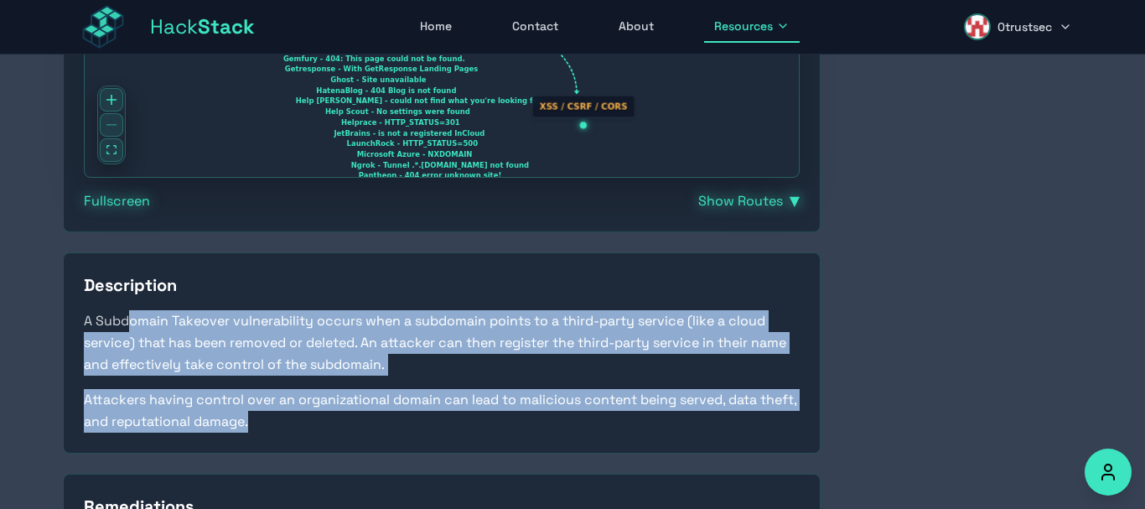
drag, startPoint x: 184, startPoint y: 319, endPoint x: 710, endPoint y: 443, distance: 540.0
click at [710, 443] on div "Description A Subdomain Takeover vulnerability occurs when a subdomain points t…" at bounding box center [442, 352] width 758 height 201
click at [292, 373] on p "A Subdomain Takeover vulnerability occurs when a subdomain points to a third-pa…" at bounding box center [442, 342] width 716 height 65
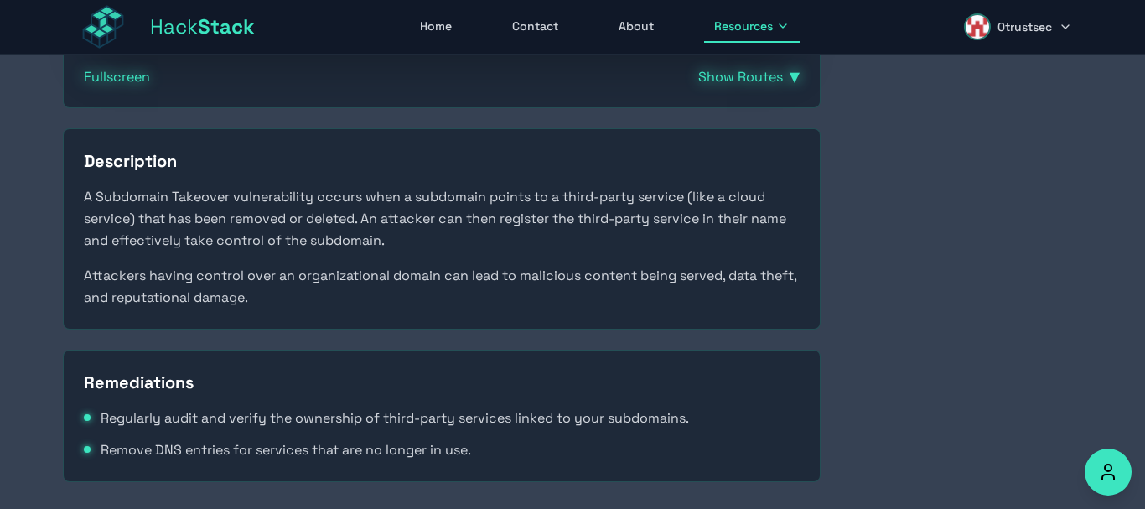
scroll to position [464, 0]
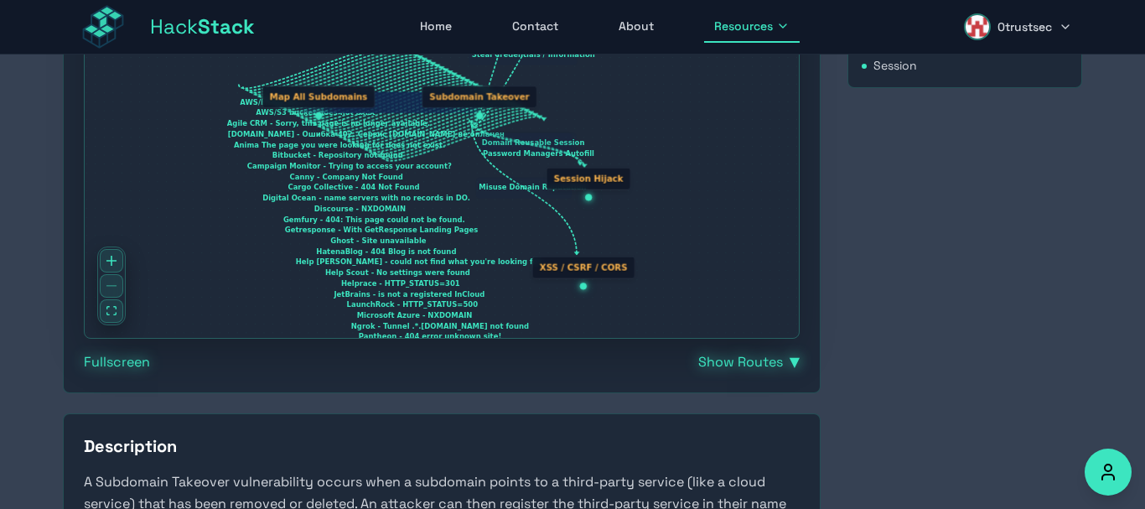
click at [751, 365] on button "Show Routes ▼" at bounding box center [748, 362] width 101 height 20
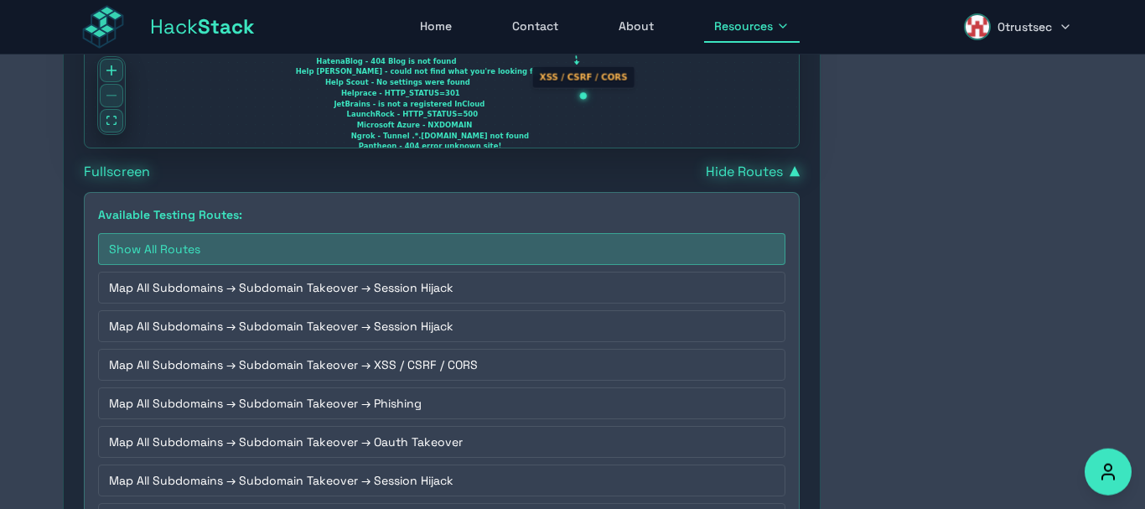
scroll to position [748, 0]
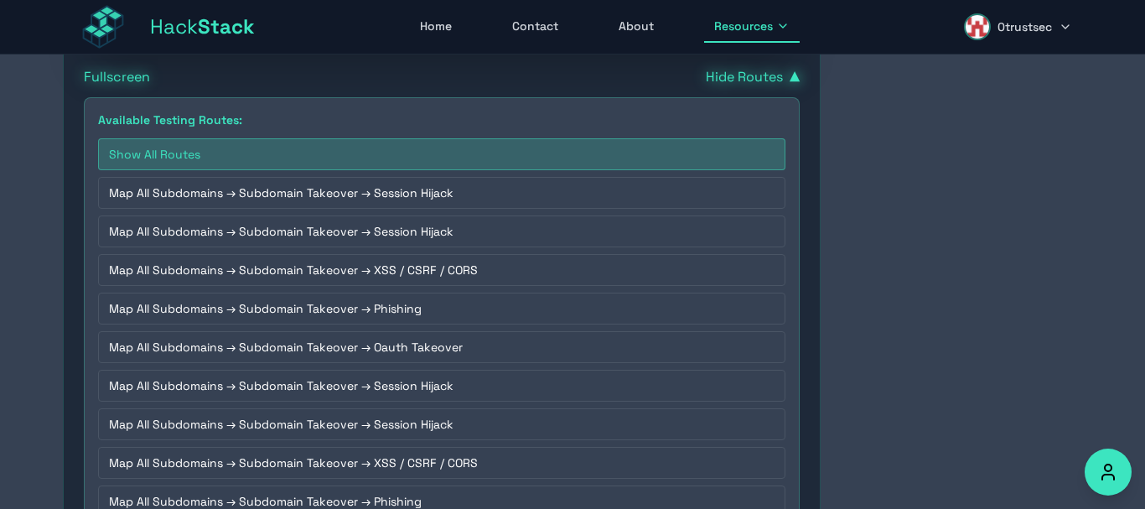
click at [277, 187] on button "Map All Subdomains → Subdomain Takeover → Session Hijack" at bounding box center [441, 193] width 687 height 32
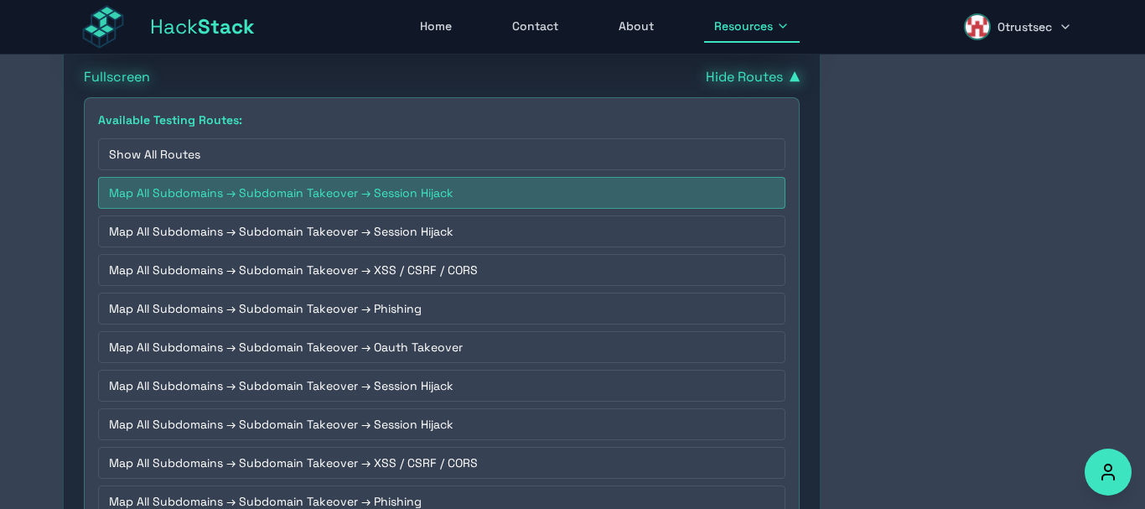
click at [264, 197] on button "Map All Subdomains → Subdomain Takeover → Session Hijack" at bounding box center [441, 193] width 687 height 32
click at [251, 228] on button "Map All Subdomains → Subdomain Takeover → Session Hijack" at bounding box center [441, 231] width 687 height 32
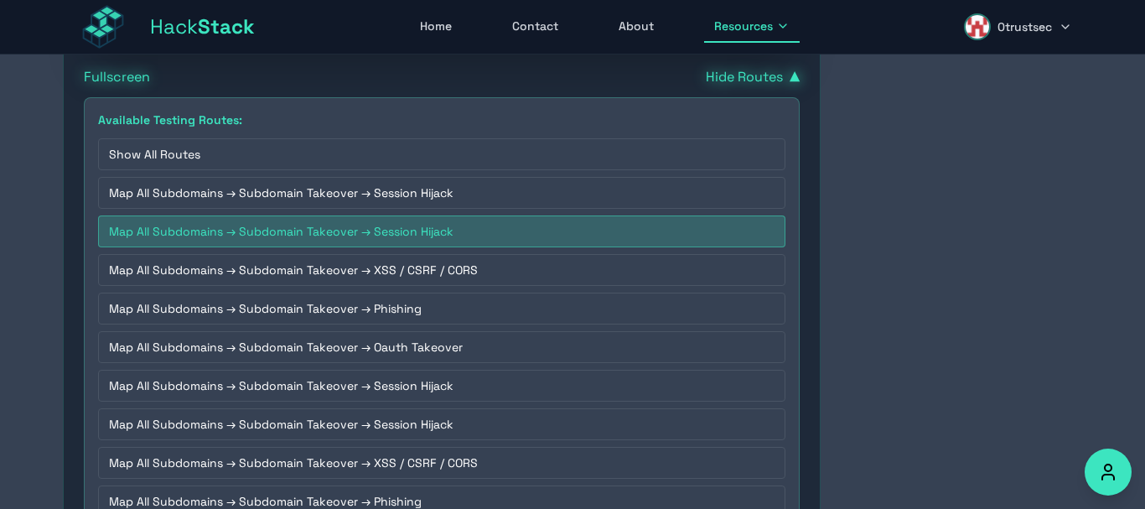
click at [343, 301] on button "Map All Subdomains → Subdomain Takeover → Phishing" at bounding box center [441, 309] width 687 height 32
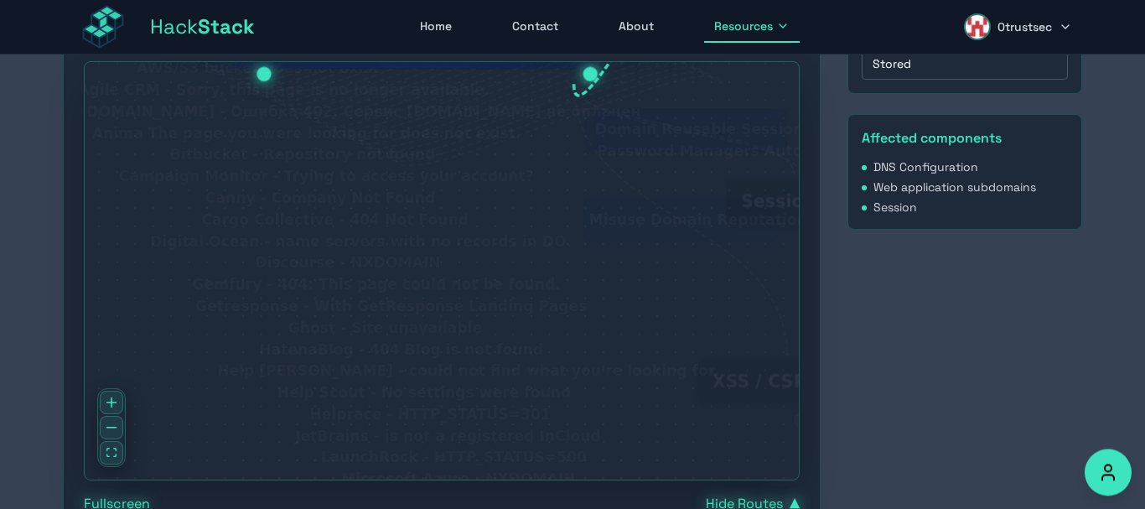
scroll to position [321, 0]
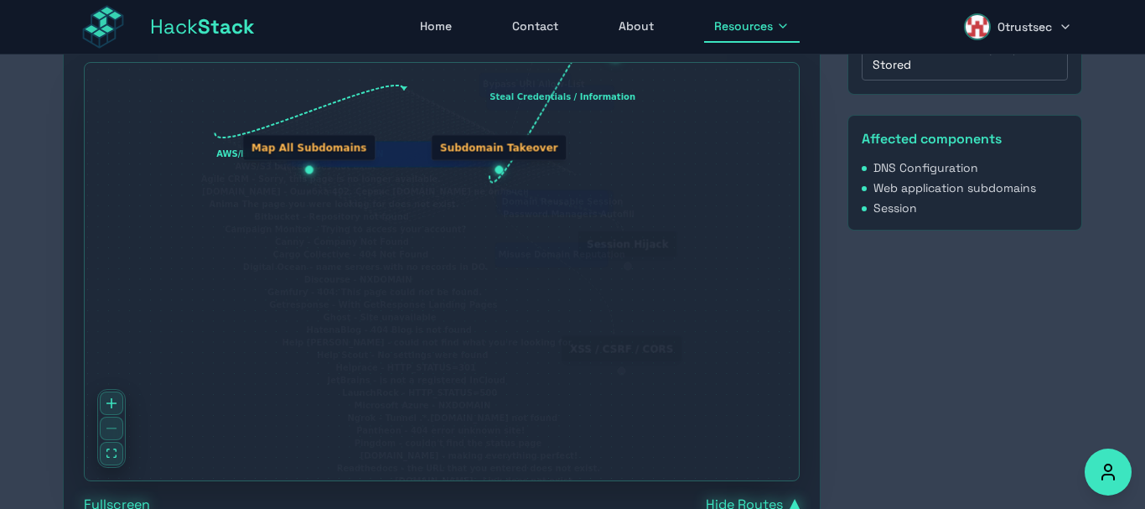
click at [118, 428] on div at bounding box center [111, 428] width 28 height 79
click at [101, 431] on div at bounding box center [111, 428] width 28 height 79
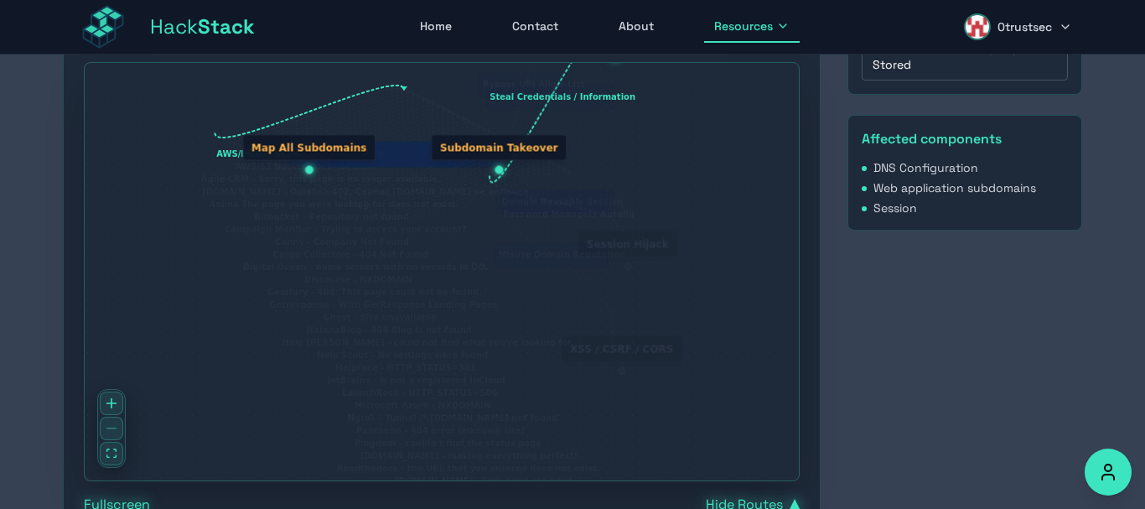
click at [101, 431] on div at bounding box center [111, 428] width 28 height 79
click at [113, 430] on div at bounding box center [111, 428] width 28 height 79
click at [111, 427] on div at bounding box center [111, 428] width 28 height 79
click at [111, 423] on div at bounding box center [111, 428] width 28 height 79
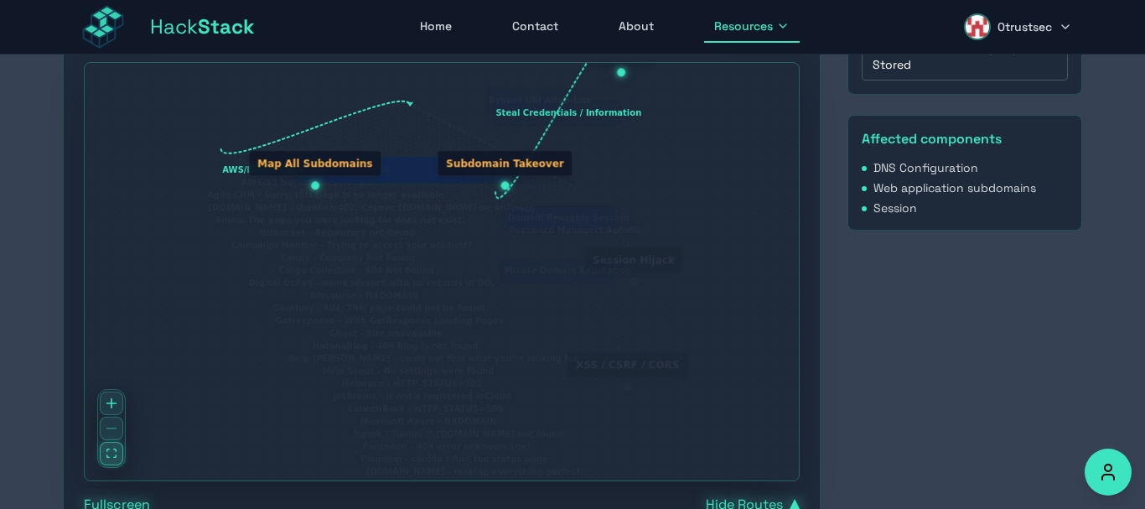
click at [114, 454] on icon "fit view" at bounding box center [111, 452] width 10 height 9
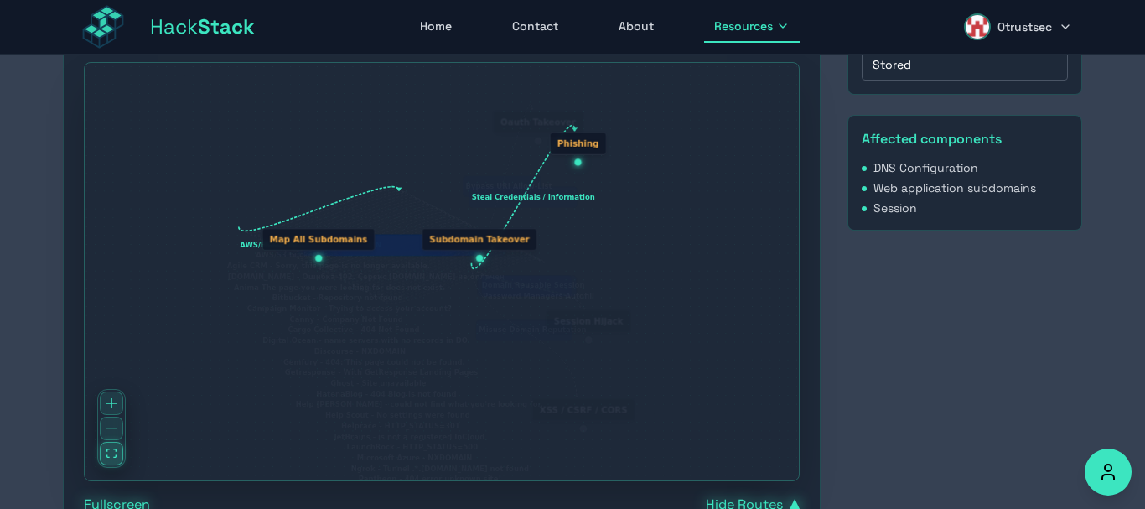
click at [113, 451] on icon "fit view" at bounding box center [111, 452] width 10 height 9
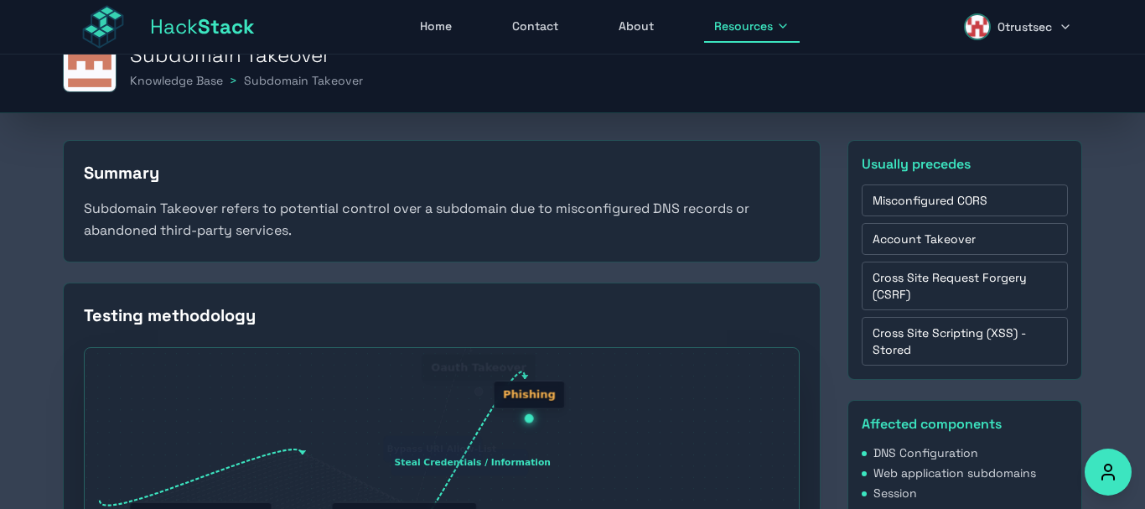
scroll to position [464, 0]
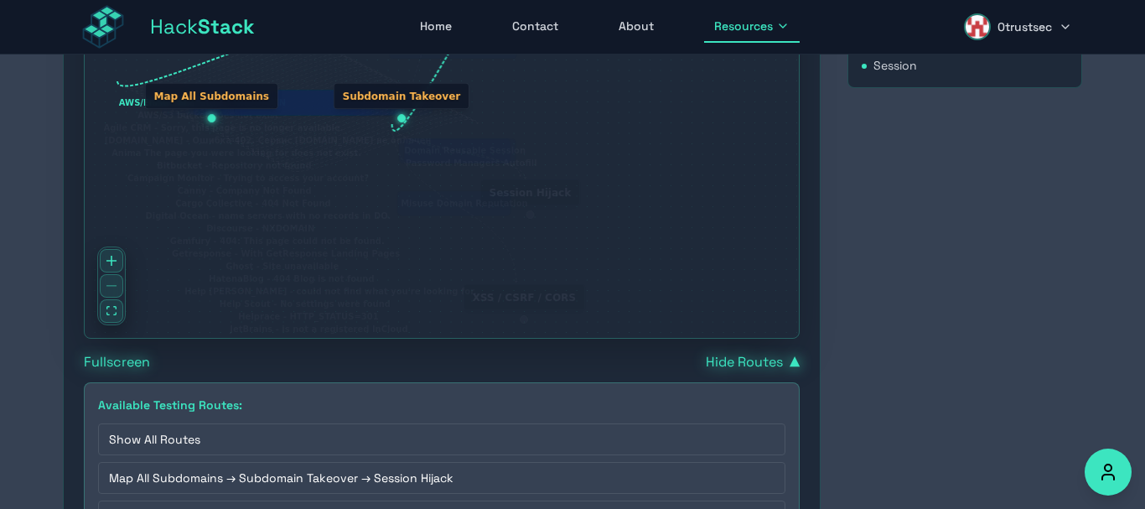
click at [760, 358] on button "Hide Routes ▼" at bounding box center [753, 362] width 94 height 20
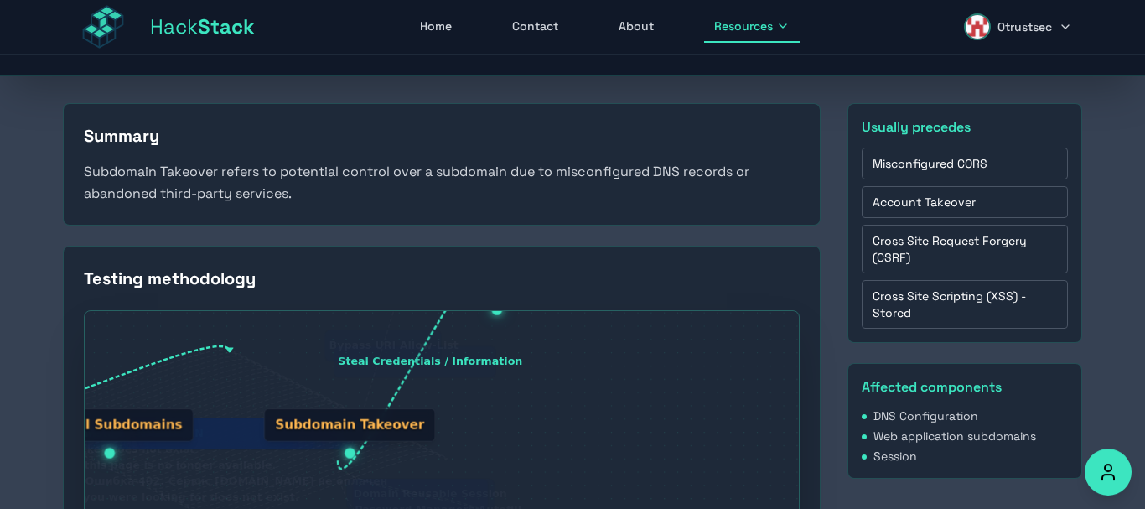
scroll to position [179, 0]
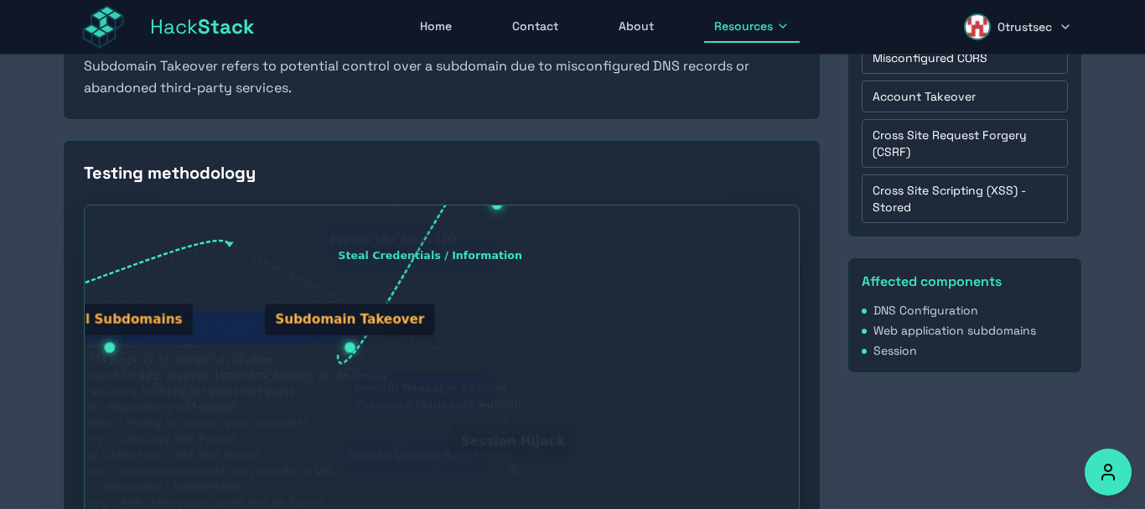
click at [365, 303] on div "Subdomain Takeover" at bounding box center [350, 319] width 172 height 33
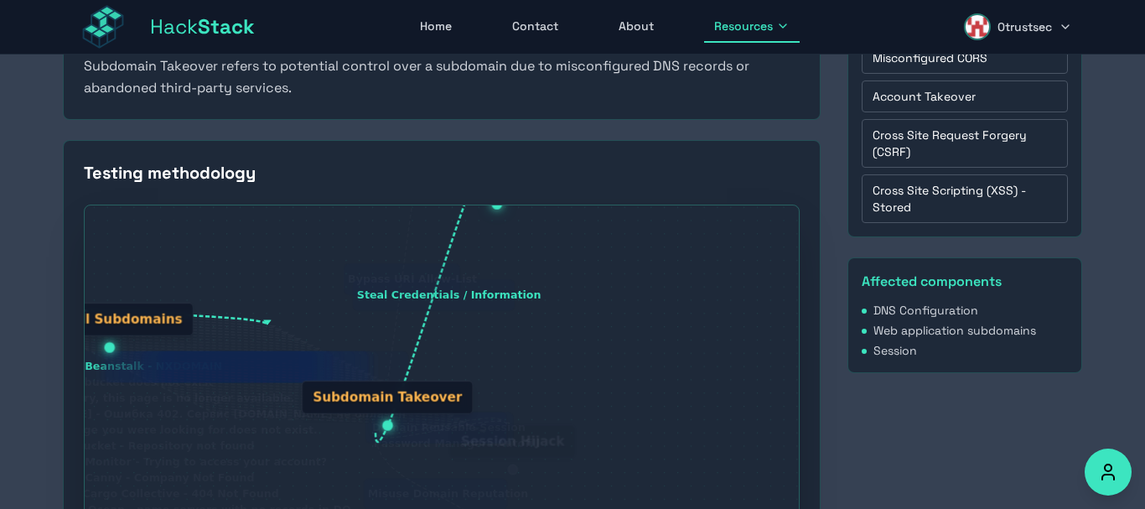
drag, startPoint x: 366, startPoint y: 304, endPoint x: 410, endPoint y: 382, distance: 89.3
click at [410, 382] on div "Subdomain Takeover" at bounding box center [388, 397] width 172 height 33
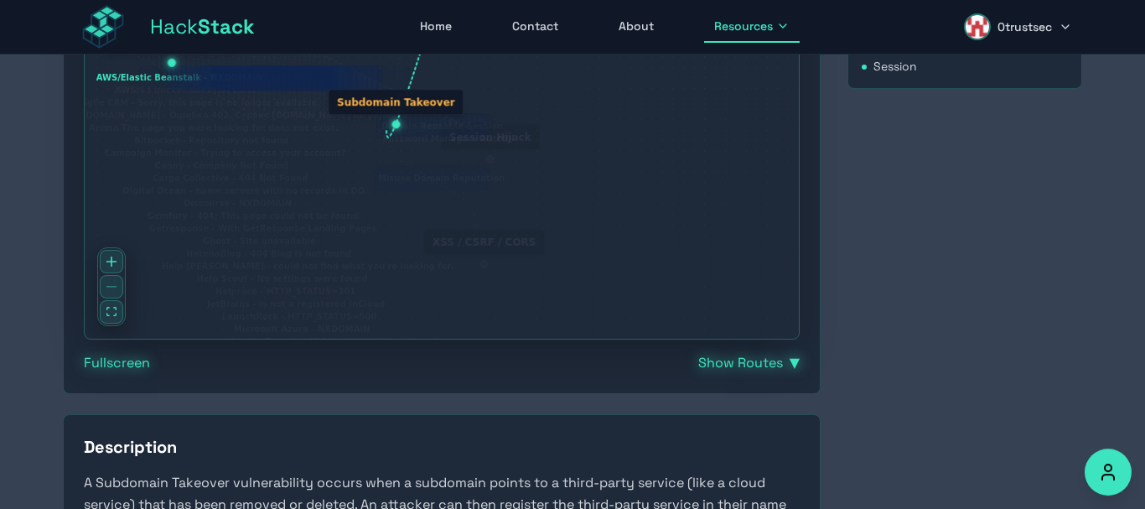
scroll to position [464, 0]
click at [102, 356] on button "Fullscreen" at bounding box center [117, 362] width 66 height 20
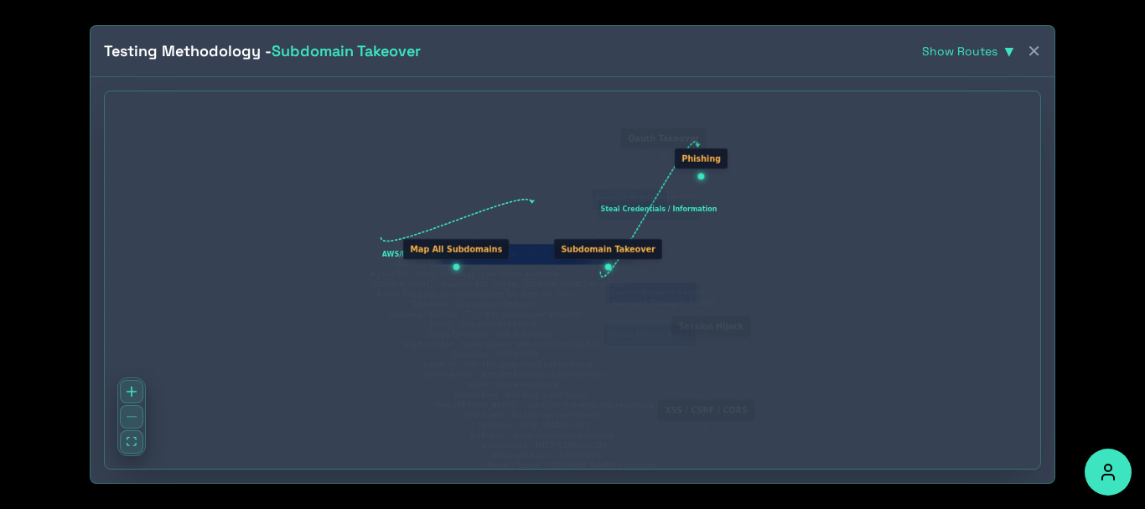
click at [132, 418] on div at bounding box center [131, 416] width 28 height 79
click at [129, 436] on button "fit view" at bounding box center [131, 441] width 23 height 23
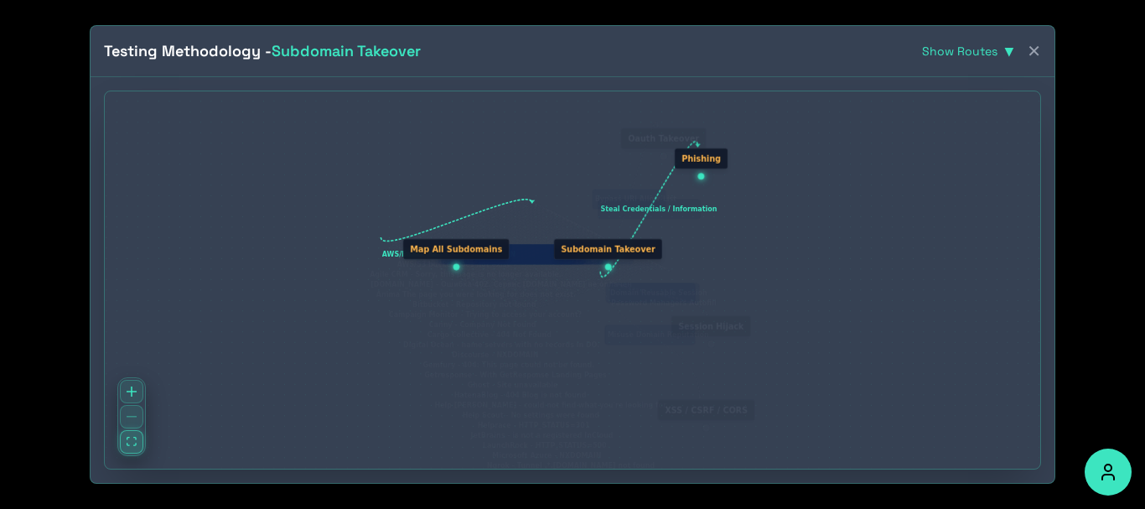
click at [129, 436] on button "fit view" at bounding box center [131, 441] width 23 height 23
click at [654, 150] on div "Oauth Takeover" at bounding box center [663, 144] width 85 height 32
click at [654, 144] on div "Oauth Takeover" at bounding box center [663, 138] width 85 height 21
drag, startPoint x: 653, startPoint y: 136, endPoint x: 648, endPoint y: 169, distance: 33.9
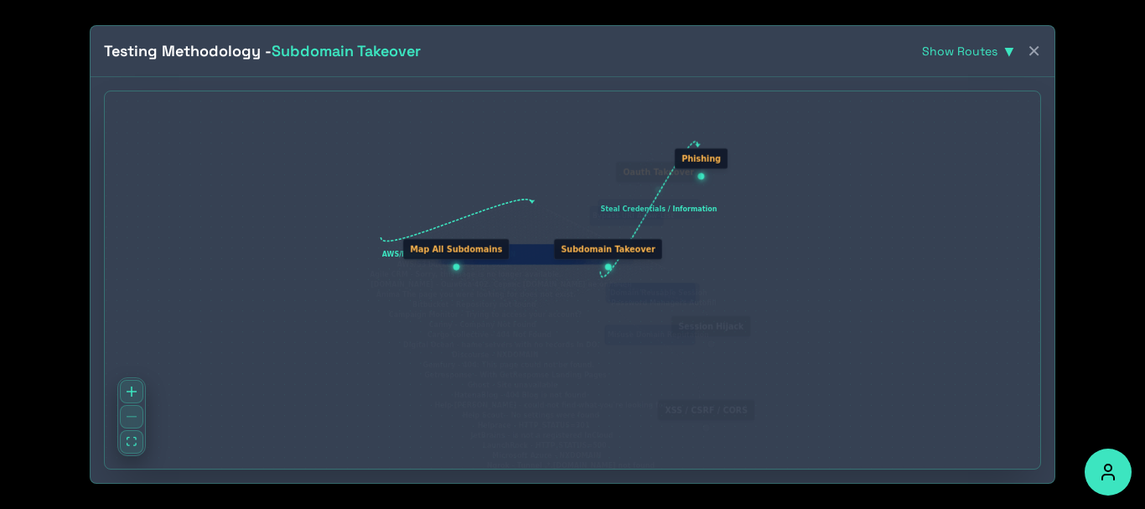
click at [648, 169] on div "Oauth Takeover" at bounding box center [658, 172] width 85 height 21
drag, startPoint x: 648, startPoint y: 169, endPoint x: 615, endPoint y: 140, distance: 43.9
click at [615, 140] on div "Oauth Takeover" at bounding box center [625, 142] width 85 height 21
click at [1038, 45] on button "✕" at bounding box center [1034, 50] width 14 height 23
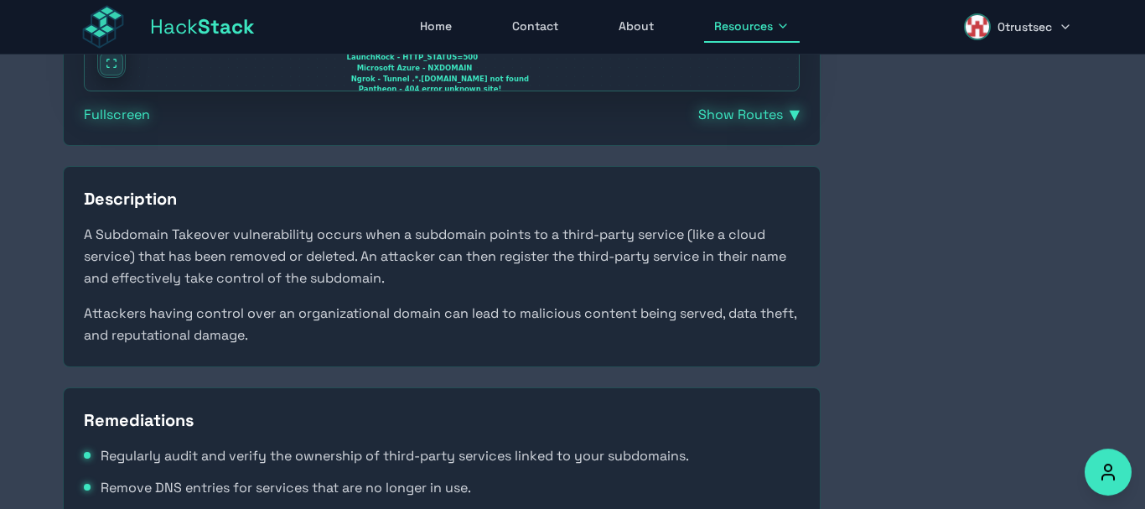
scroll to position [748, 0]
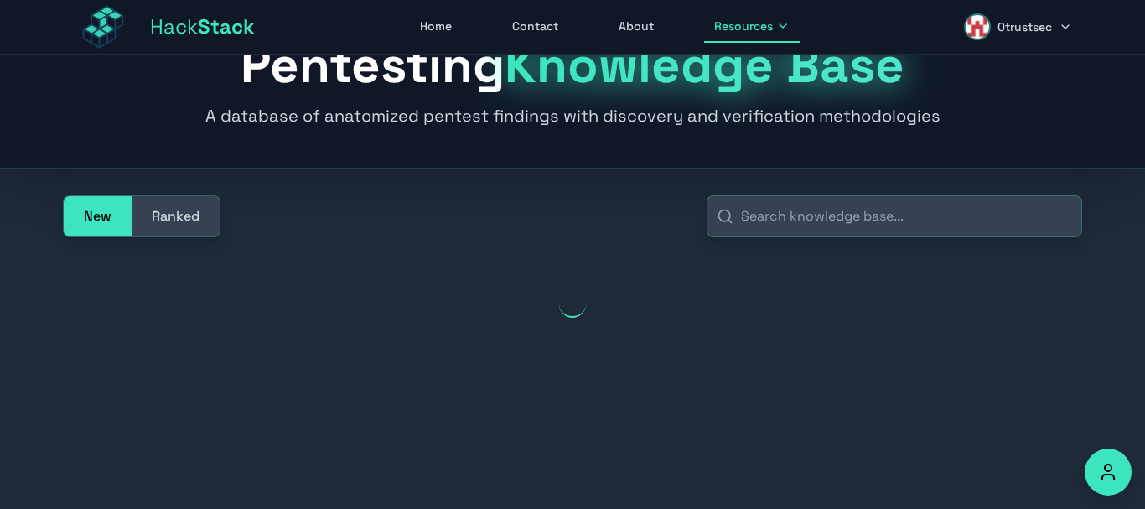
scroll to position [54, 0]
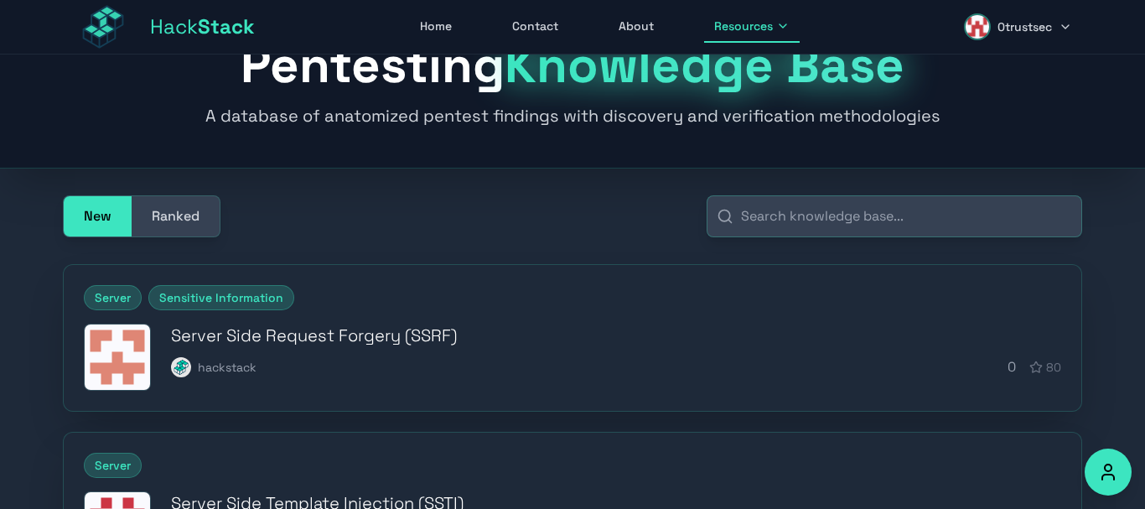
click at [414, 146] on div "Pentesting Knowledge Base A database of anatomized pentest findings with discov…" at bounding box center [572, 84] width 1073 height 168
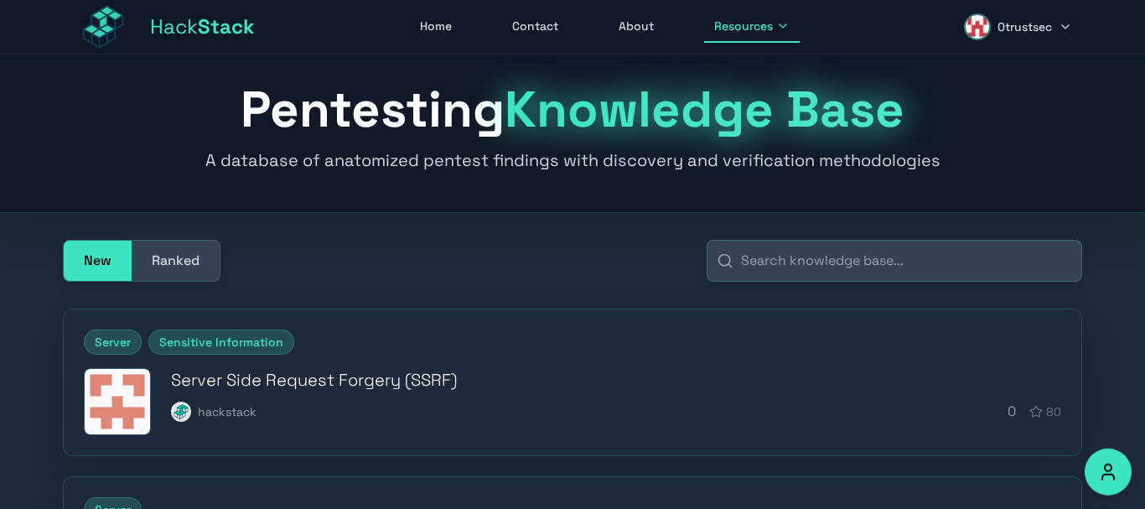
scroll to position [0, 0]
